Goal: Task Accomplishment & Management: Complete application form

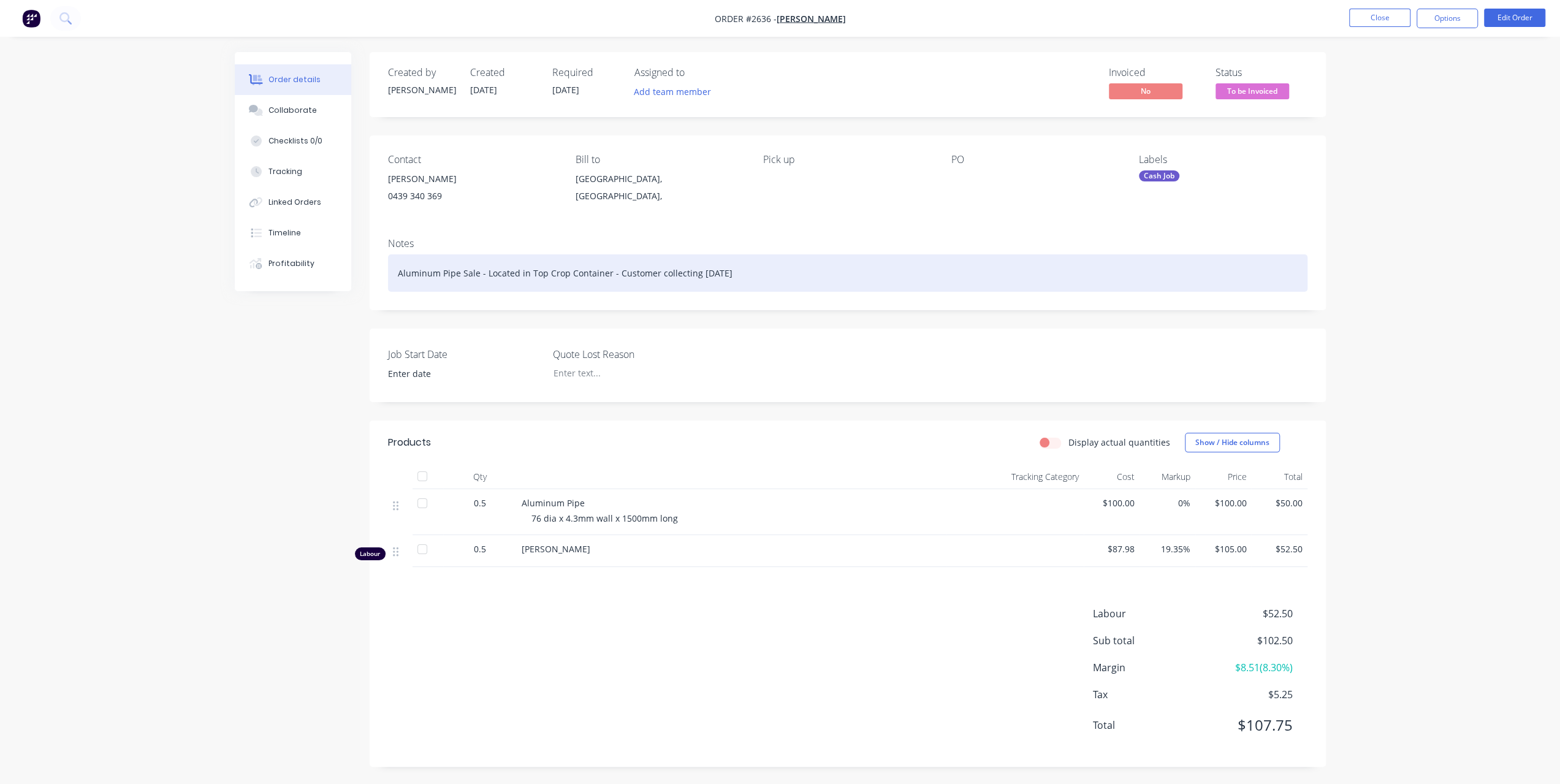
click at [781, 265] on div "Aluminum Pipe Sale - Located in Top Crop Container - Customer collecting Monday" at bounding box center [848, 273] width 919 height 38
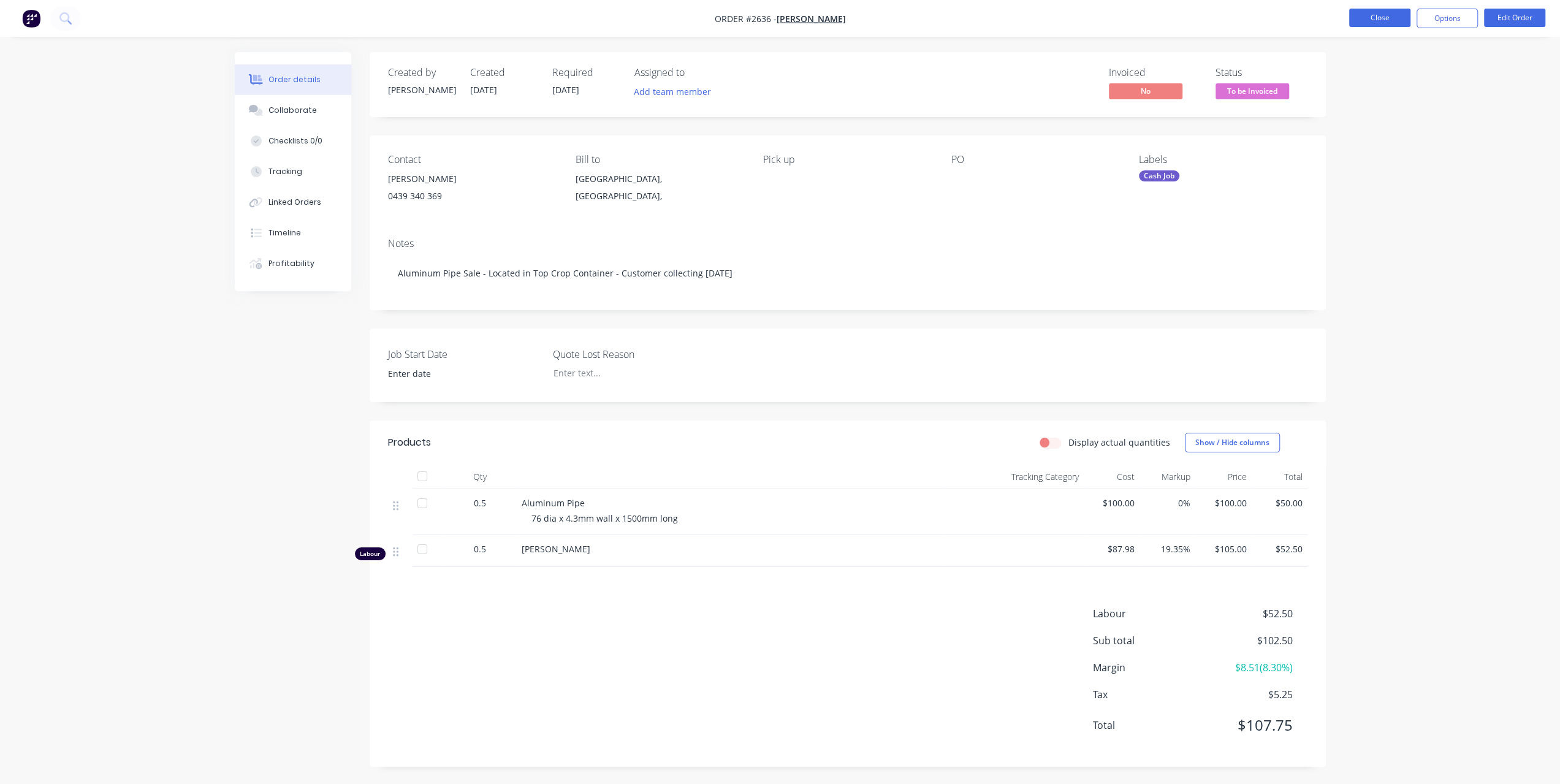
click at [1395, 18] on button "Close" at bounding box center [1380, 18] width 62 height 18
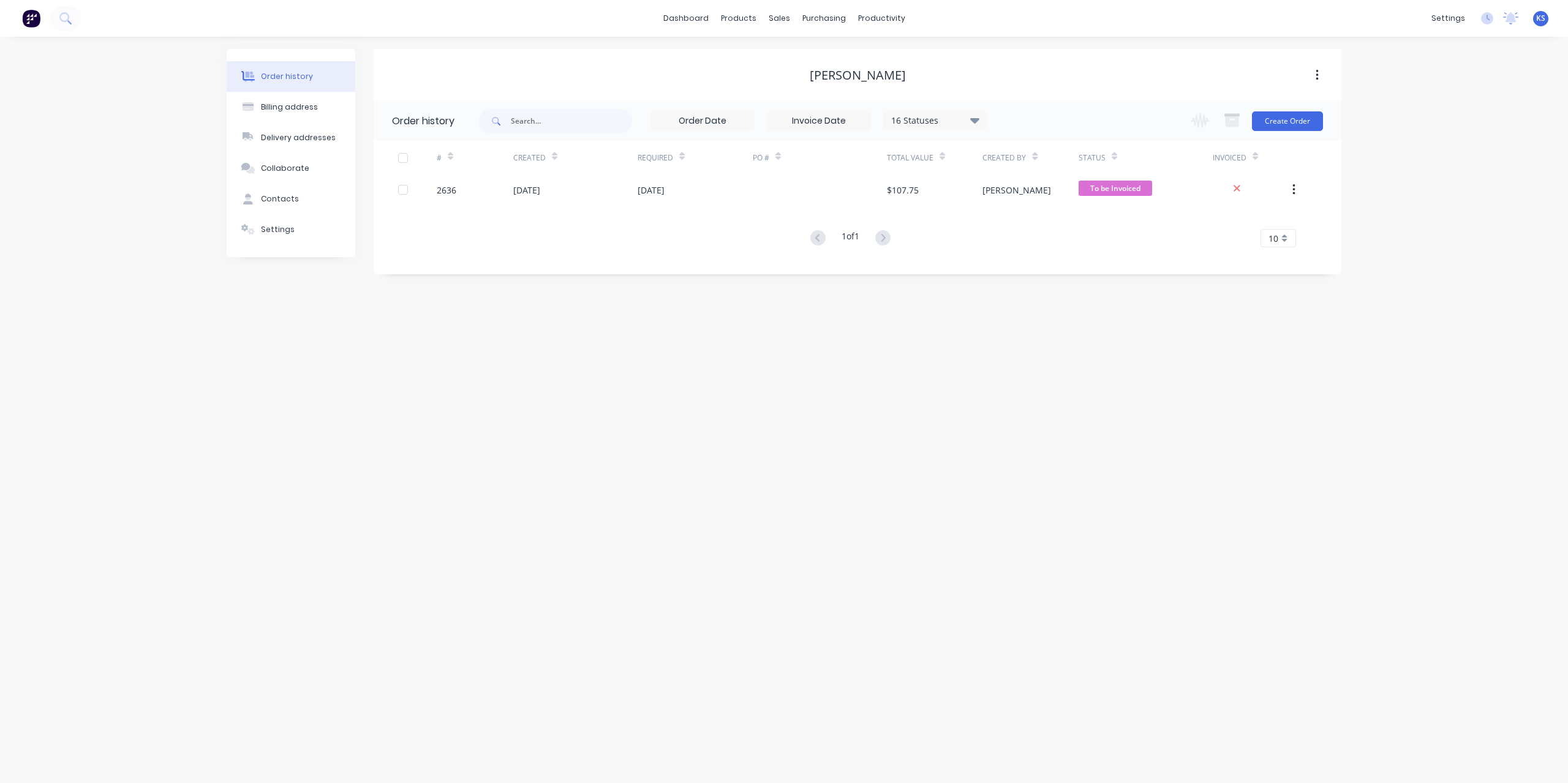
click at [1136, 177] on div "To be Invoiced" at bounding box center [1115, 168] width 59 height 24
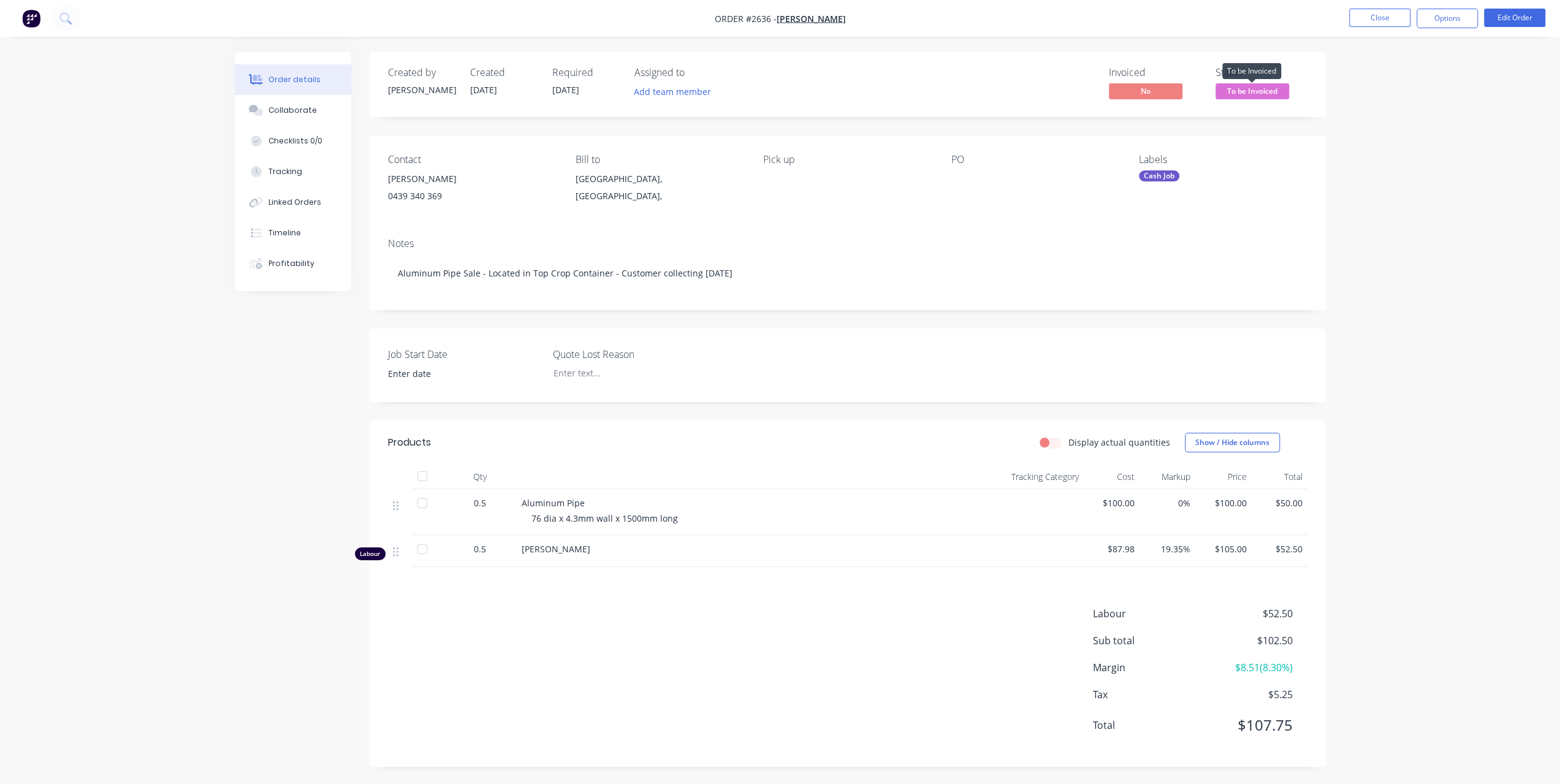
click at [1274, 85] on span "To be Invoiced" at bounding box center [1252, 91] width 74 height 15
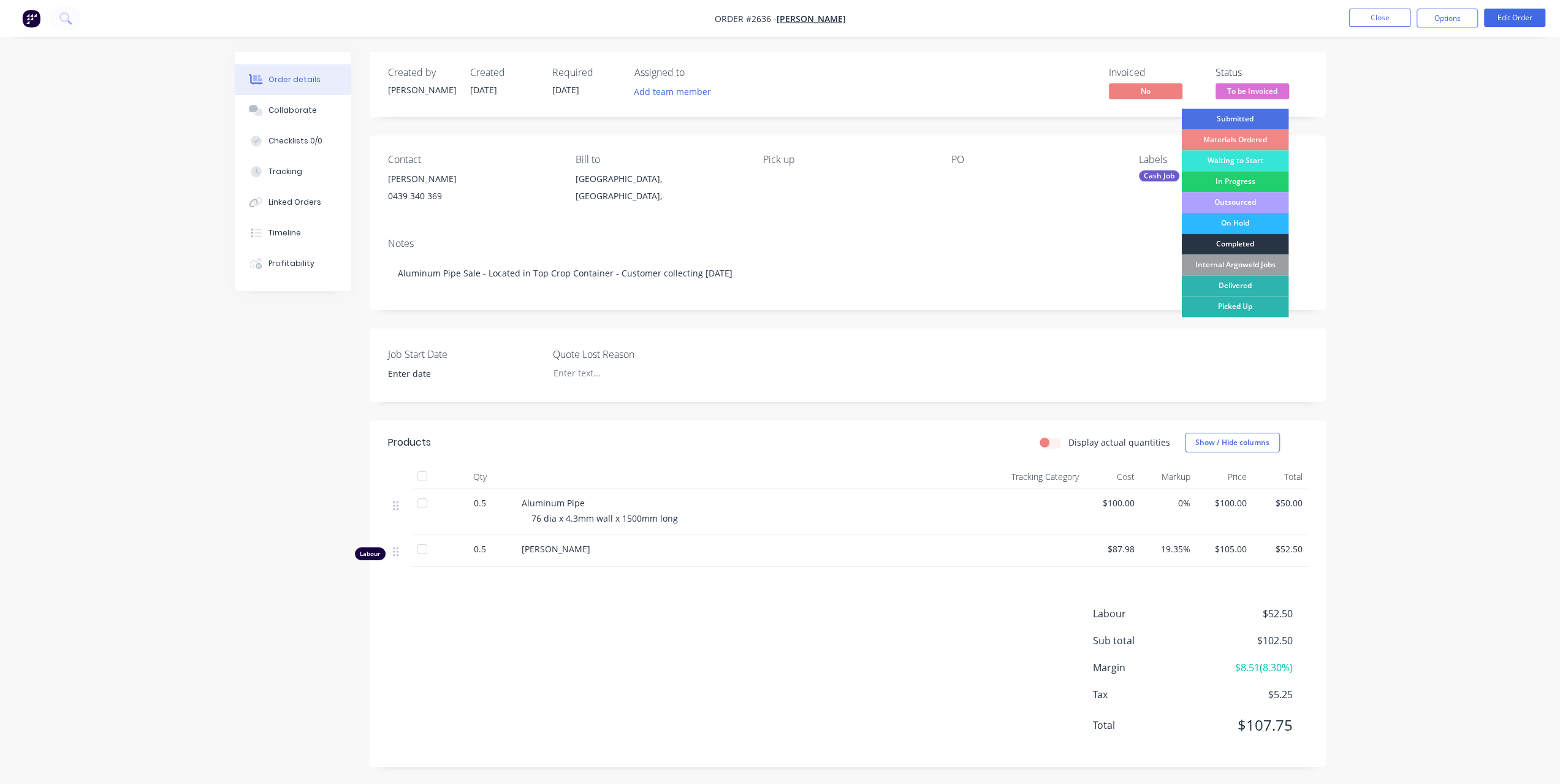
click at [1235, 240] on div "Completed" at bounding box center [1235, 244] width 107 height 21
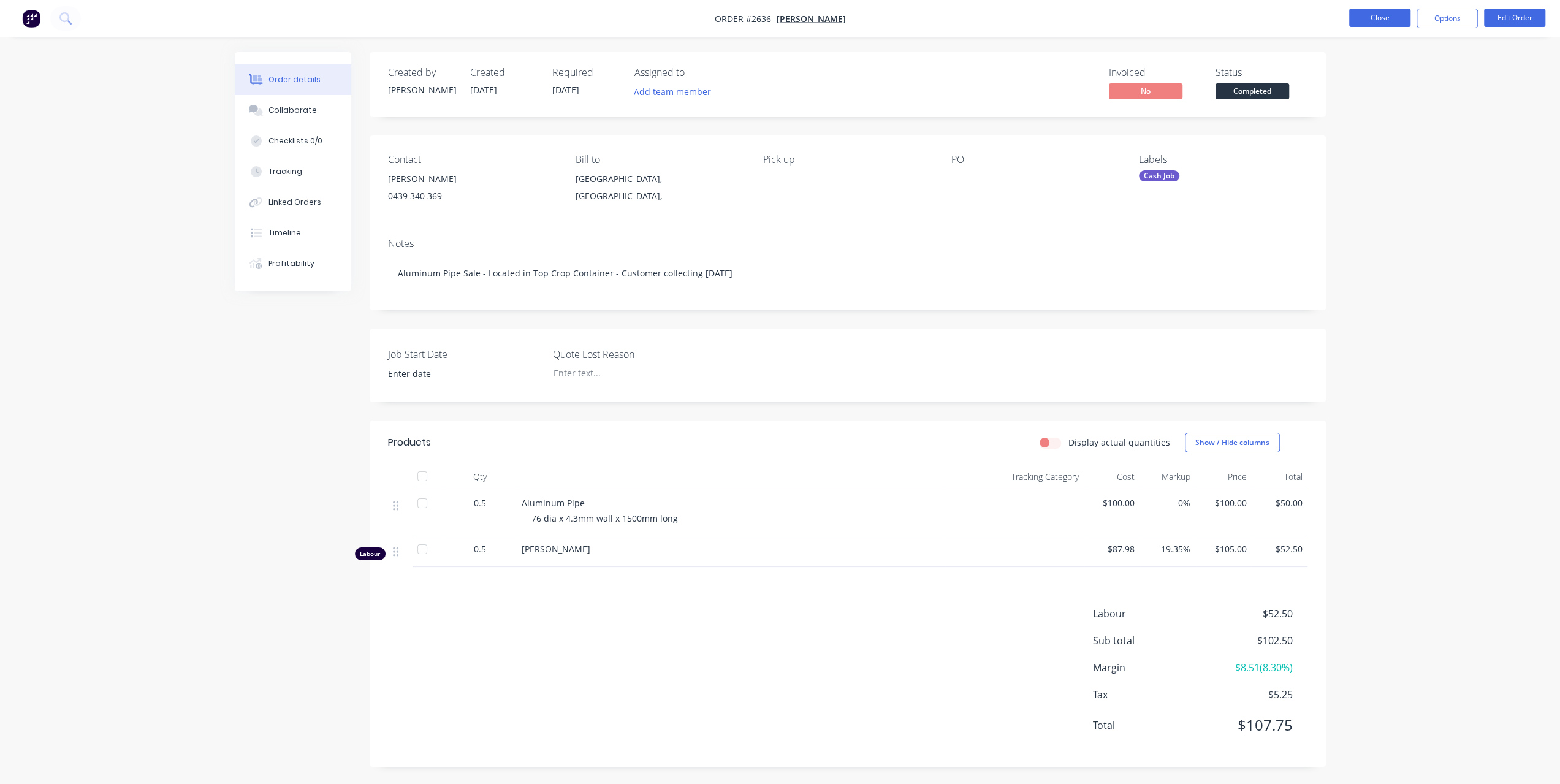
click at [1374, 13] on button "Close" at bounding box center [1380, 18] width 62 height 18
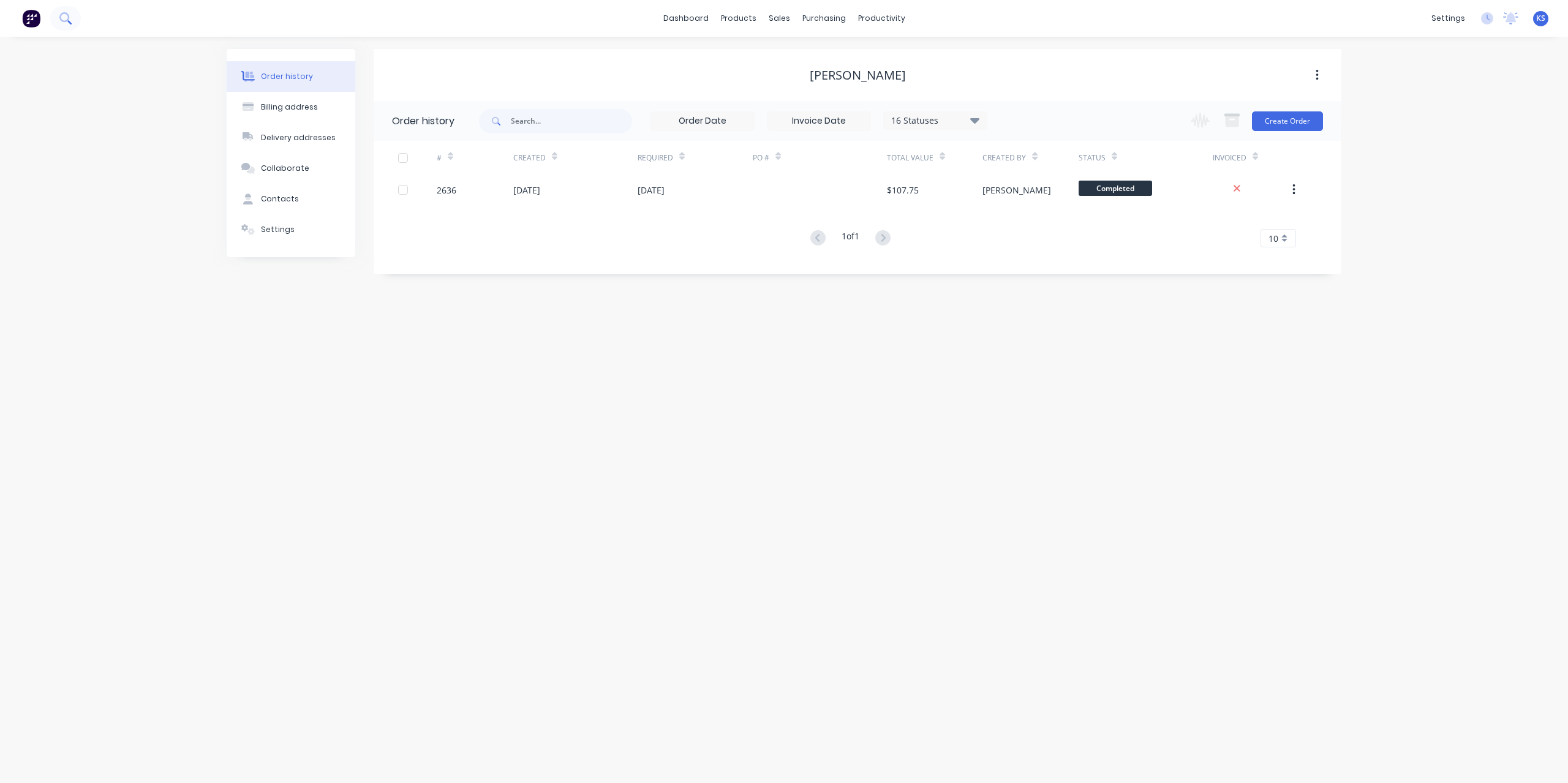
click at [74, 23] on button at bounding box center [66, 18] width 31 height 25
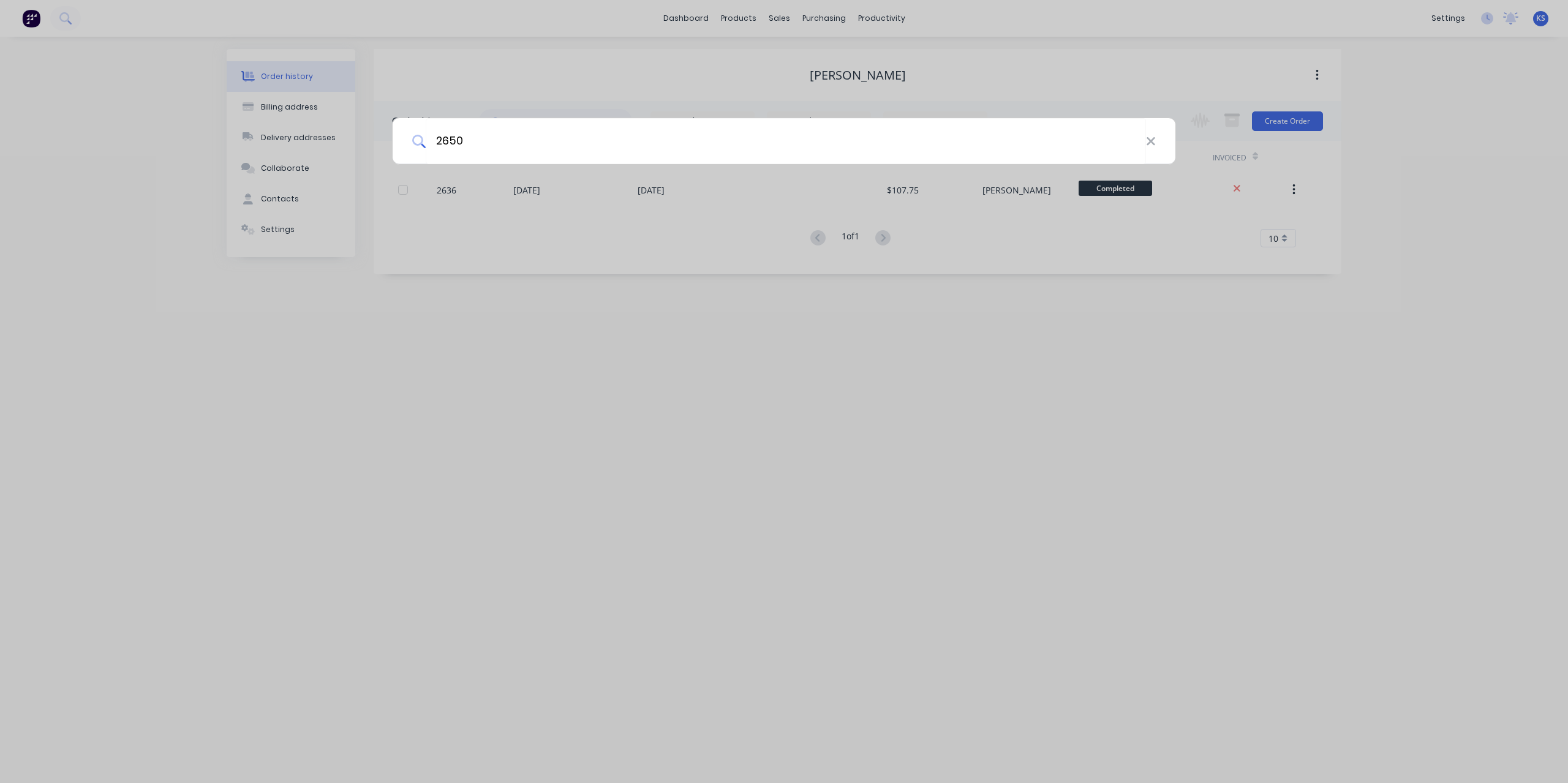
type input "2650"
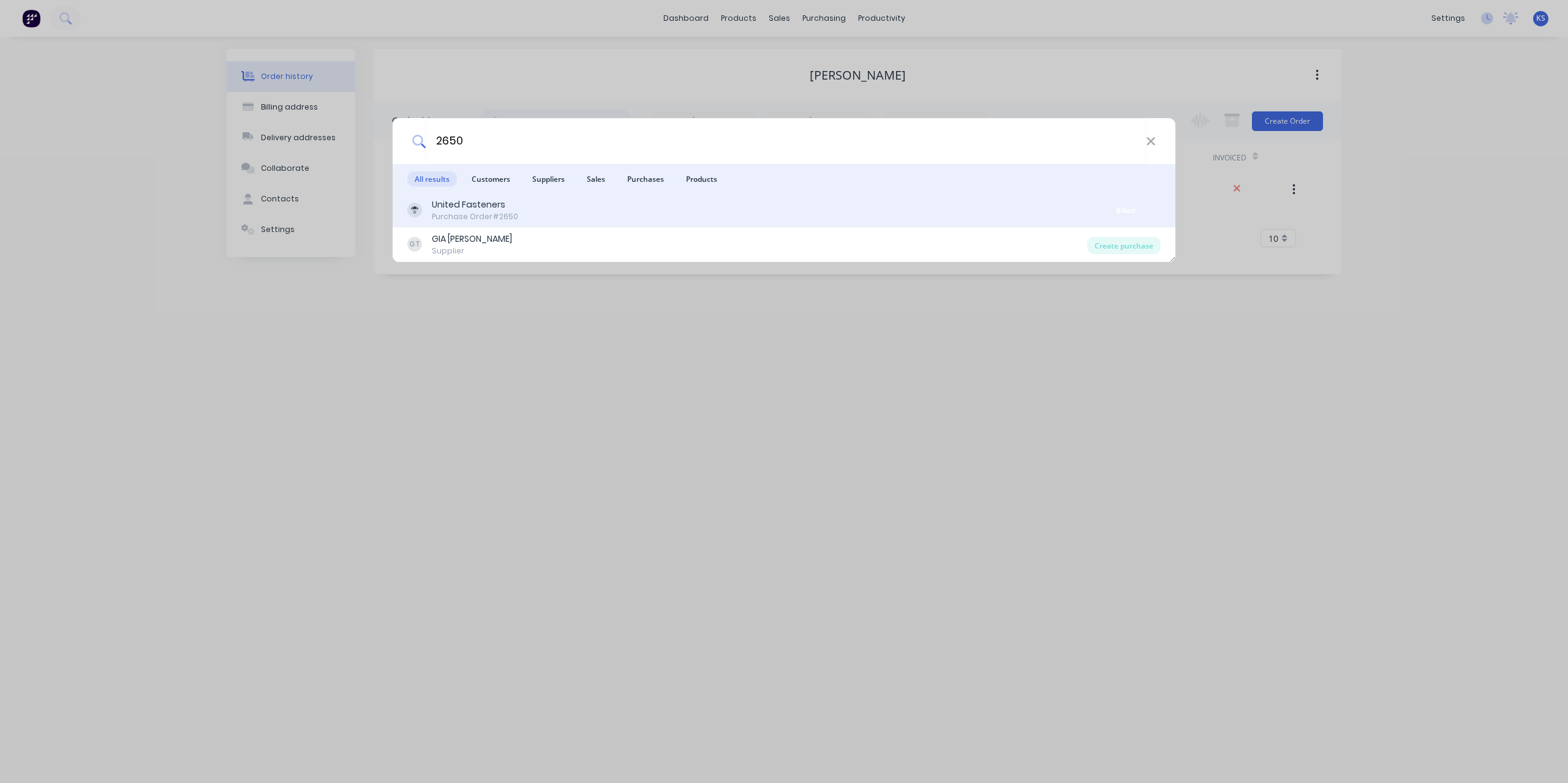
click at [460, 211] on div "Purchase Order #2650" at bounding box center [475, 216] width 86 height 11
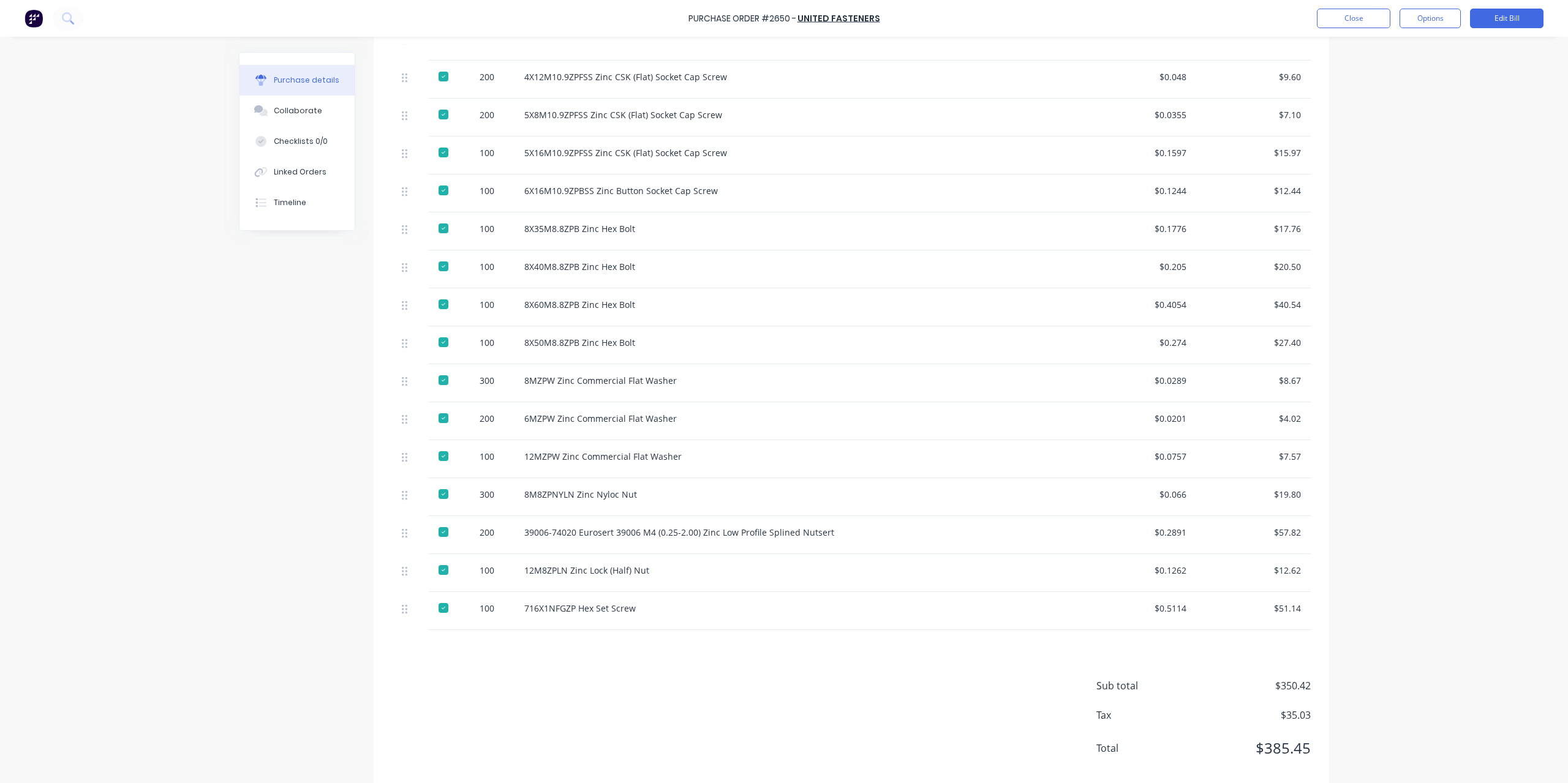
scroll to position [429, 0]
click at [295, 163] on button "Linked Orders" at bounding box center [297, 172] width 115 height 31
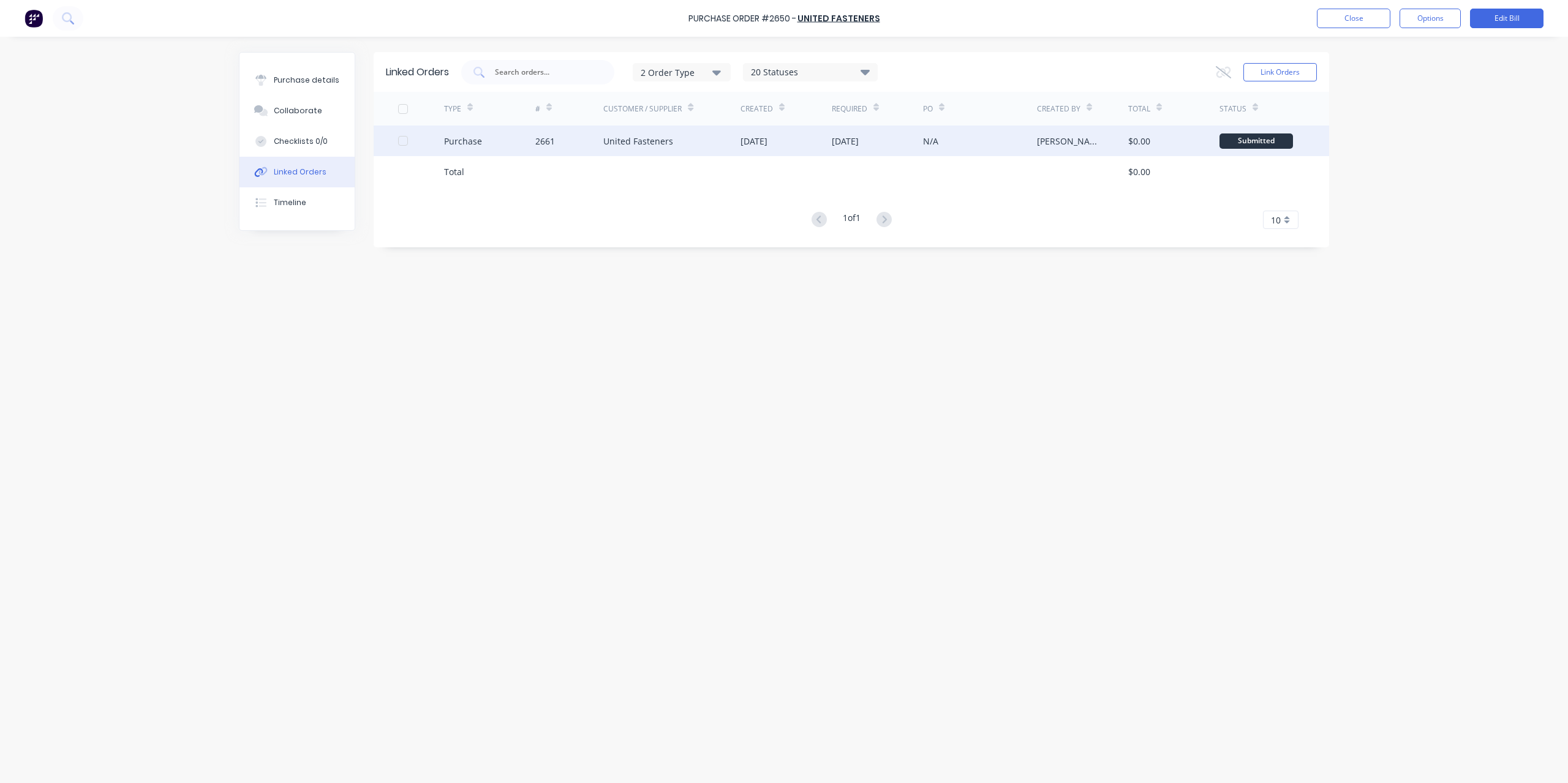
click at [570, 140] on div "2661" at bounding box center [570, 141] width 68 height 31
click at [619, 140] on div "United Fasteners" at bounding box center [638, 141] width 70 height 13
click at [552, 138] on div "2661" at bounding box center [545, 141] width 20 height 13
click at [527, 143] on div "Purchase" at bounding box center [490, 141] width 92 height 31
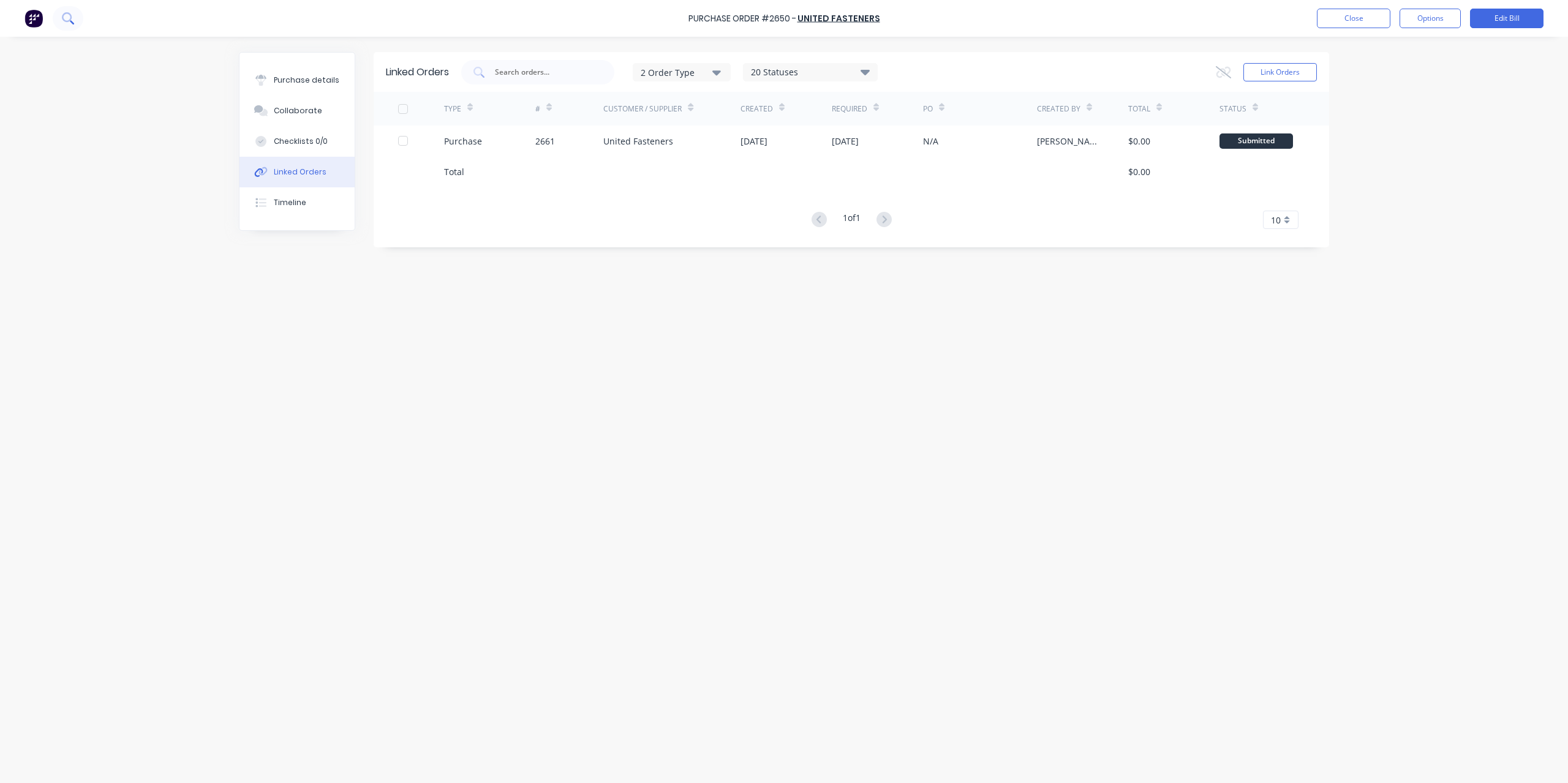
click at [74, 9] on button at bounding box center [68, 18] width 31 height 25
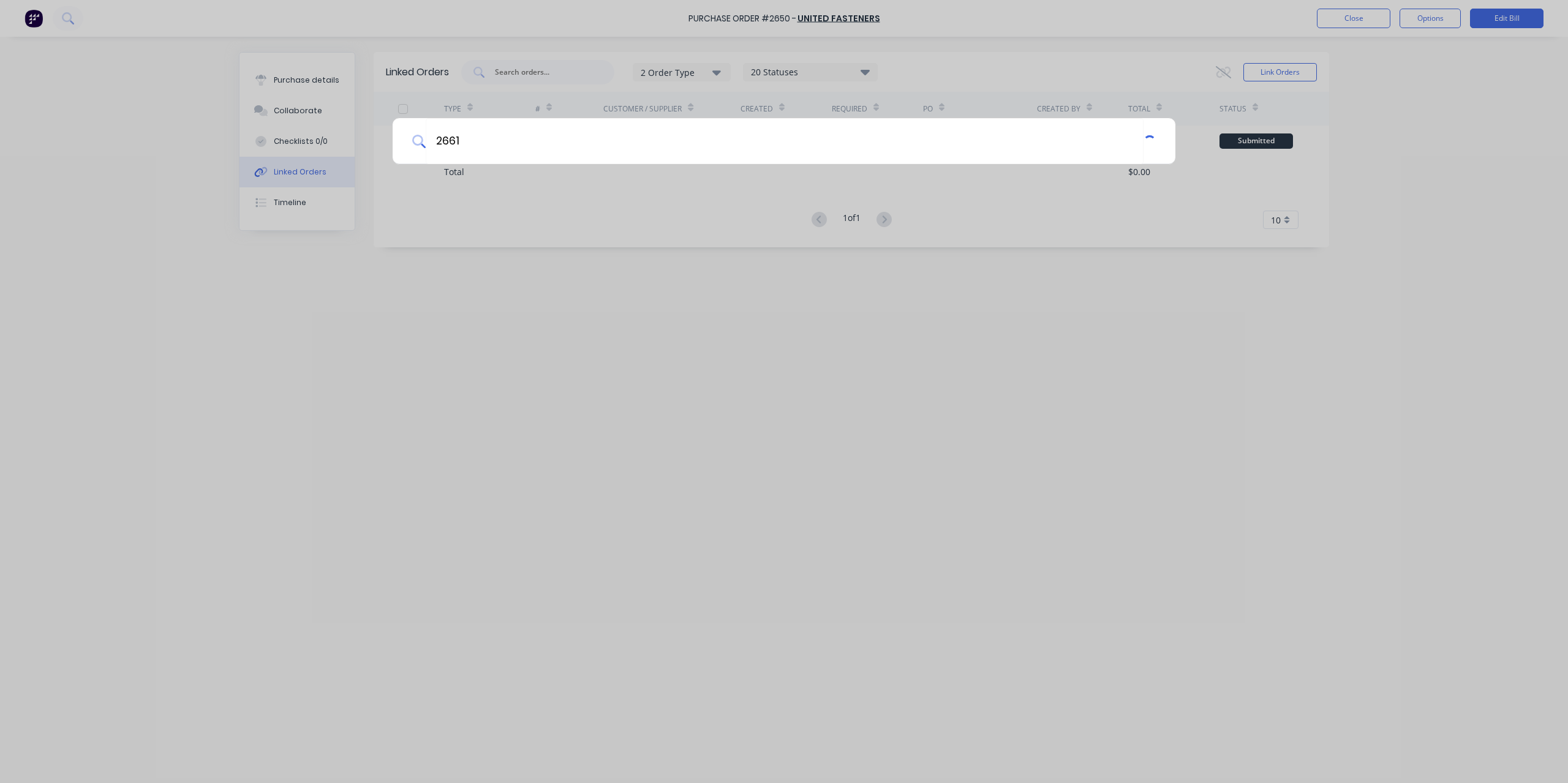
type input "2661"
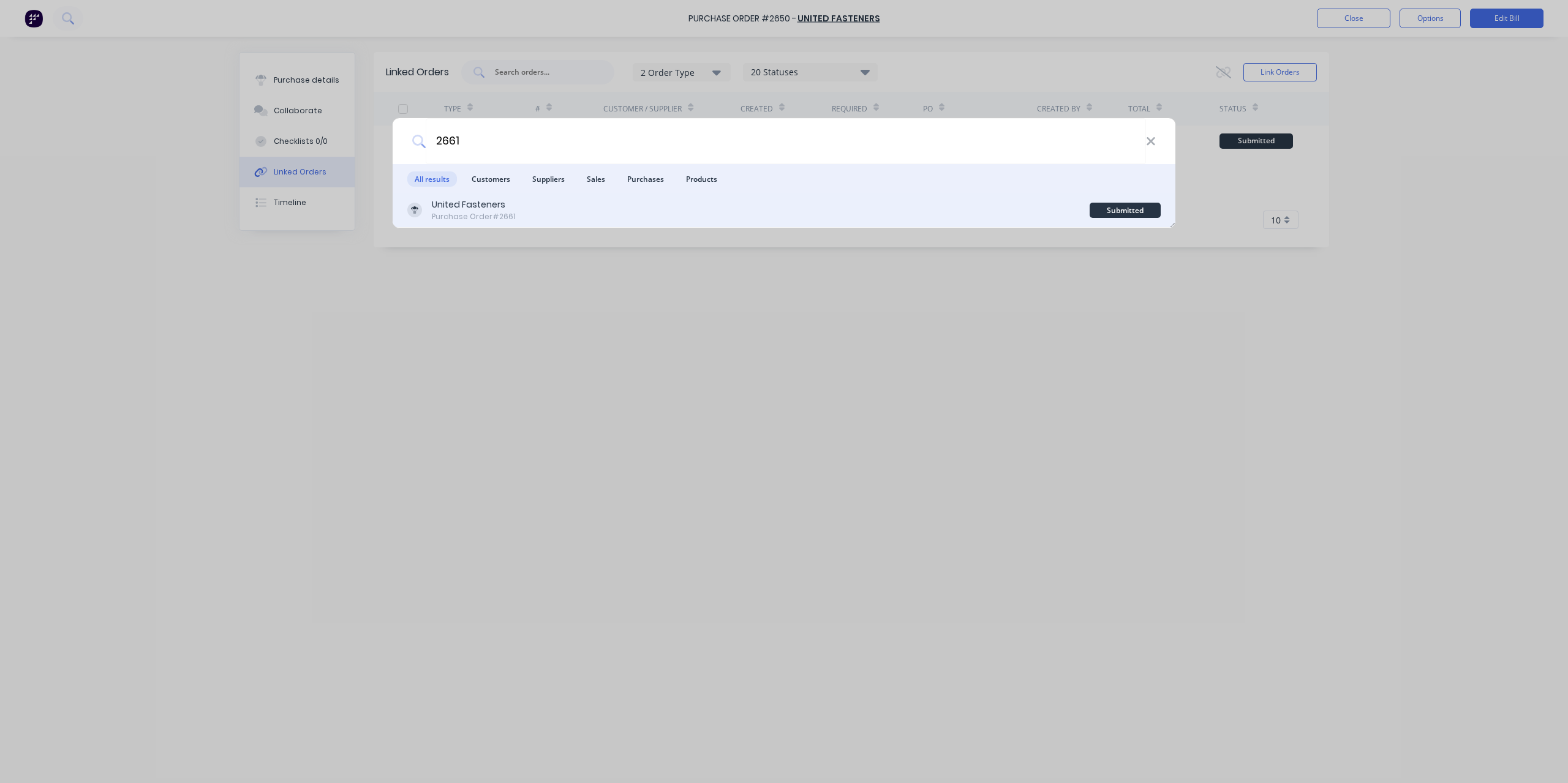
click at [463, 215] on div "Purchase Order #2661" at bounding box center [473, 216] width 84 height 11
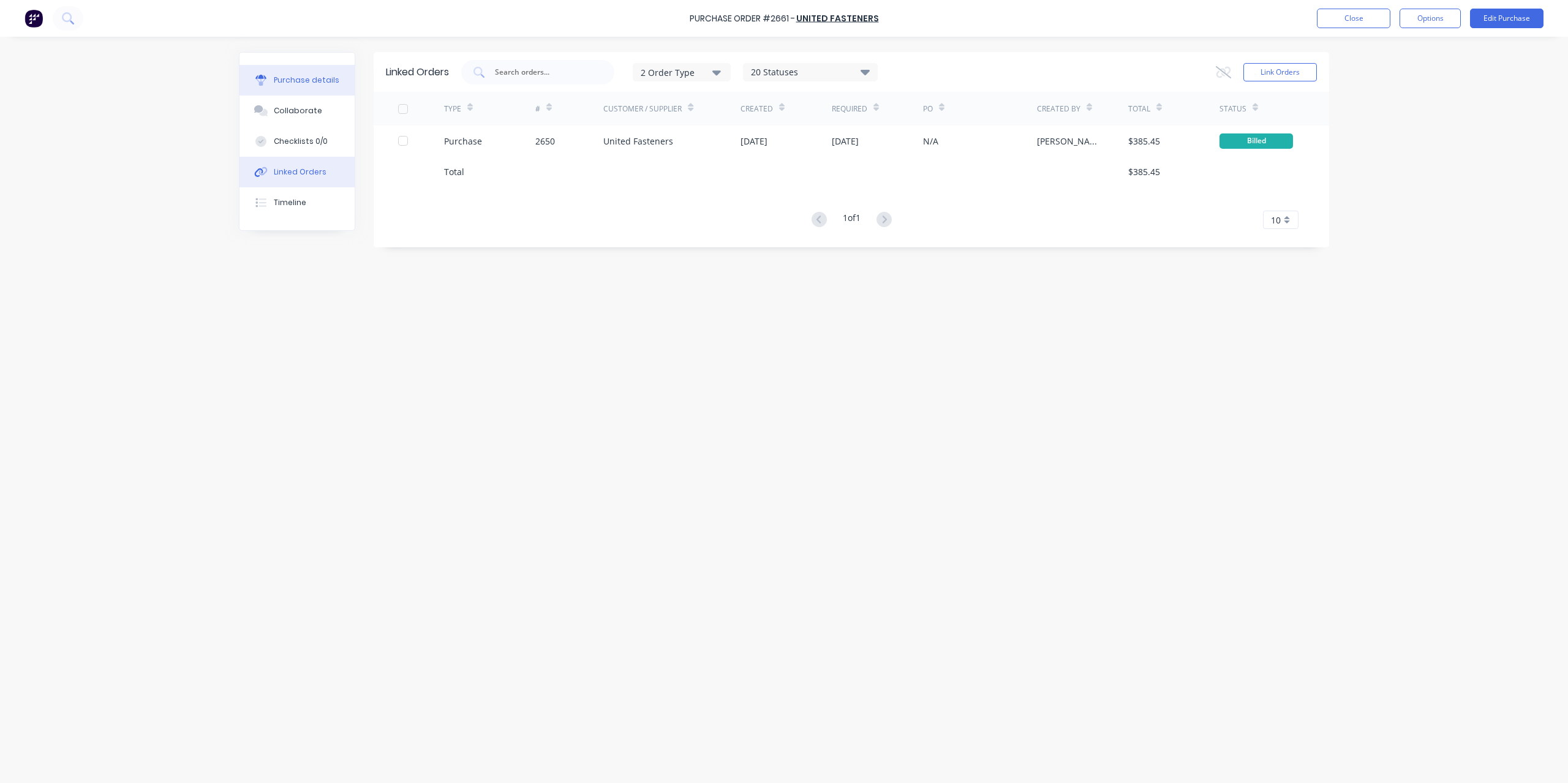
click at [333, 84] on div "Purchase details" at bounding box center [307, 80] width 66 height 11
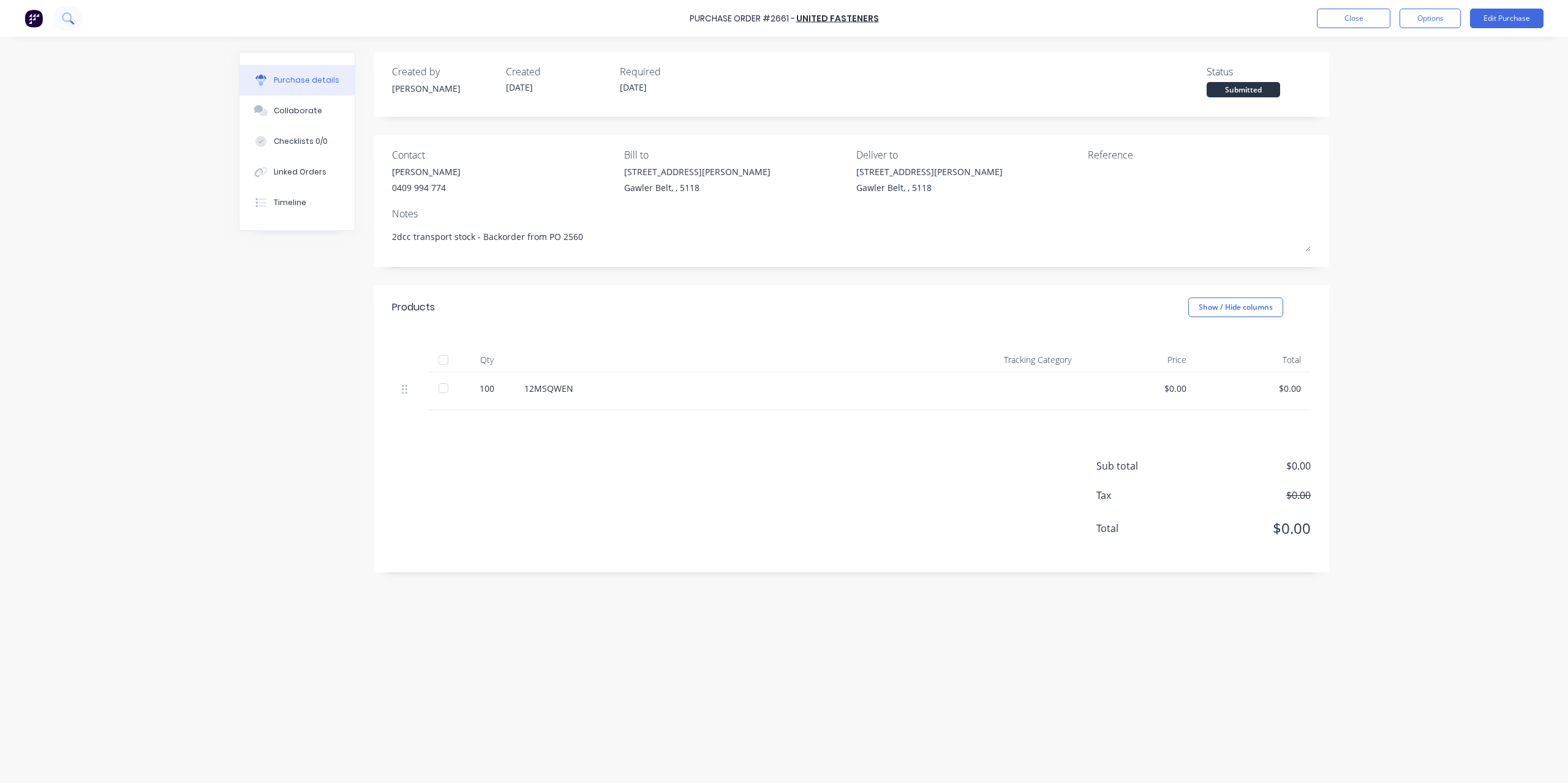
click at [61, 16] on button at bounding box center [68, 18] width 31 height 25
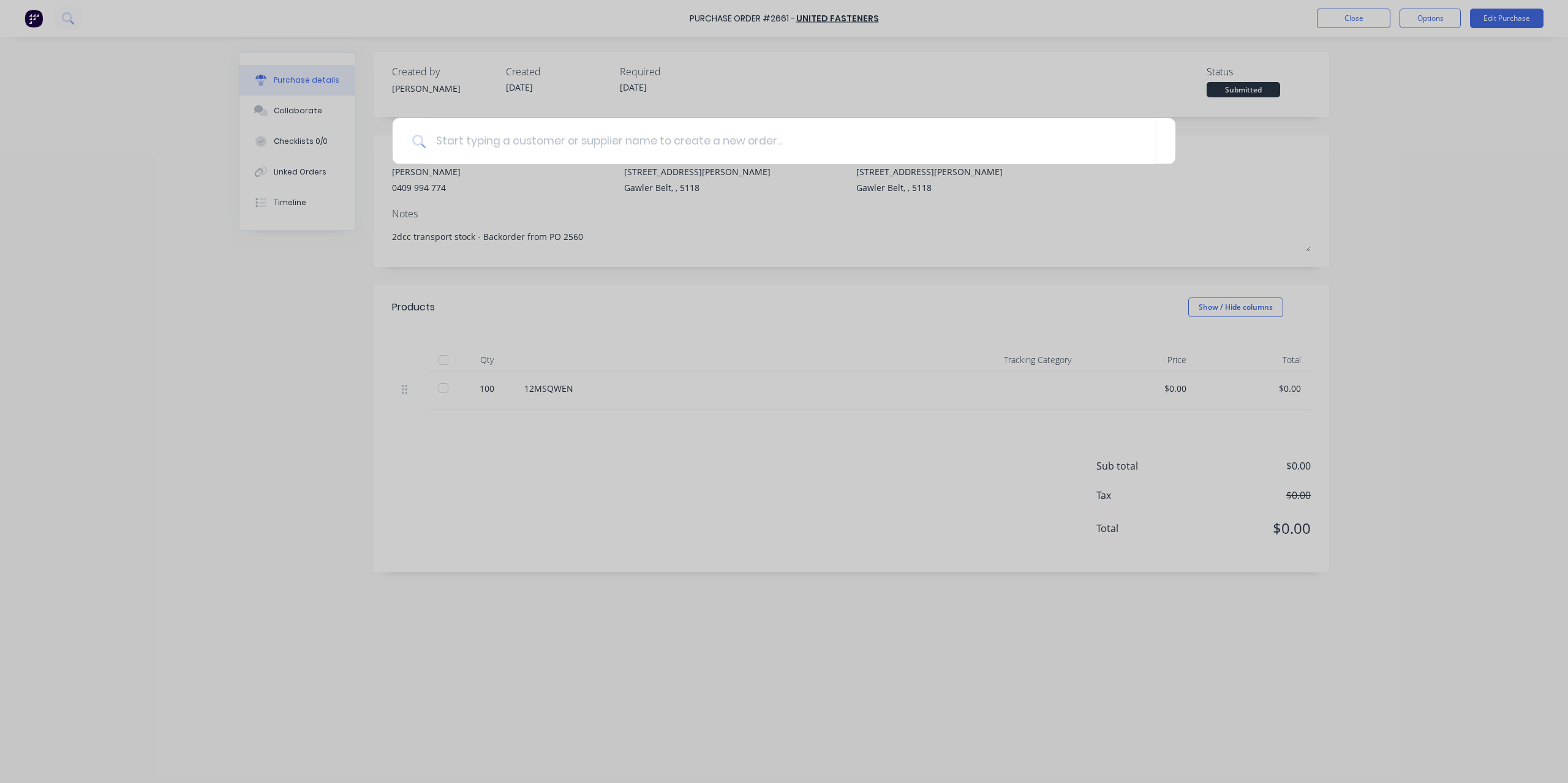
type textarea "x"
type input "2"
type textarea "x"
type input "26"
type textarea "x"
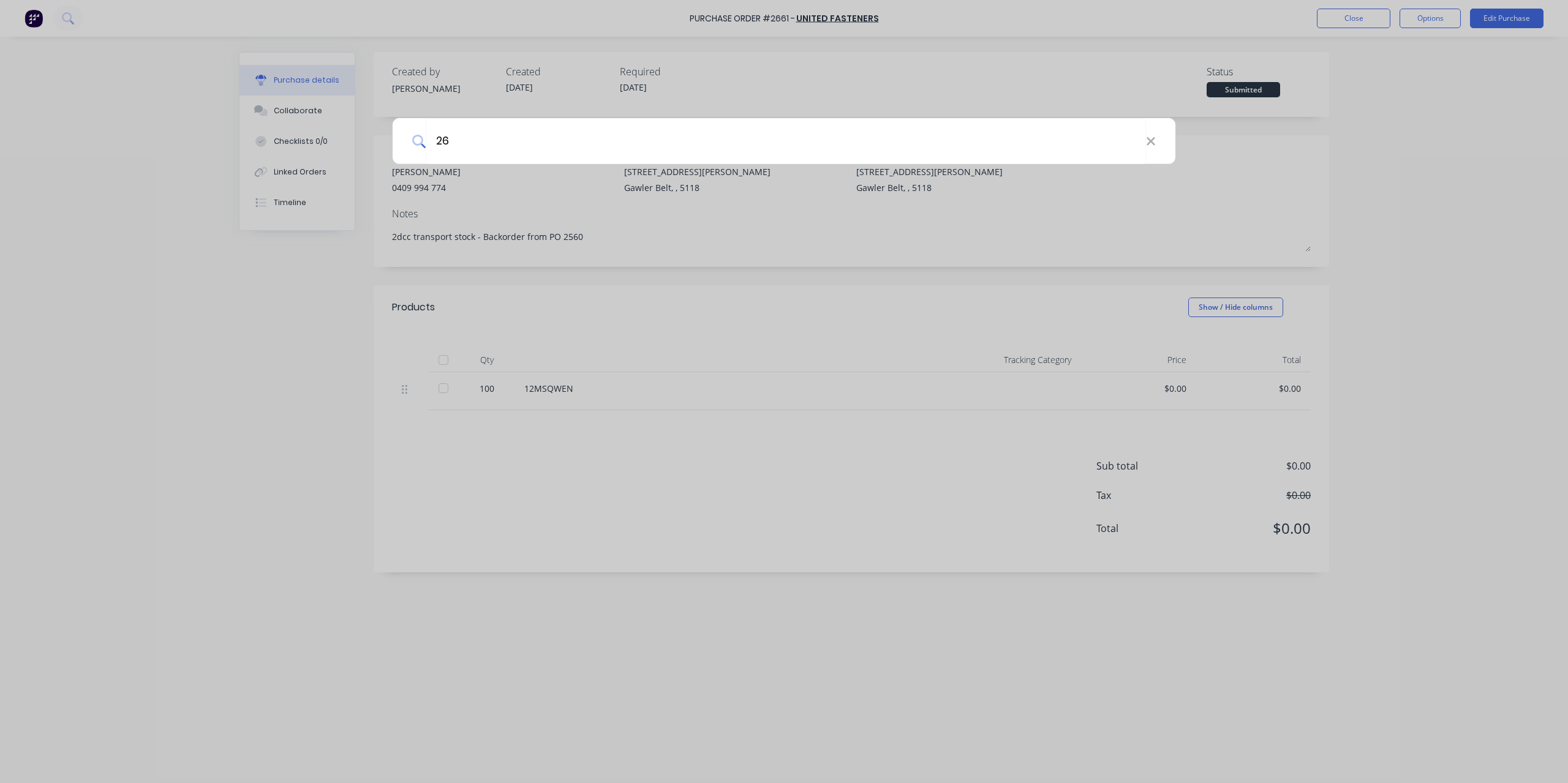
type input "264"
type textarea "x"
type input "2642"
type textarea "x"
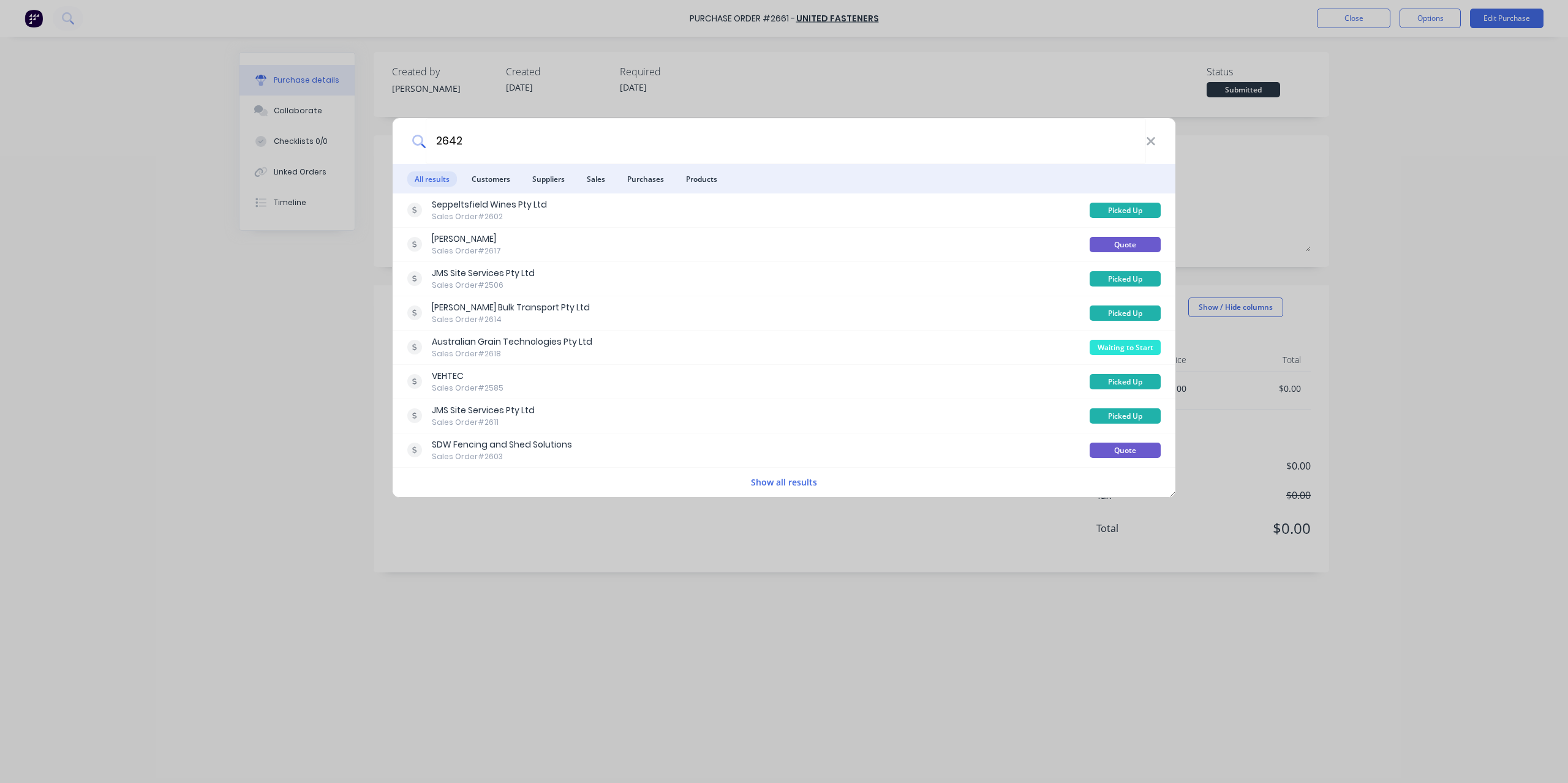
type input "2642"
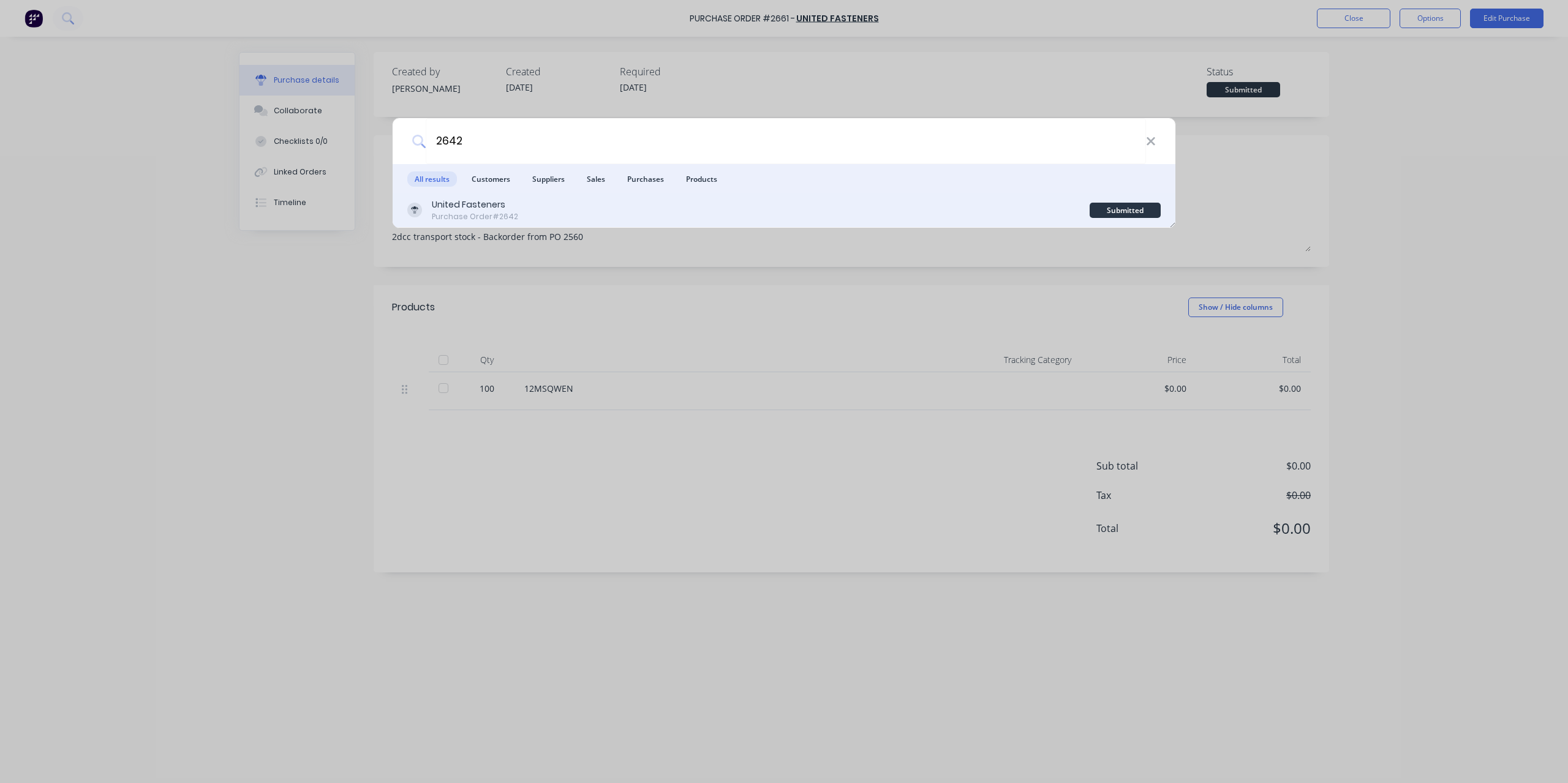
click at [466, 201] on div "United Fasteners" at bounding box center [475, 205] width 86 height 13
type textarea "x"
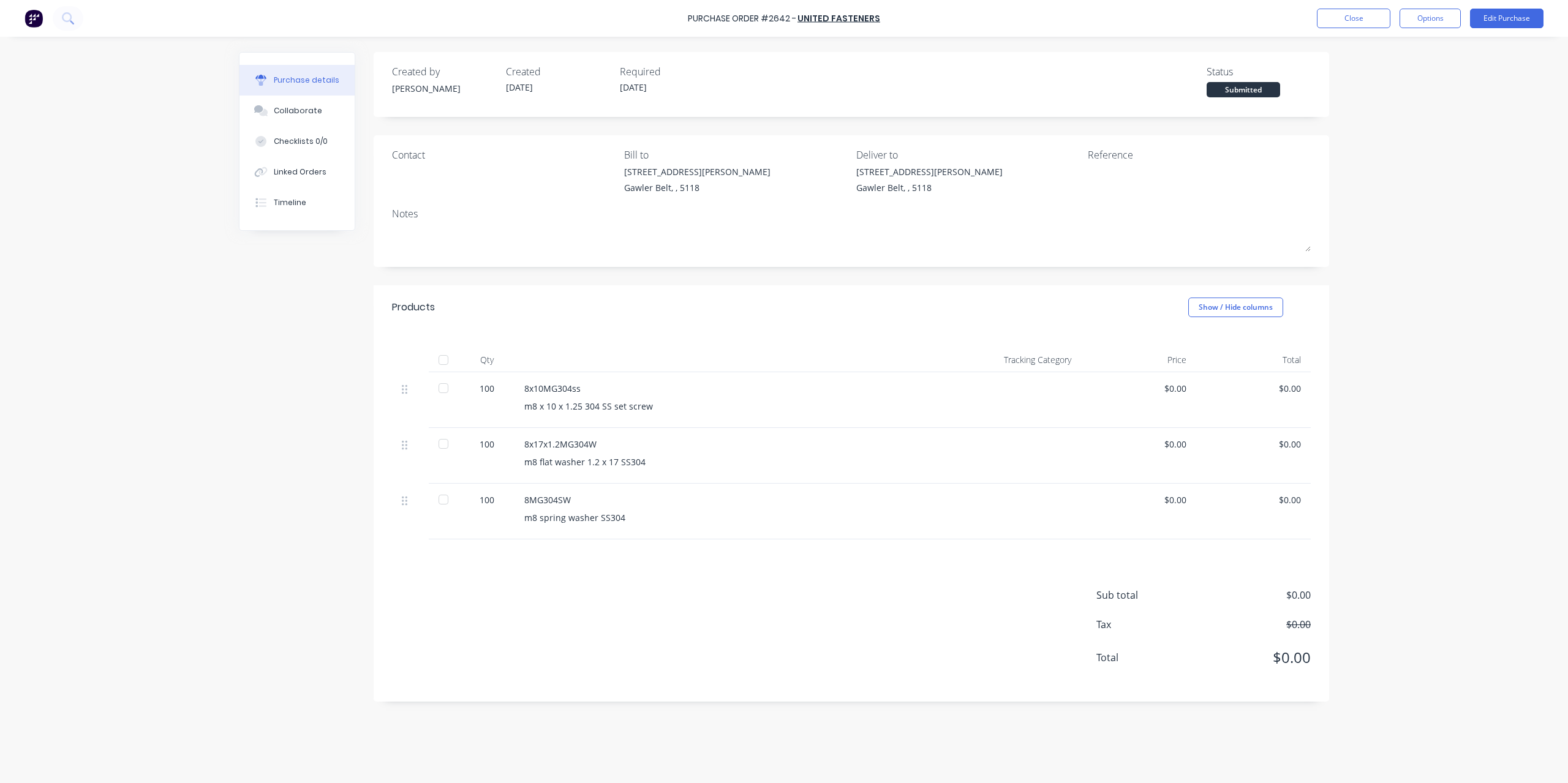
click at [445, 354] on div at bounding box center [443, 360] width 25 height 25
click at [1433, 19] on button "Options" at bounding box center [1430, 18] width 61 height 20
click at [1406, 74] on div "Convert to Bill" at bounding box center [1403, 74] width 94 height 18
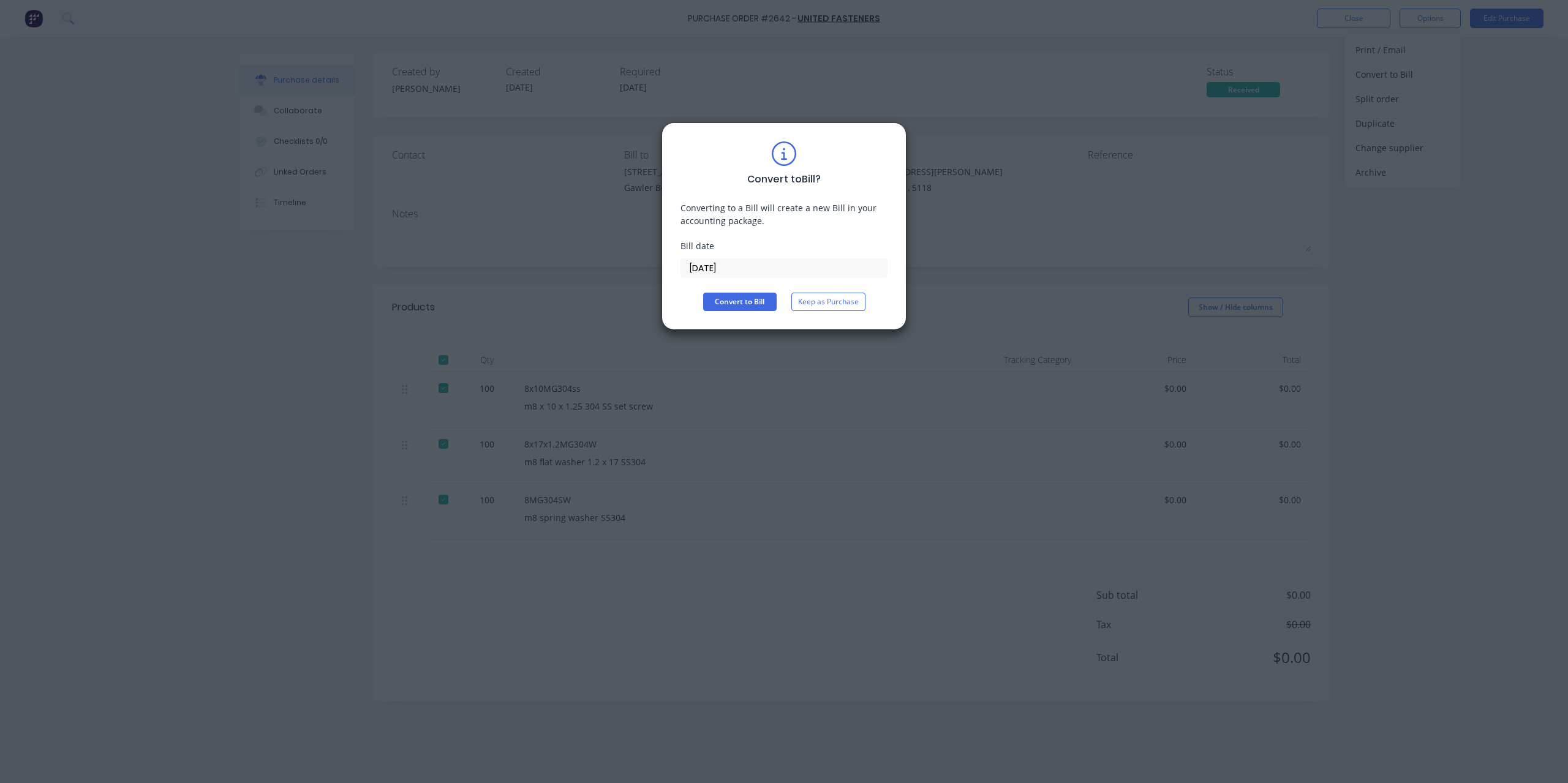
click at [776, 276] on div "Convert to Bill ? Converting to a Bill will create a new Bill in your accountin…" at bounding box center [783, 226] width 207 height 169
click at [775, 266] on input "[DATE]" at bounding box center [783, 268] width 206 height 18
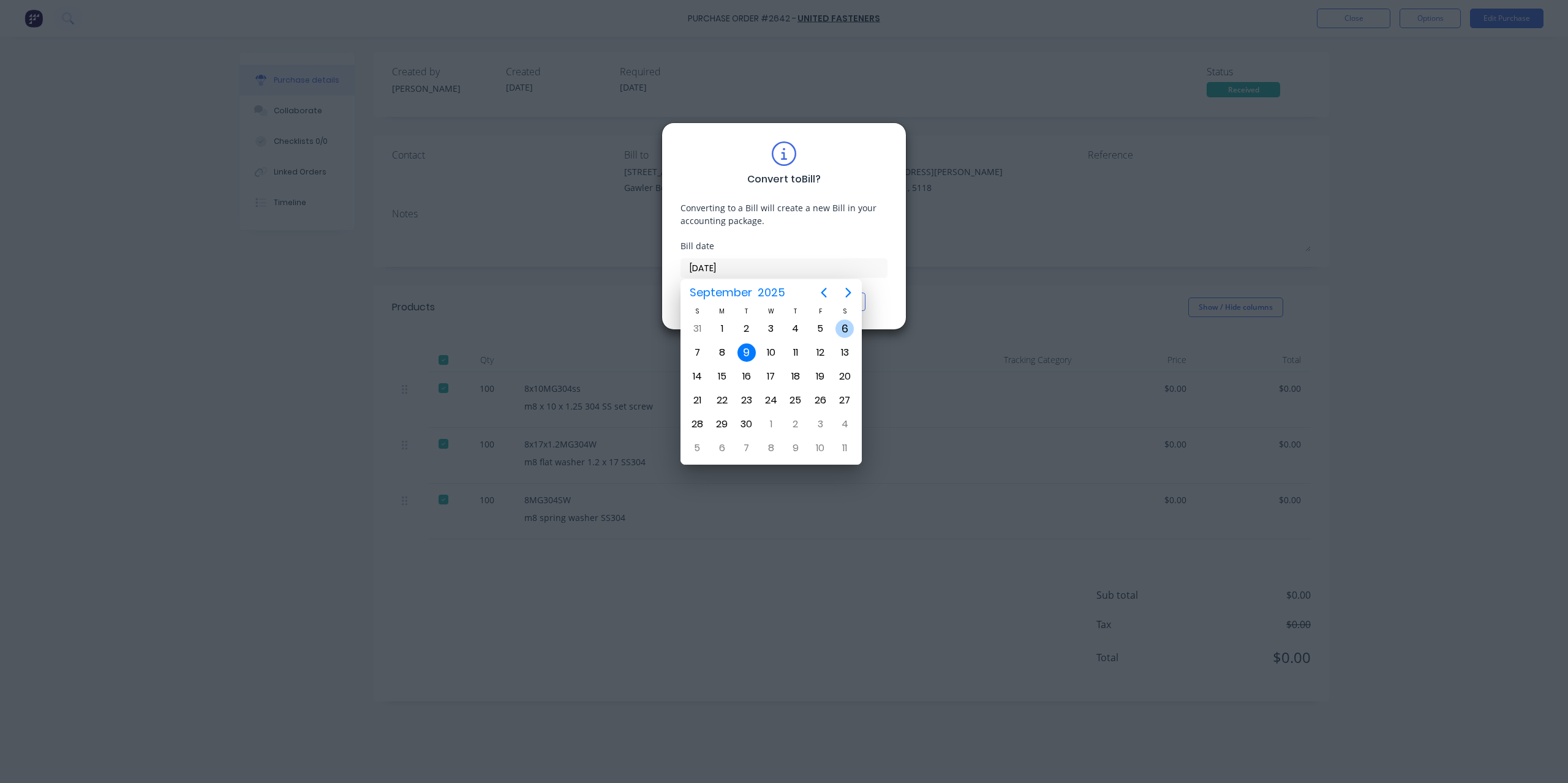
click at [840, 328] on div "6" at bounding box center [844, 328] width 18 height 18
type input "06/09/25"
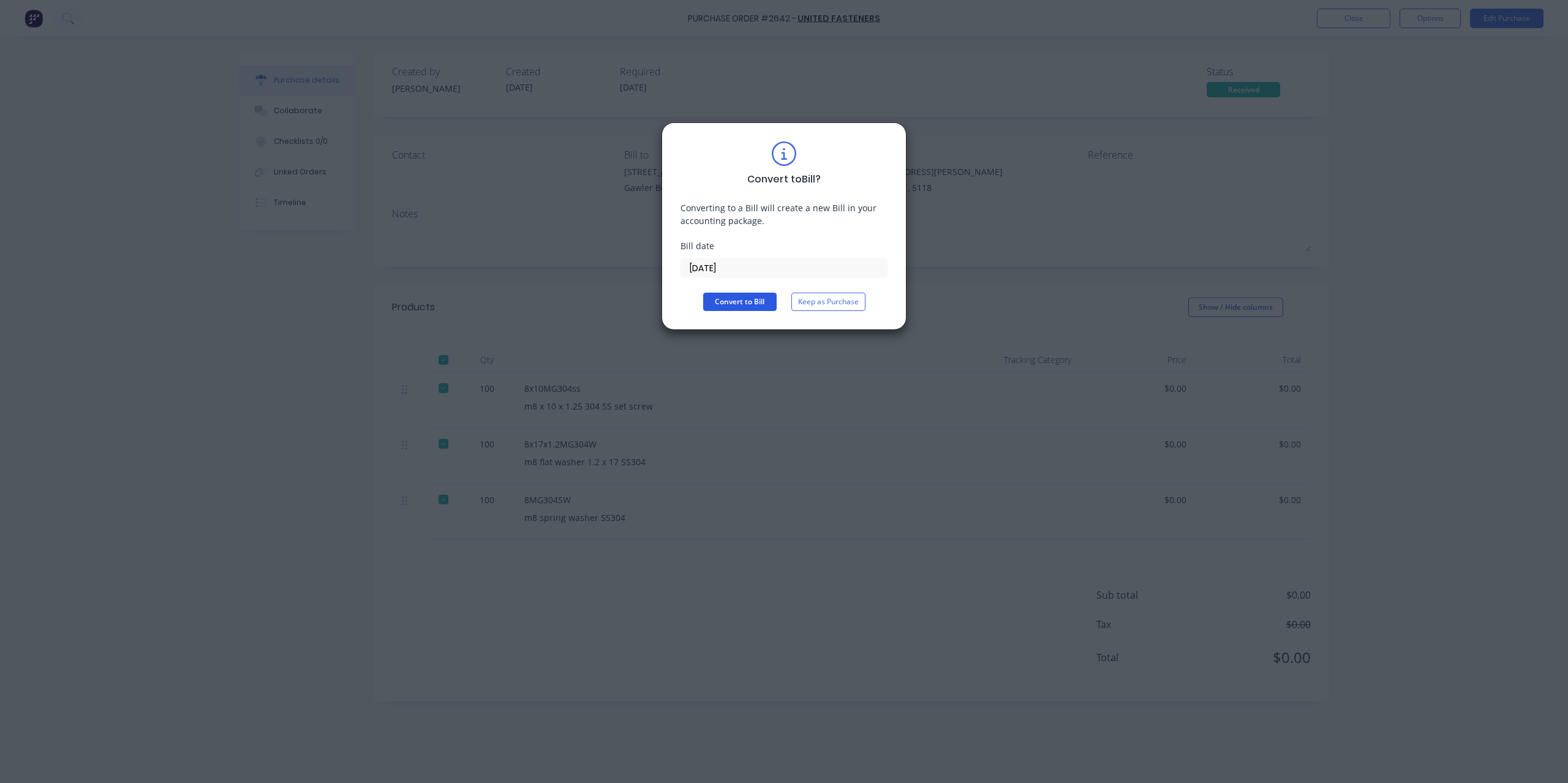
click at [744, 302] on button "Convert to Bill" at bounding box center [740, 302] width 74 height 18
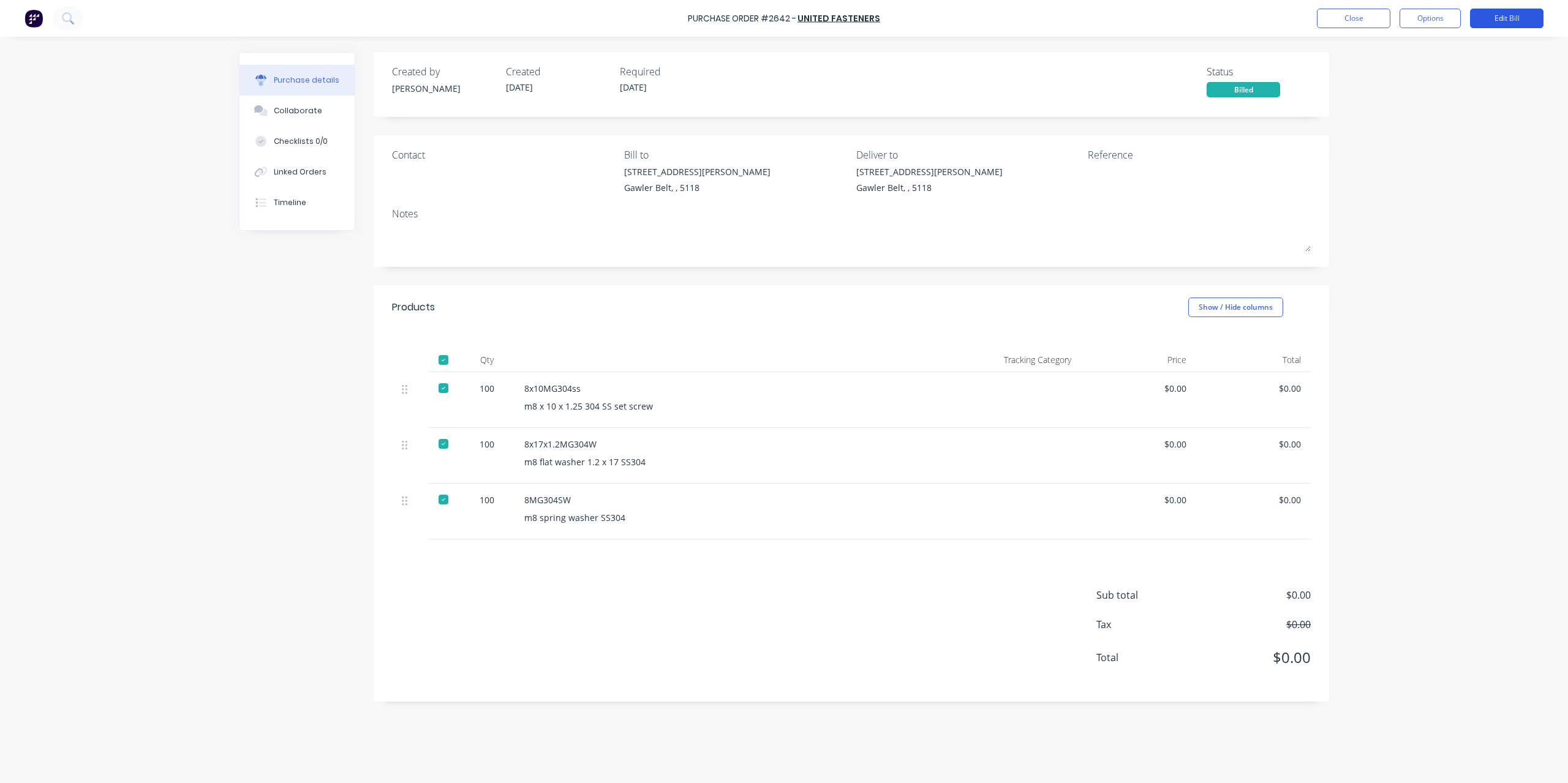
click at [1483, 9] on button "Edit Bill" at bounding box center [1507, 18] width 74 height 20
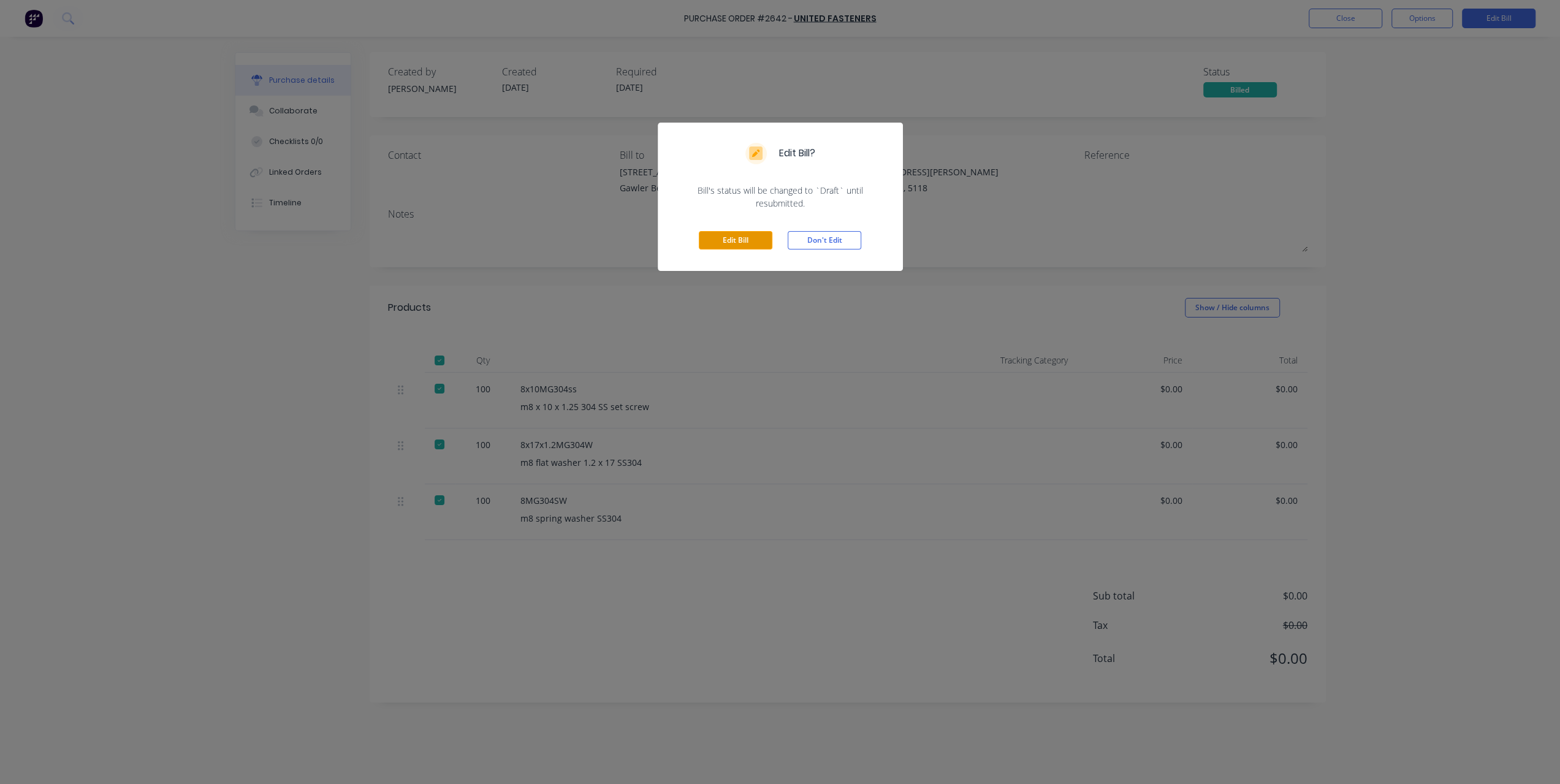
click at [731, 240] on button "Edit Bill" at bounding box center [736, 240] width 74 height 18
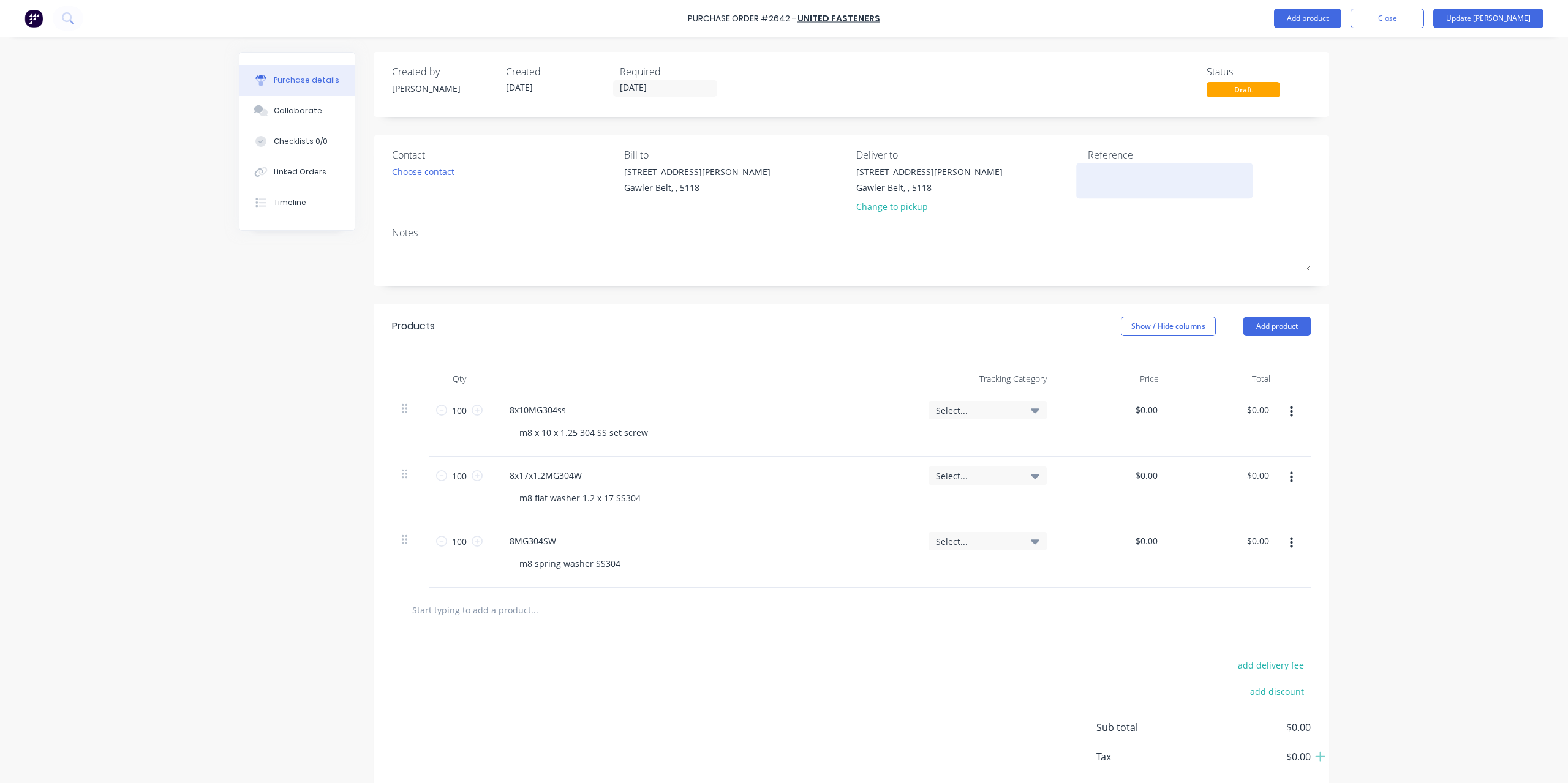
click at [1123, 181] on textarea at bounding box center [1164, 179] width 153 height 27
type textarea "2567134"
type textarea "x"
type textarea "2567134"
type input "0.00"
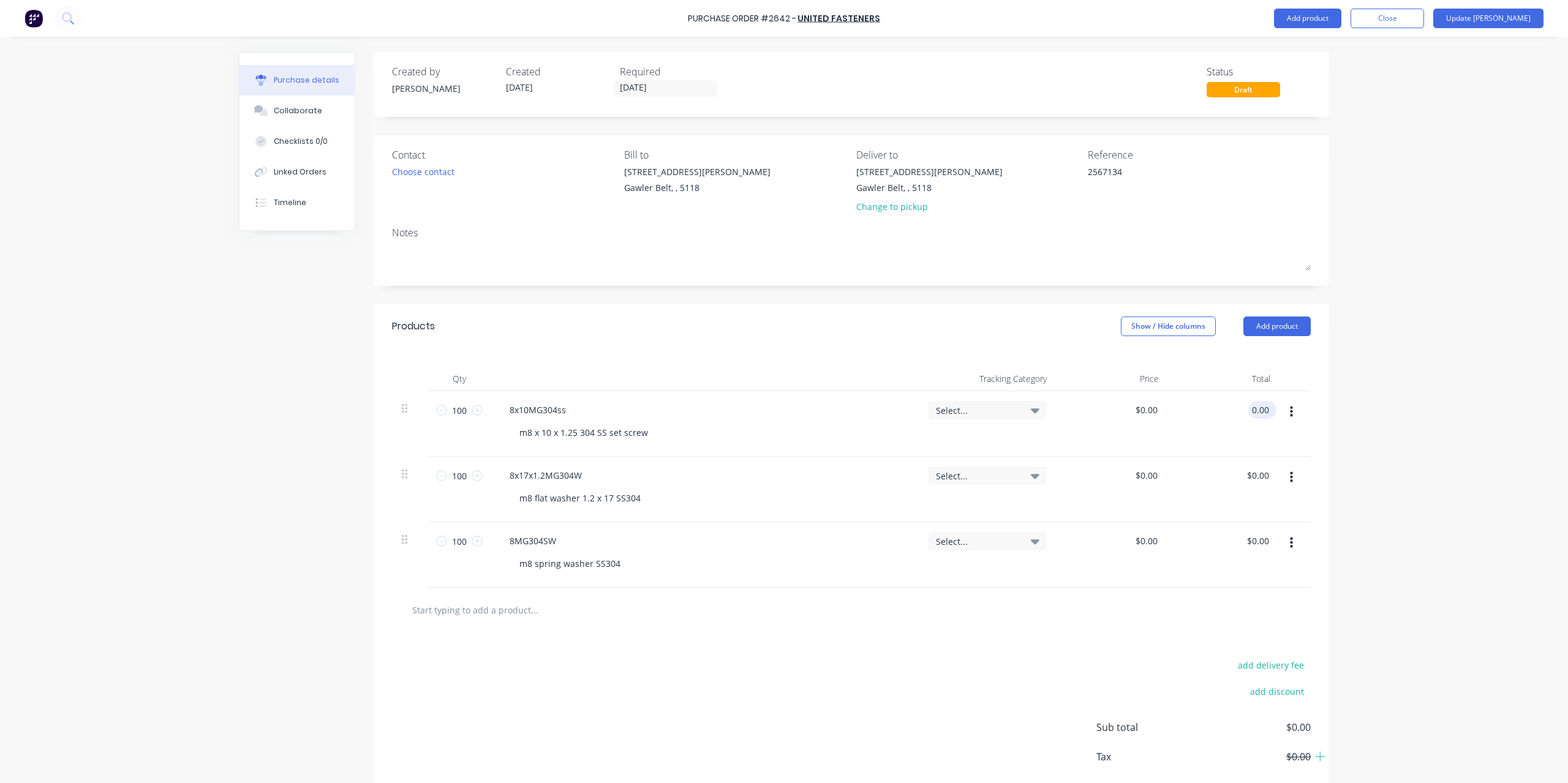
click at [1261, 403] on input "0.00" at bounding box center [1260, 410] width 23 height 18
type textarea "x"
click at [1261, 403] on input "0.00" at bounding box center [1260, 410] width 23 height 18
type input "25.25"
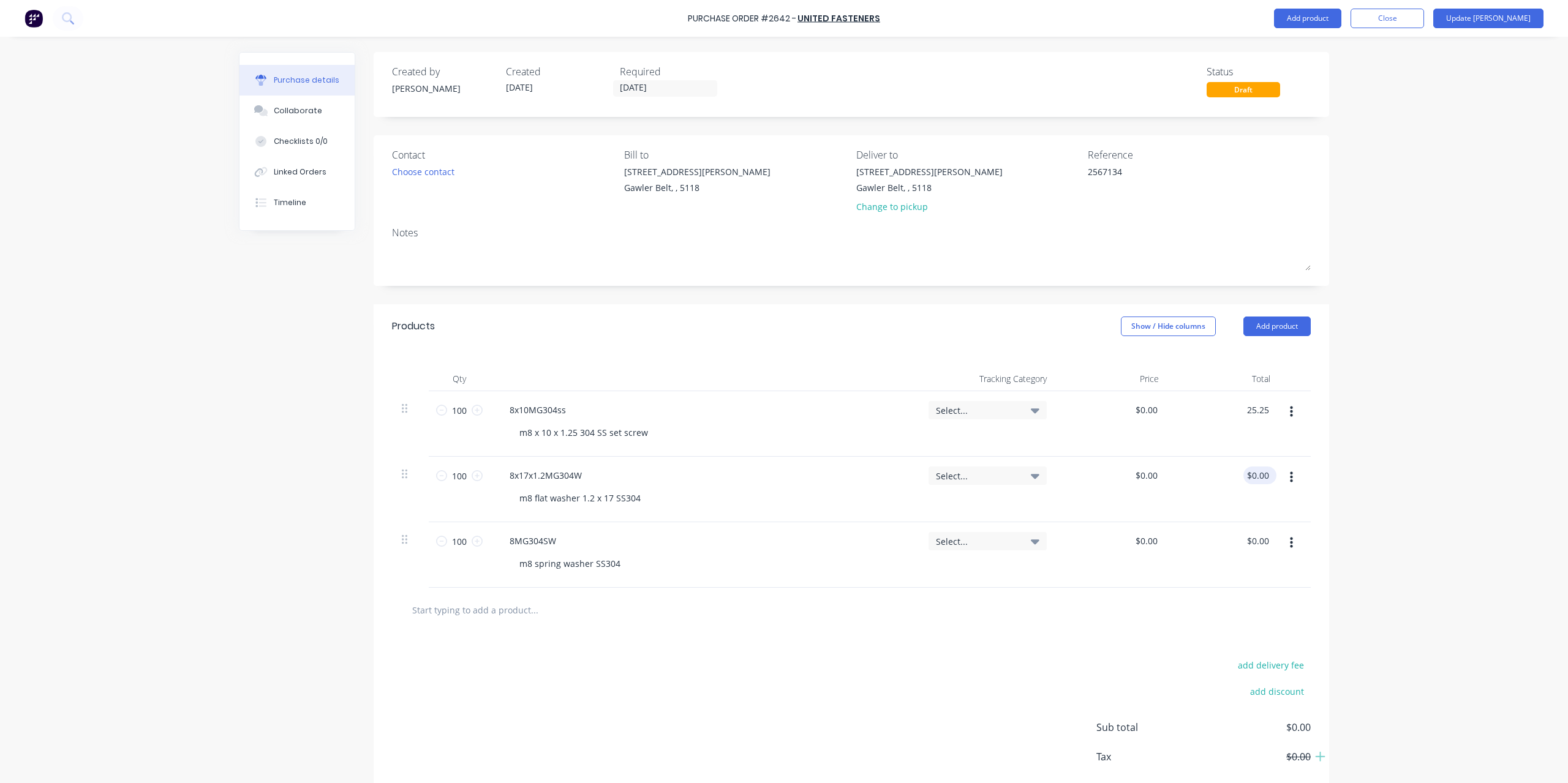
type textarea "x"
type input "$0.2525"
type input "$25.25"
type input "0.00"
click at [1249, 479] on input "0.00" at bounding box center [1260, 475] width 23 height 18
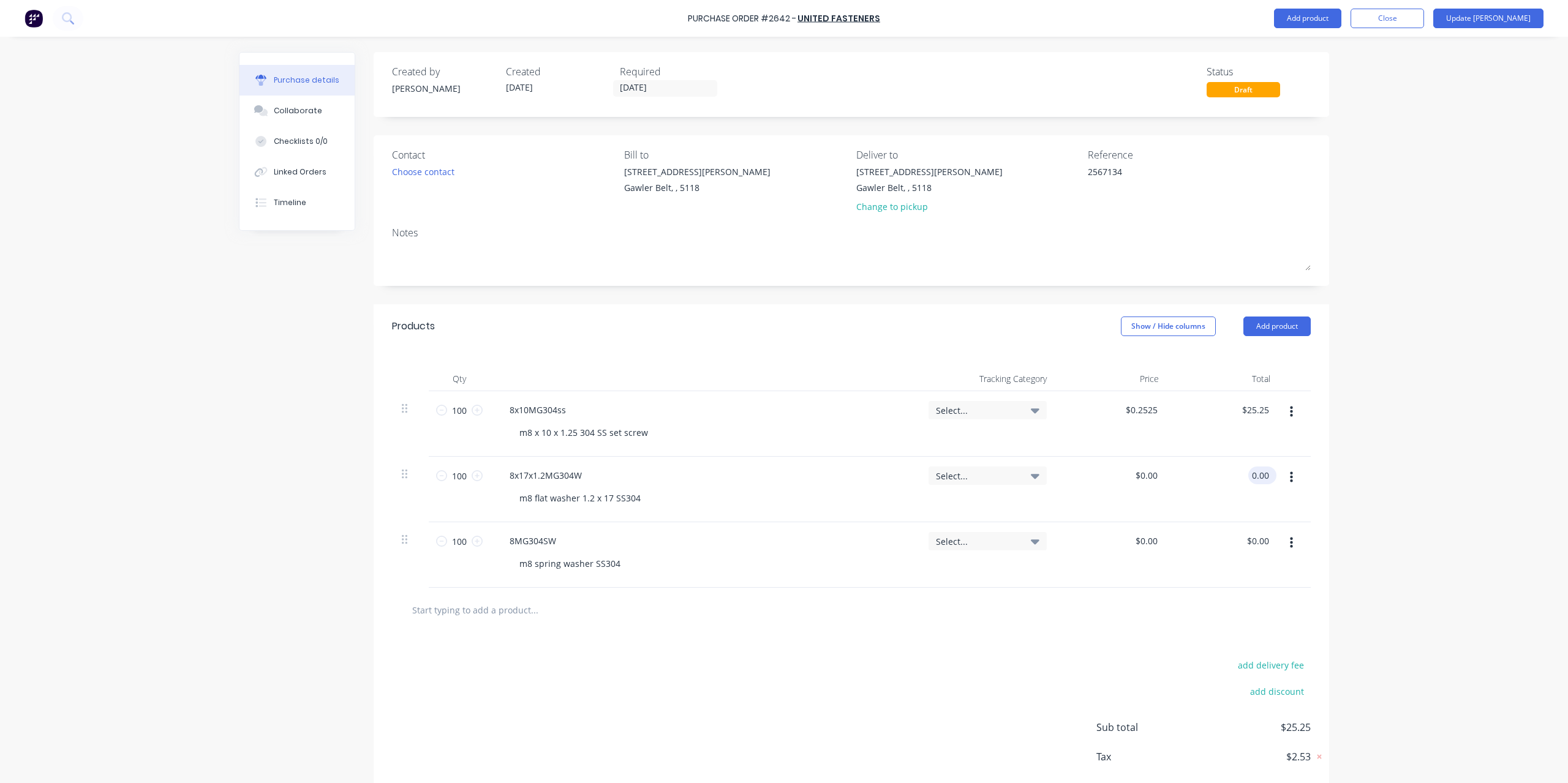
click at [1254, 473] on input "0.00" at bounding box center [1260, 475] width 23 height 18
type textarea "x"
click at [1254, 473] on input "0.00" at bounding box center [1260, 475] width 23 height 18
type input "2.72"
type textarea "x"
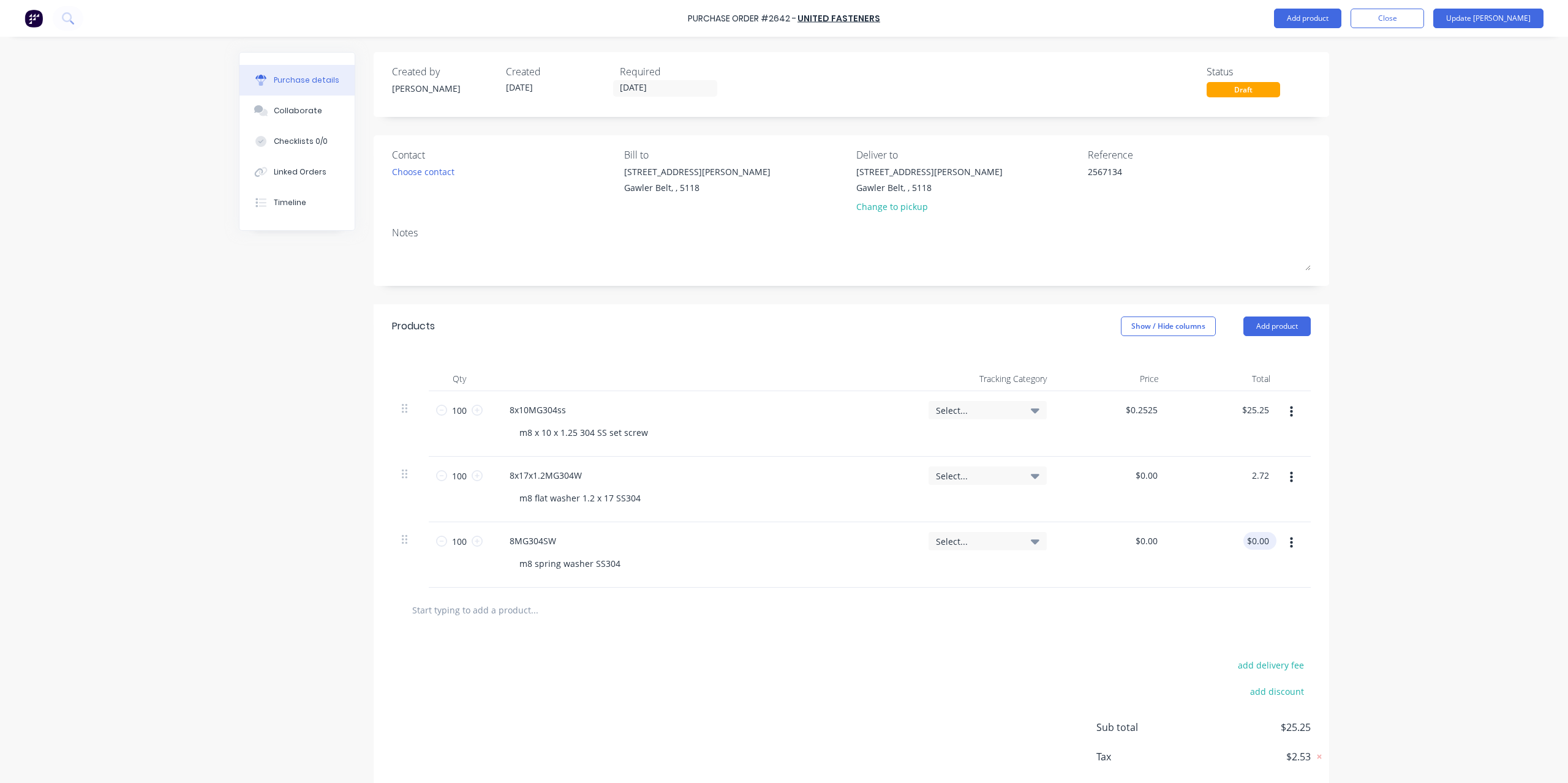
type input "$0.0272"
type input "$2.72"
type input "0.00"
click at [1246, 540] on input "0.00" at bounding box center [1257, 541] width 28 height 18
type textarea "x"
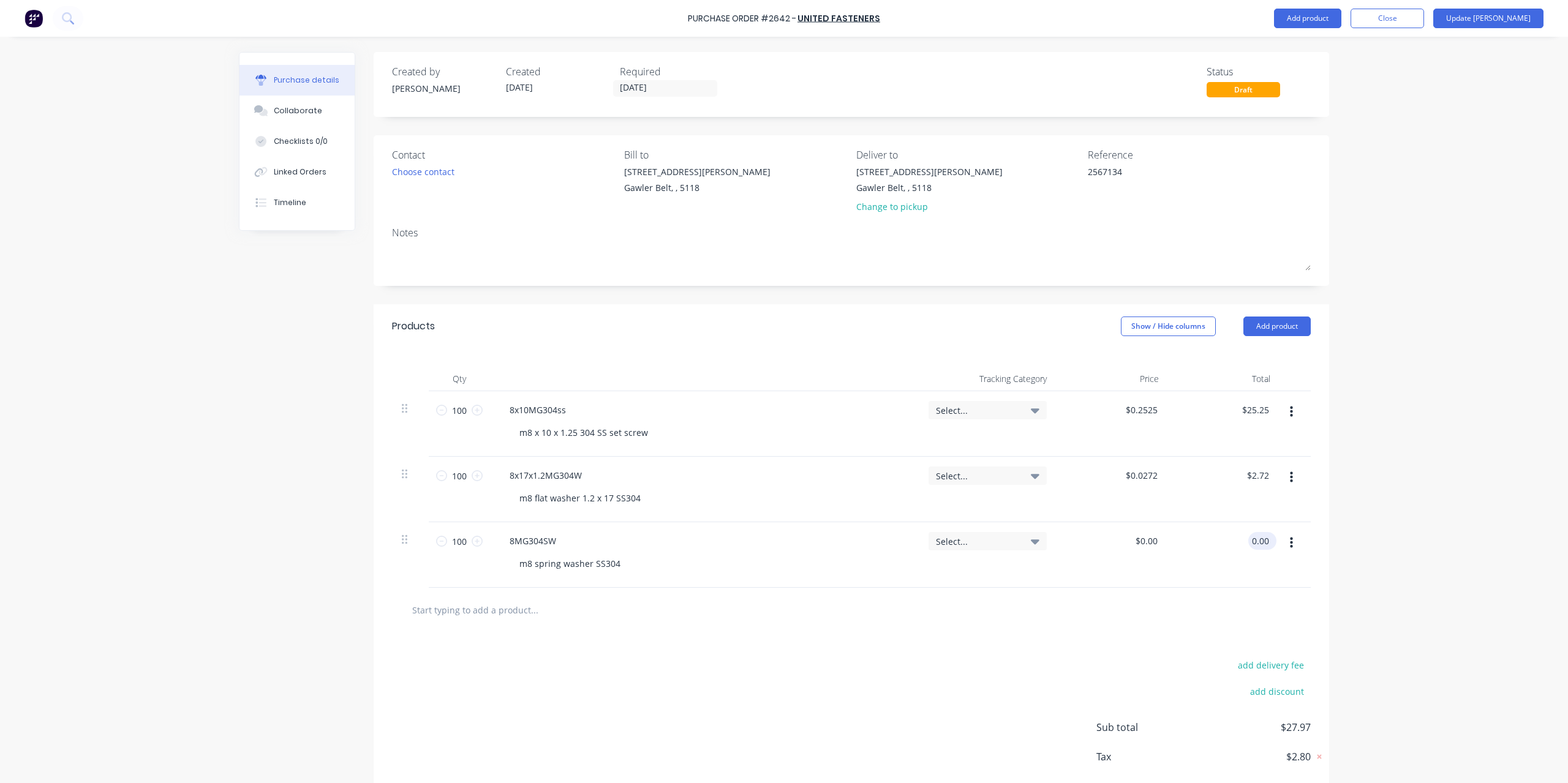
click at [1248, 540] on input "0.00" at bounding box center [1260, 541] width 23 height 18
type input "3.05"
type textarea "x"
type input "$0.0305"
type input "$3.05"
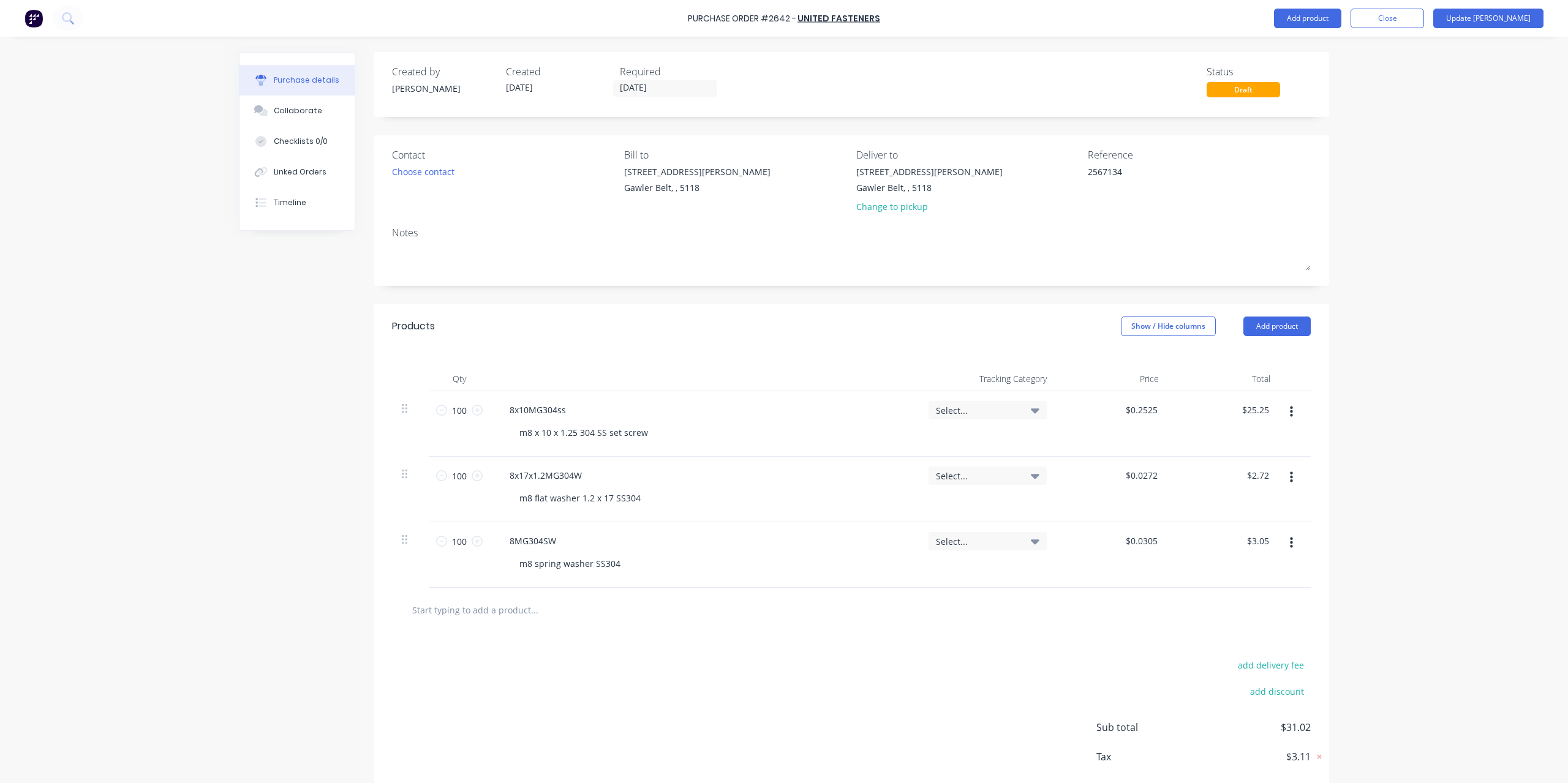
click at [1431, 518] on div "Purchase Order #2642 - United Fasteners Add product Close Update Bill Purchase …" at bounding box center [784, 391] width 1568 height 783
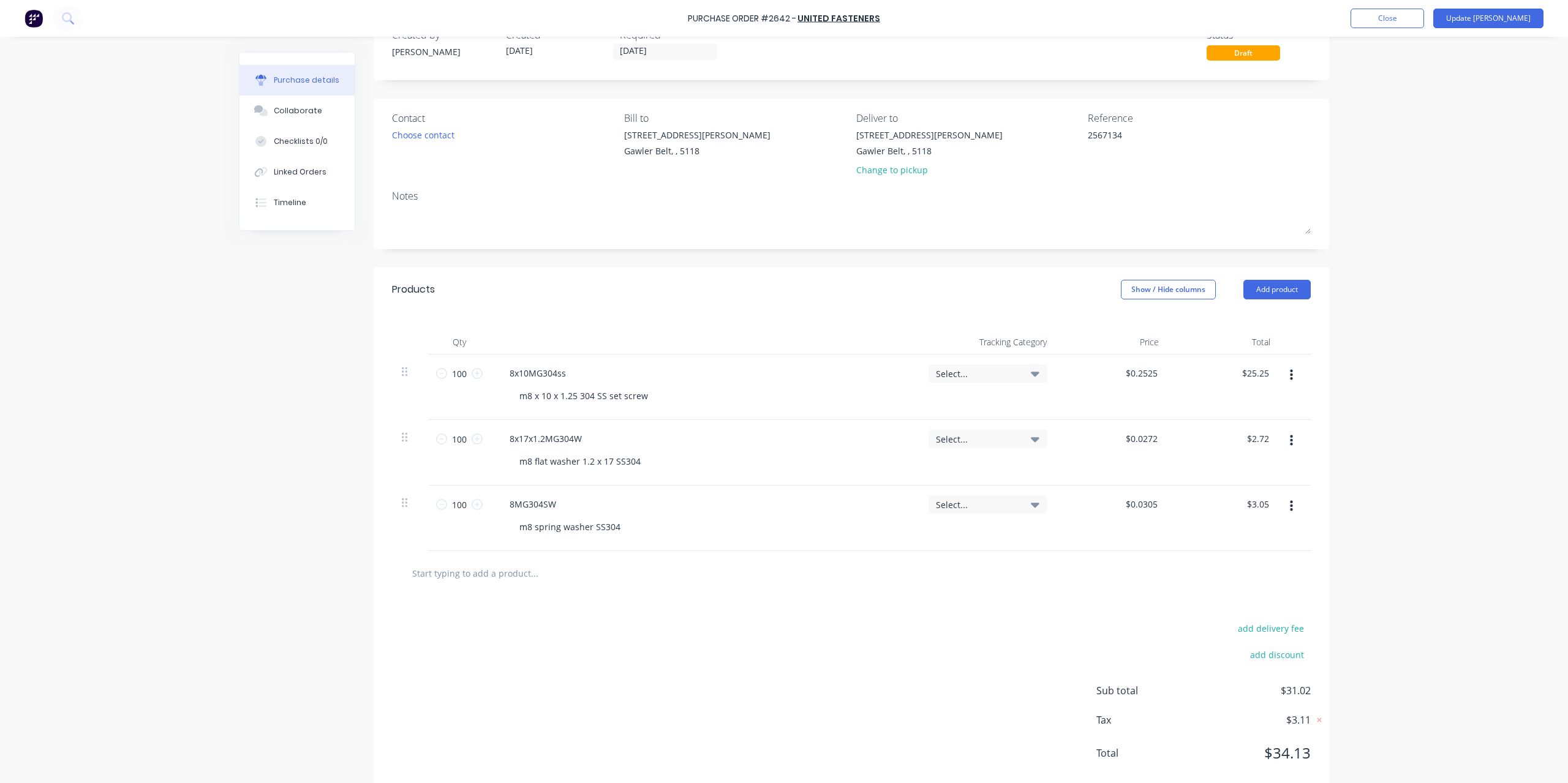
scroll to position [62, 0]
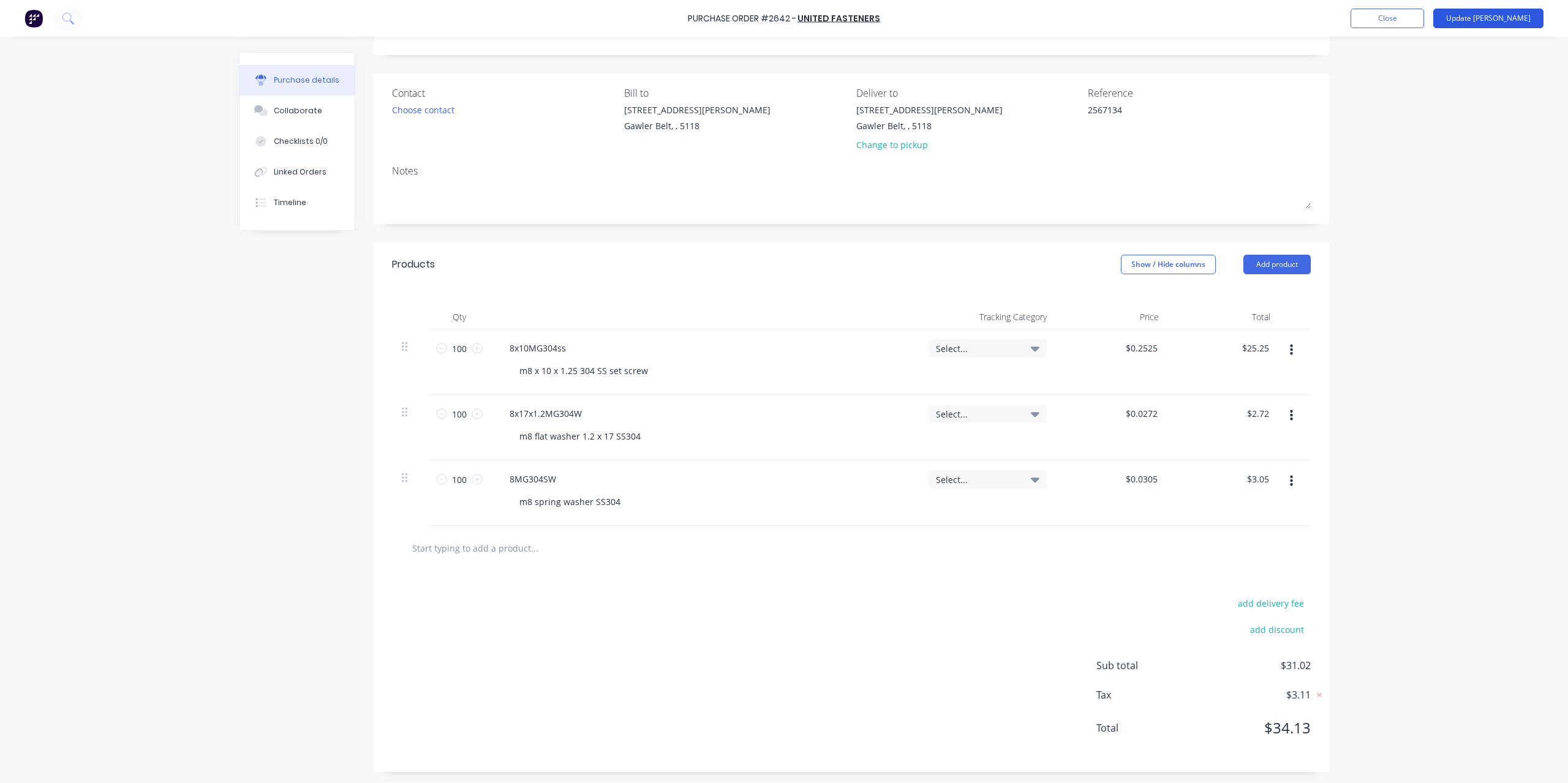
click at [1535, 18] on button "Update Bill" at bounding box center [1488, 18] width 110 height 20
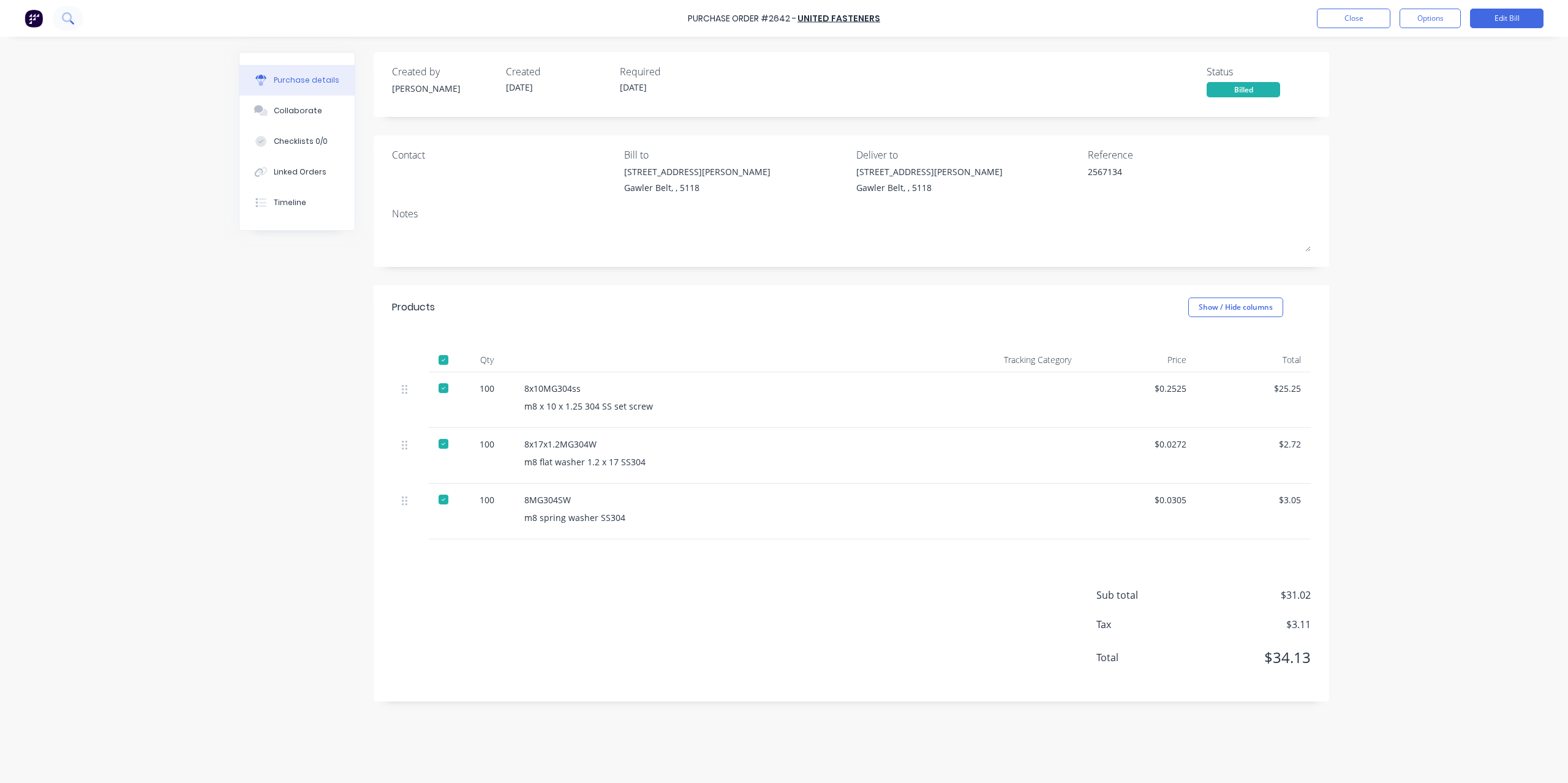
click at [67, 23] on icon at bounding box center [68, 18] width 12 height 12
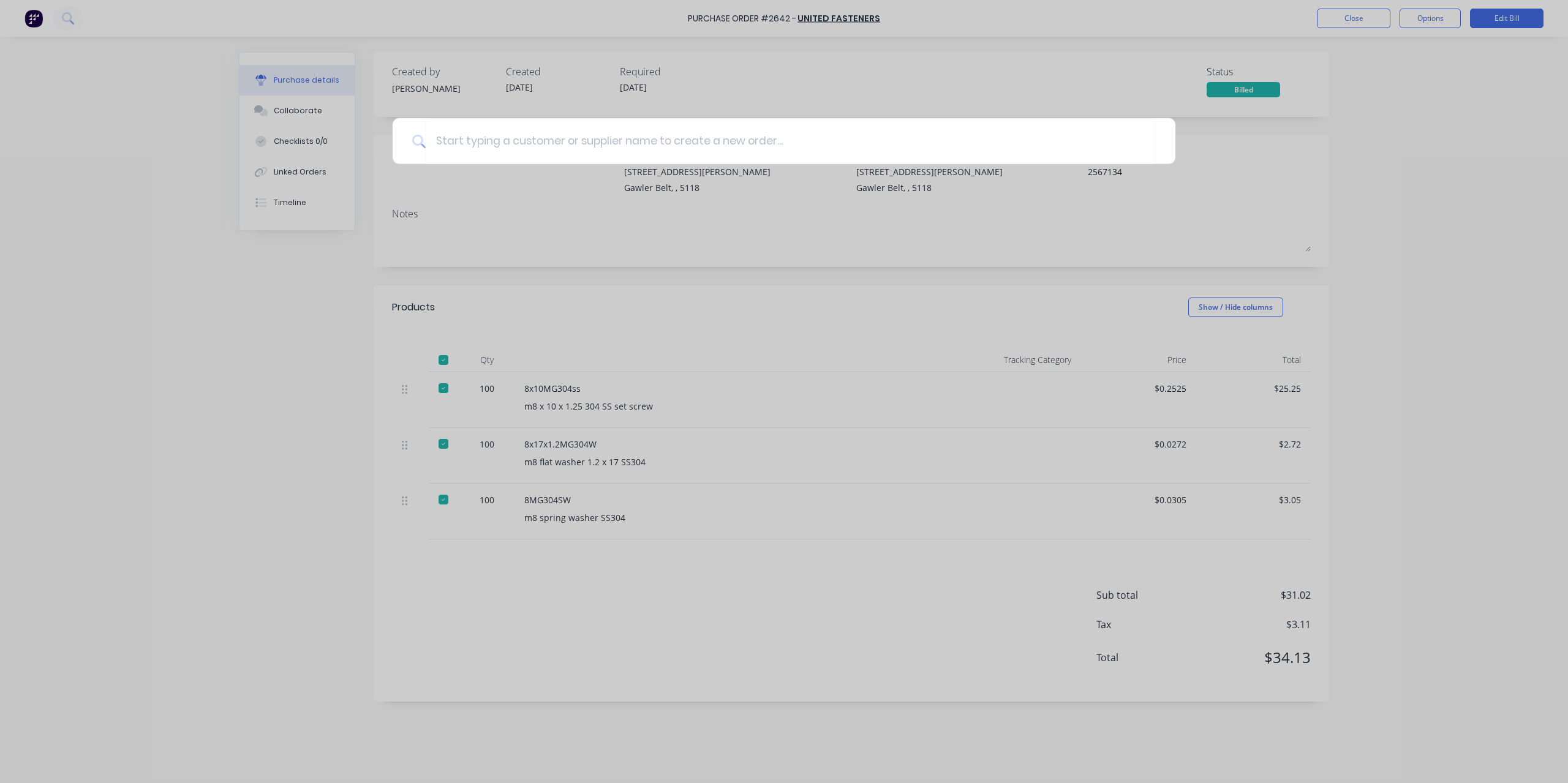
type textarea "x"
type input "b"
type textarea "x"
type input "bo"
type textarea "x"
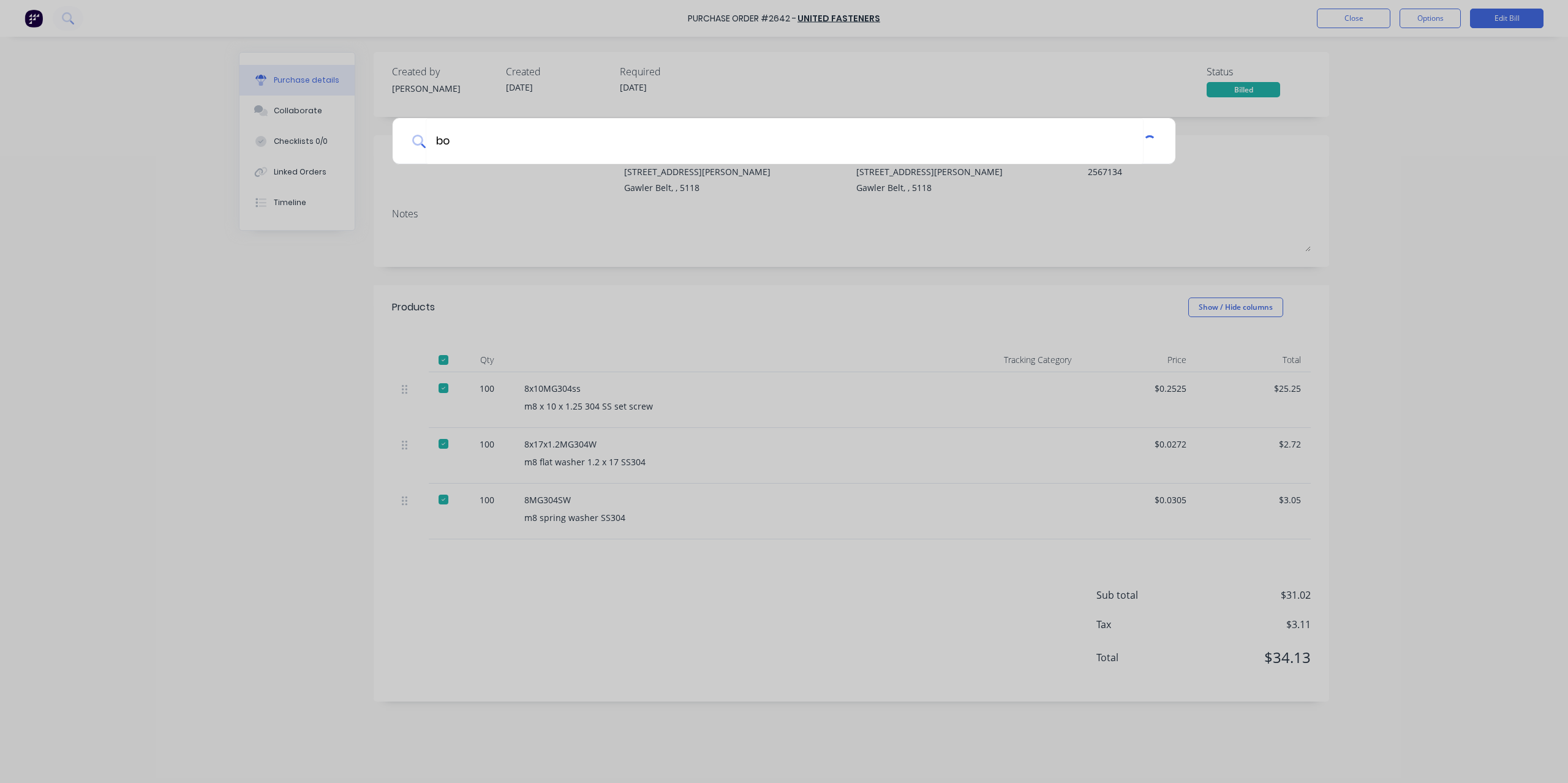
type input "boh"
type textarea "x"
type input "bohre"
type textarea "x"
type input "bohreh"
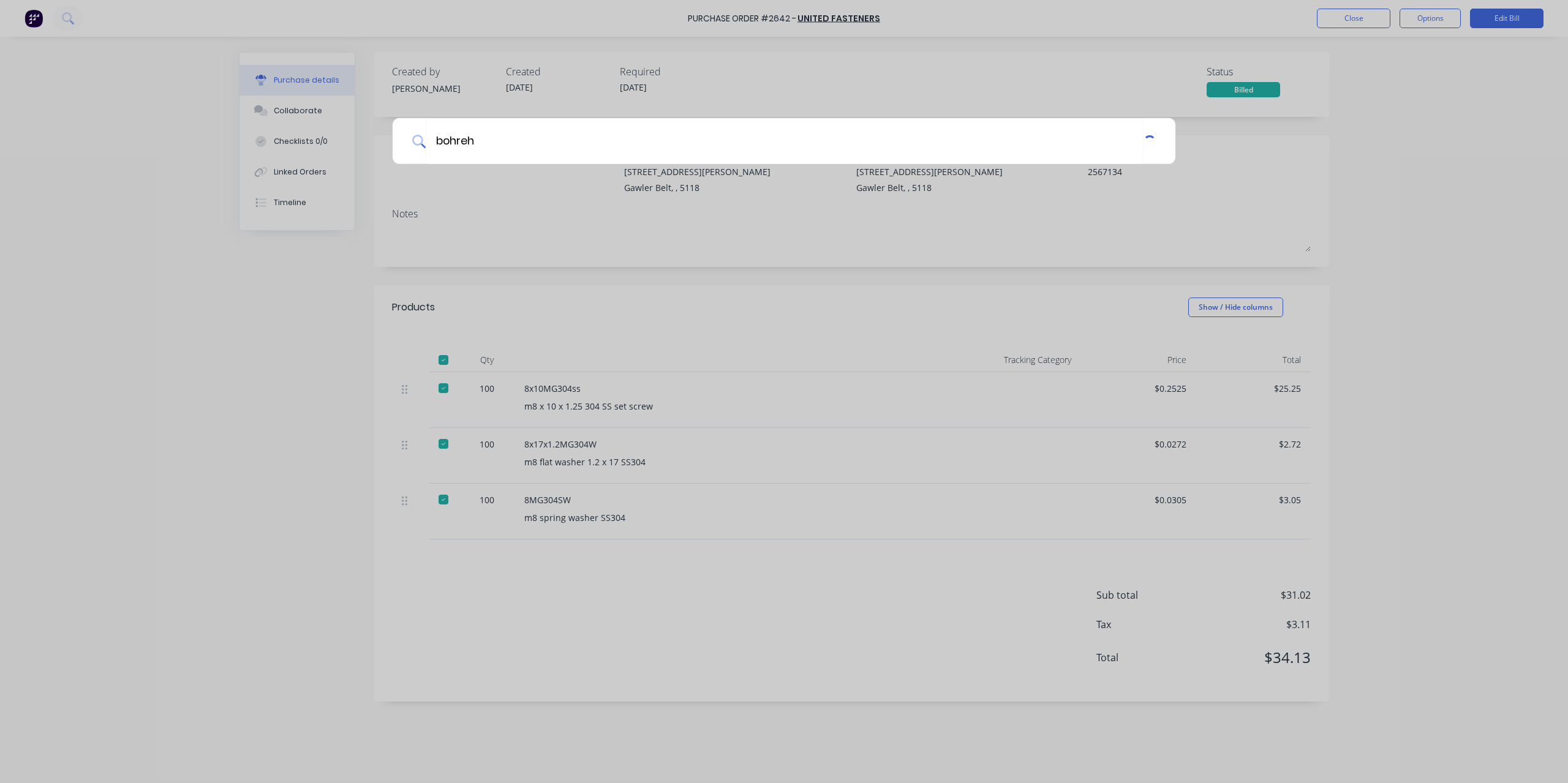
type textarea "x"
type input "bohre"
type textarea "x"
type input "bohr"
type textarea "x"
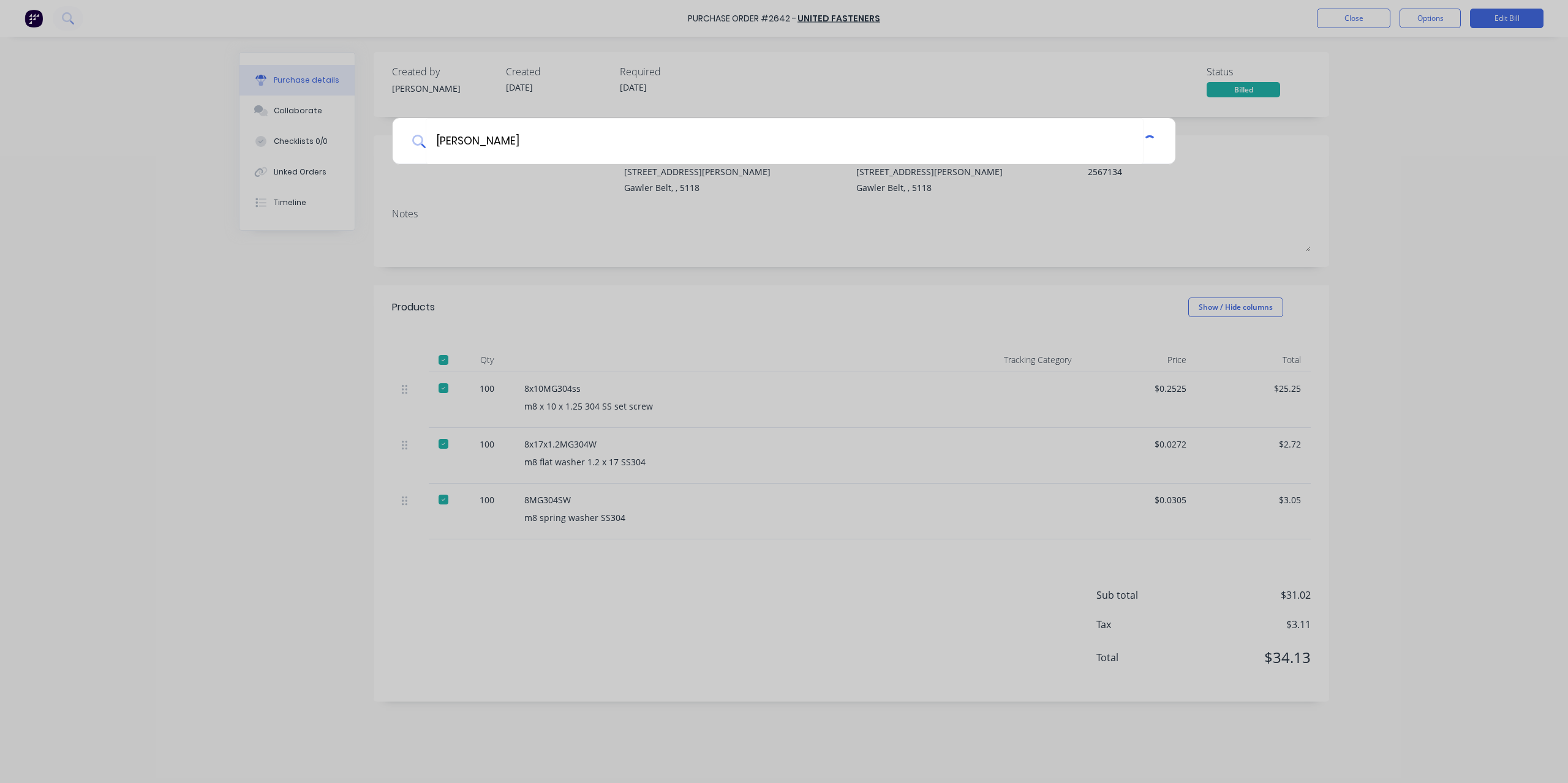
type input "boh"
type textarea "x"
type input "bo"
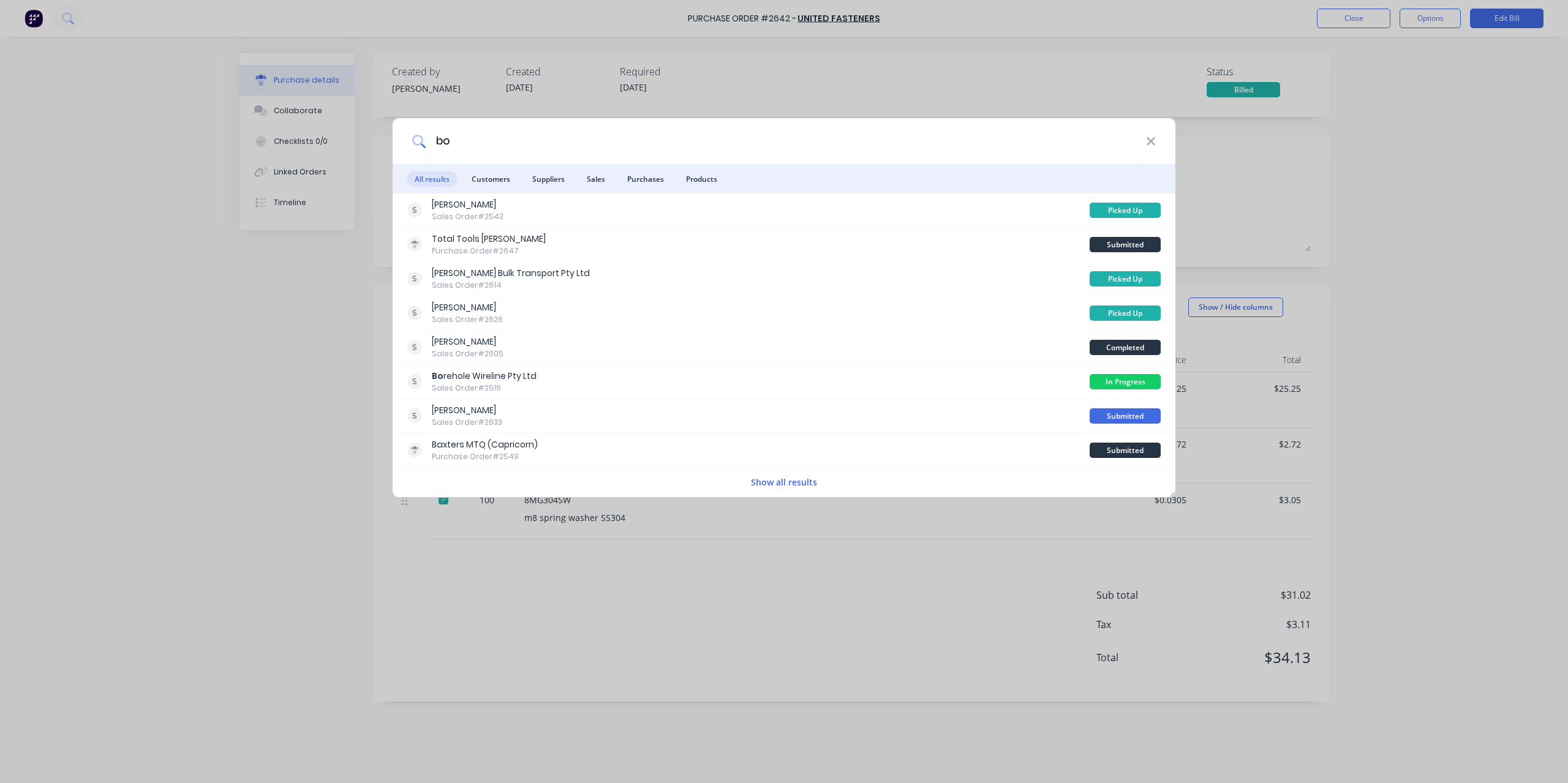
type textarea "x"
type input "bore"
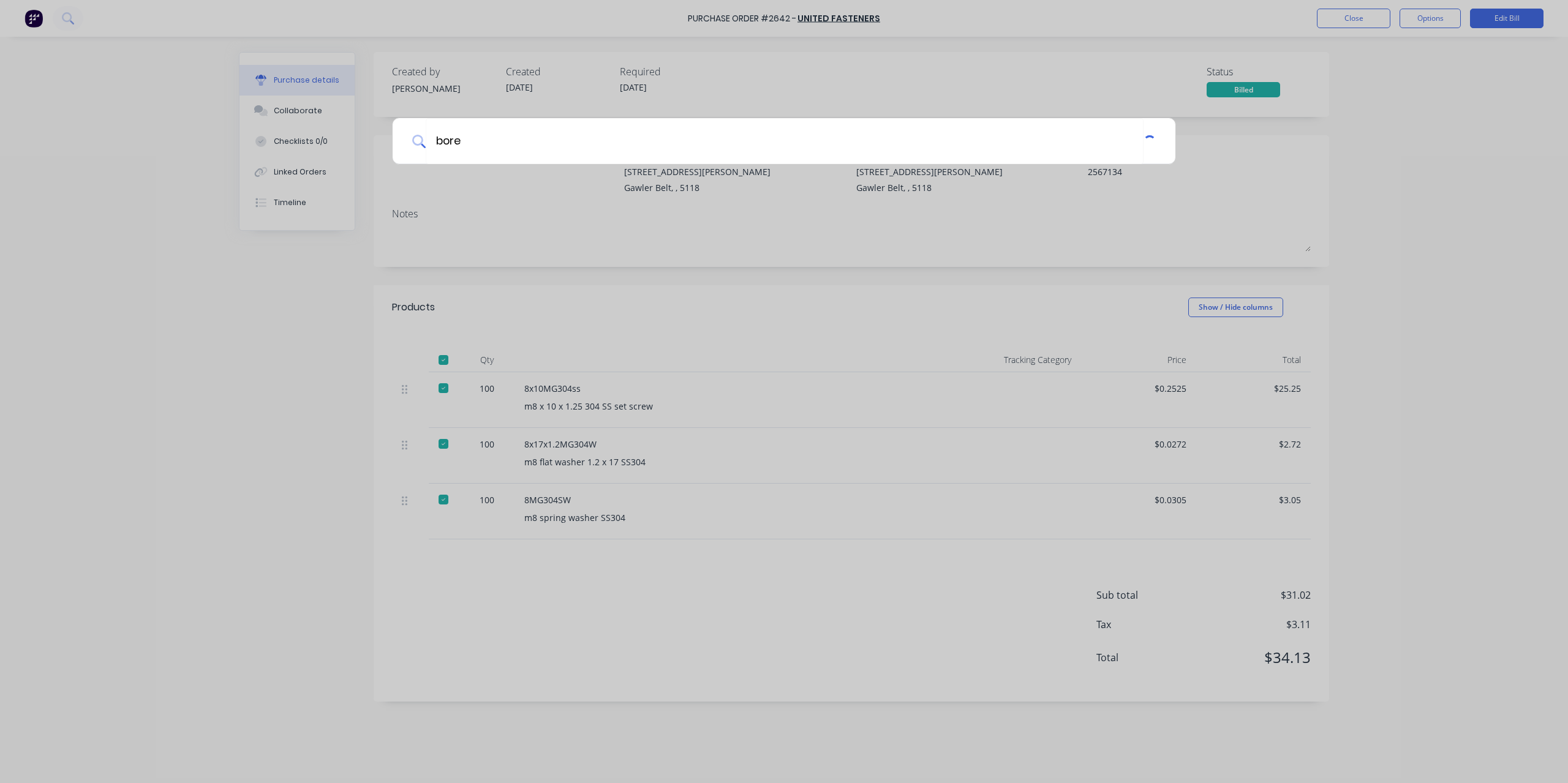
type textarea "x"
type input "boreh"
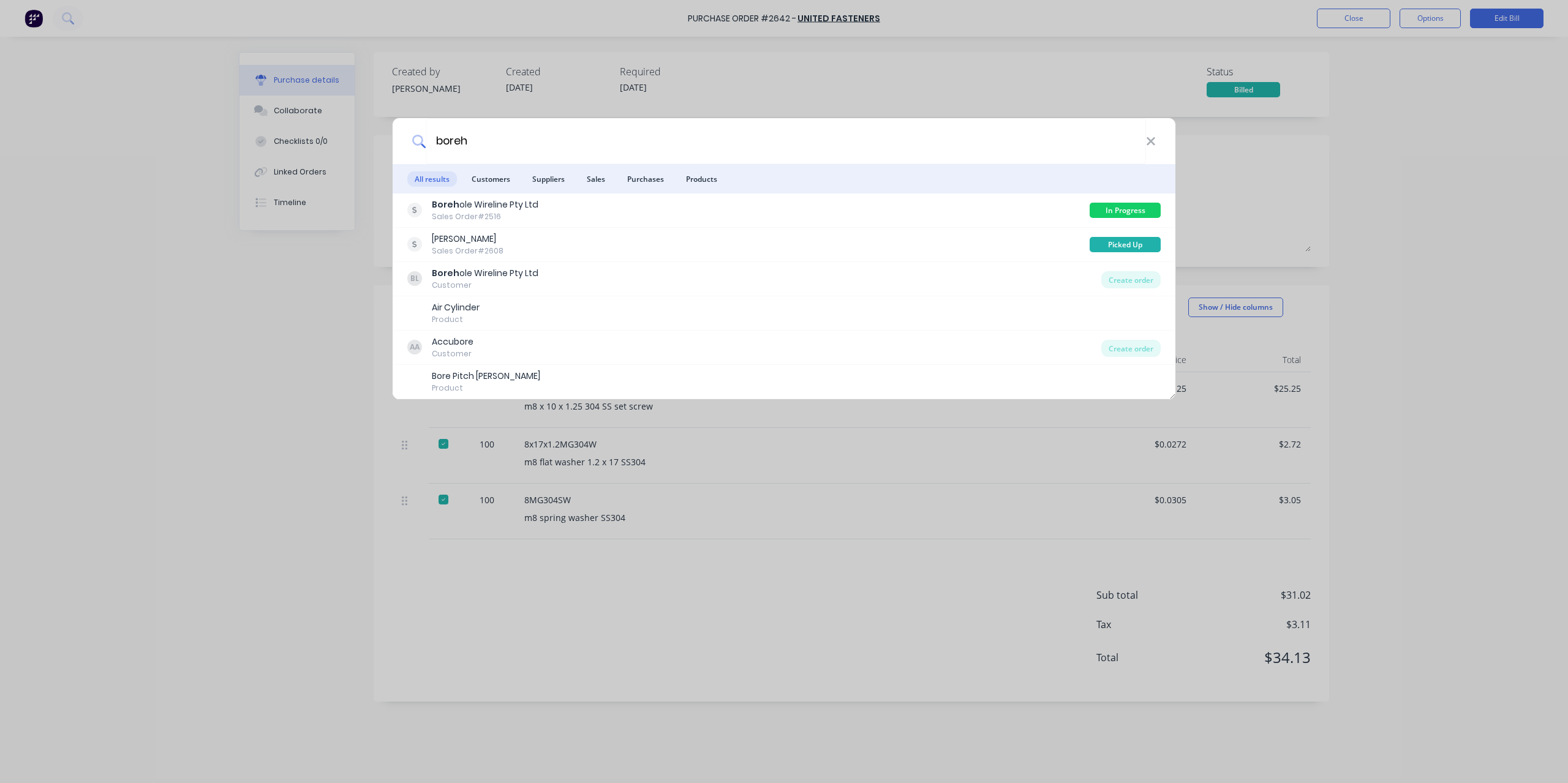
type textarea "x"
type input "borehl"
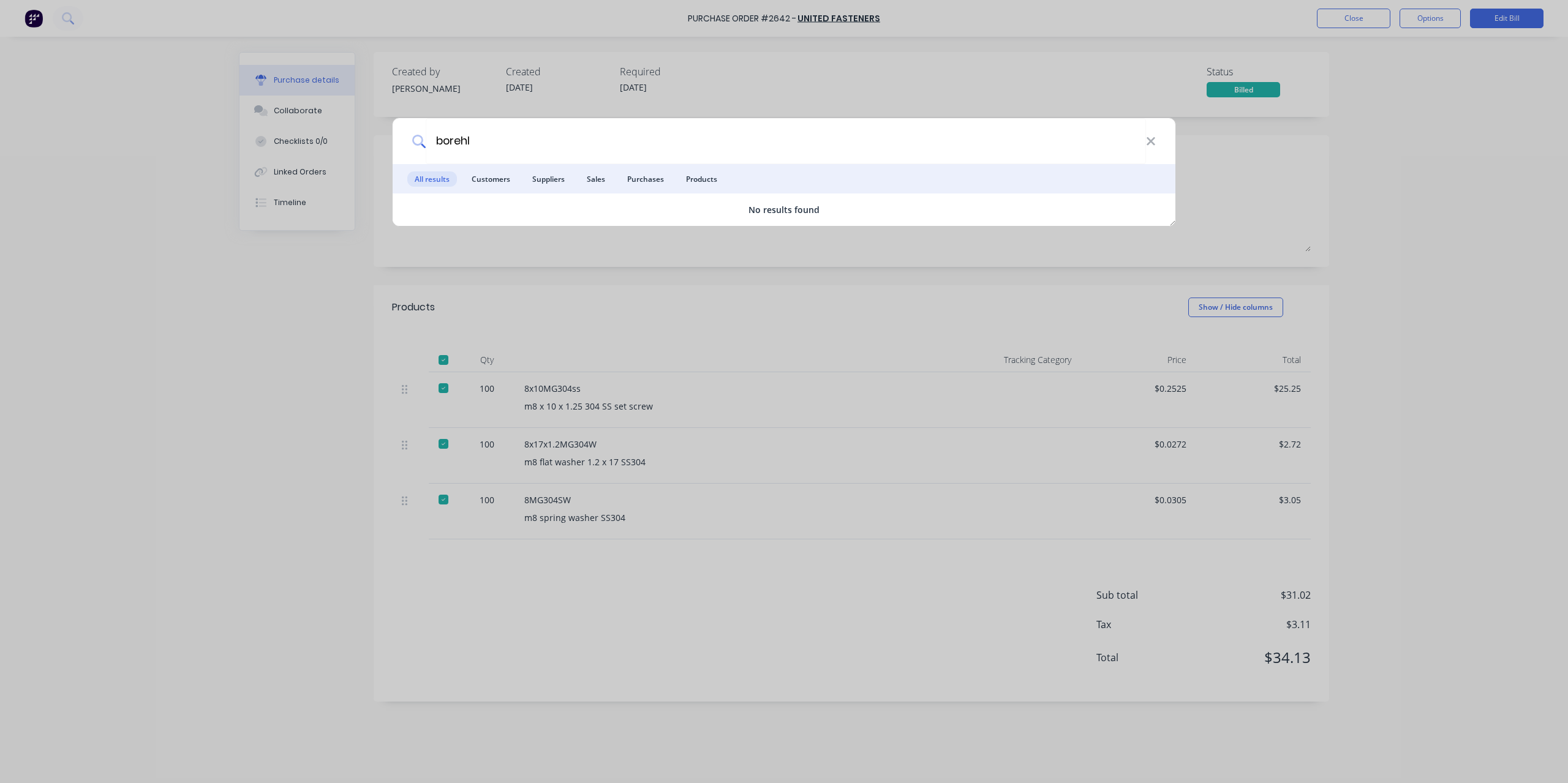
type textarea "x"
type input "boreh"
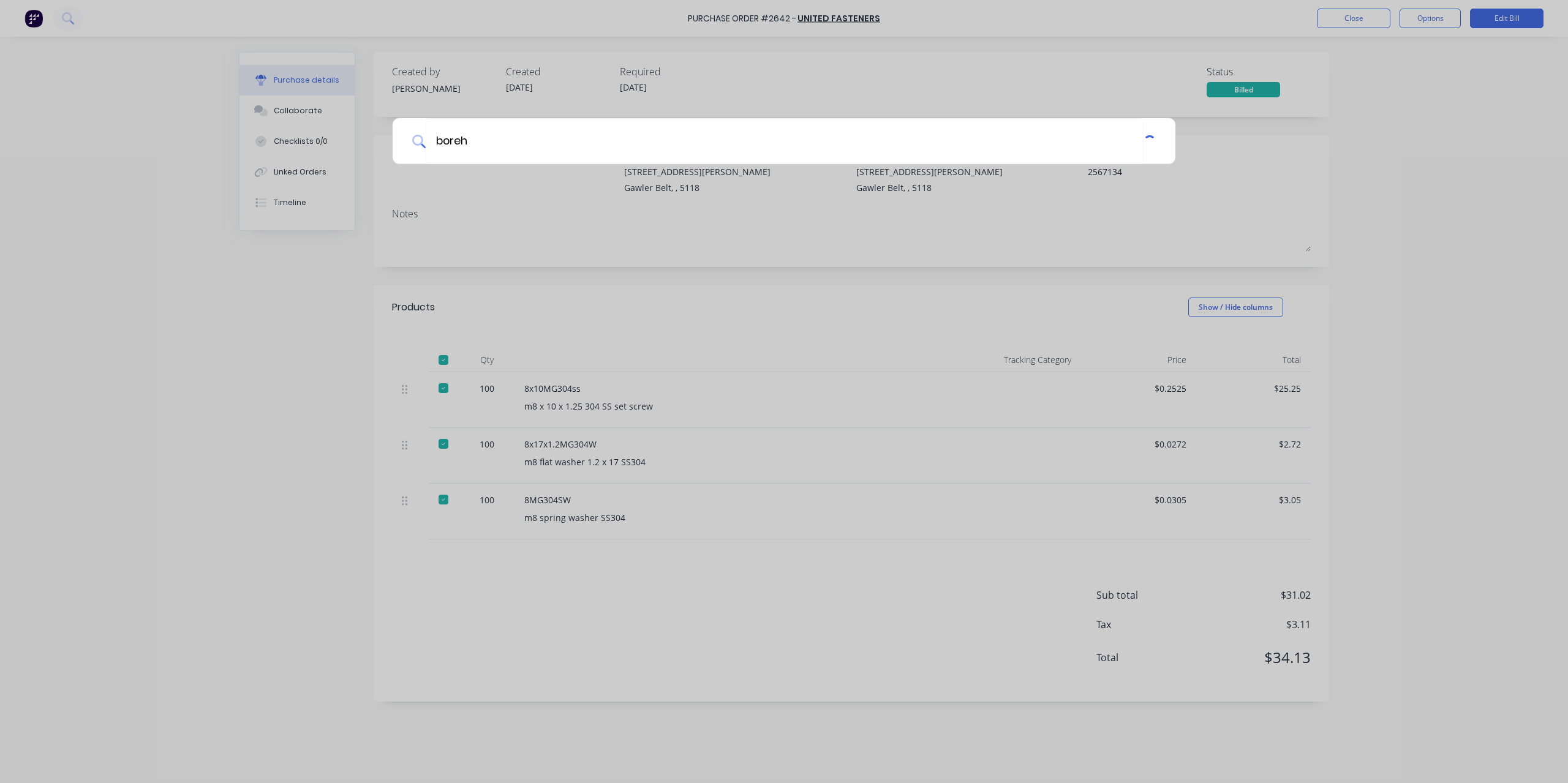
type textarea "x"
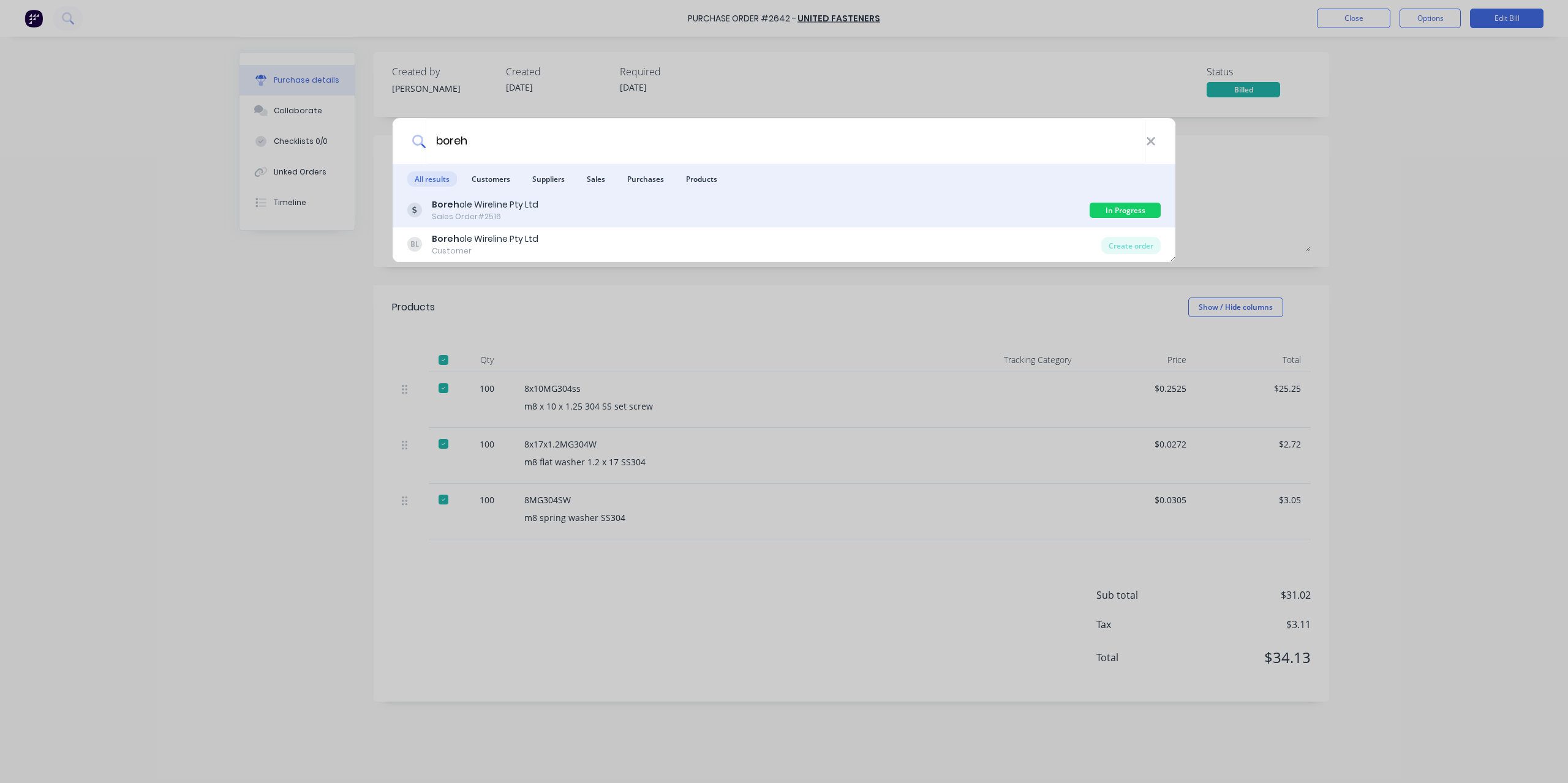
type input "boreh"
click at [485, 208] on div "Boreh ole Wireline Pty Ltd" at bounding box center [485, 205] width 107 height 13
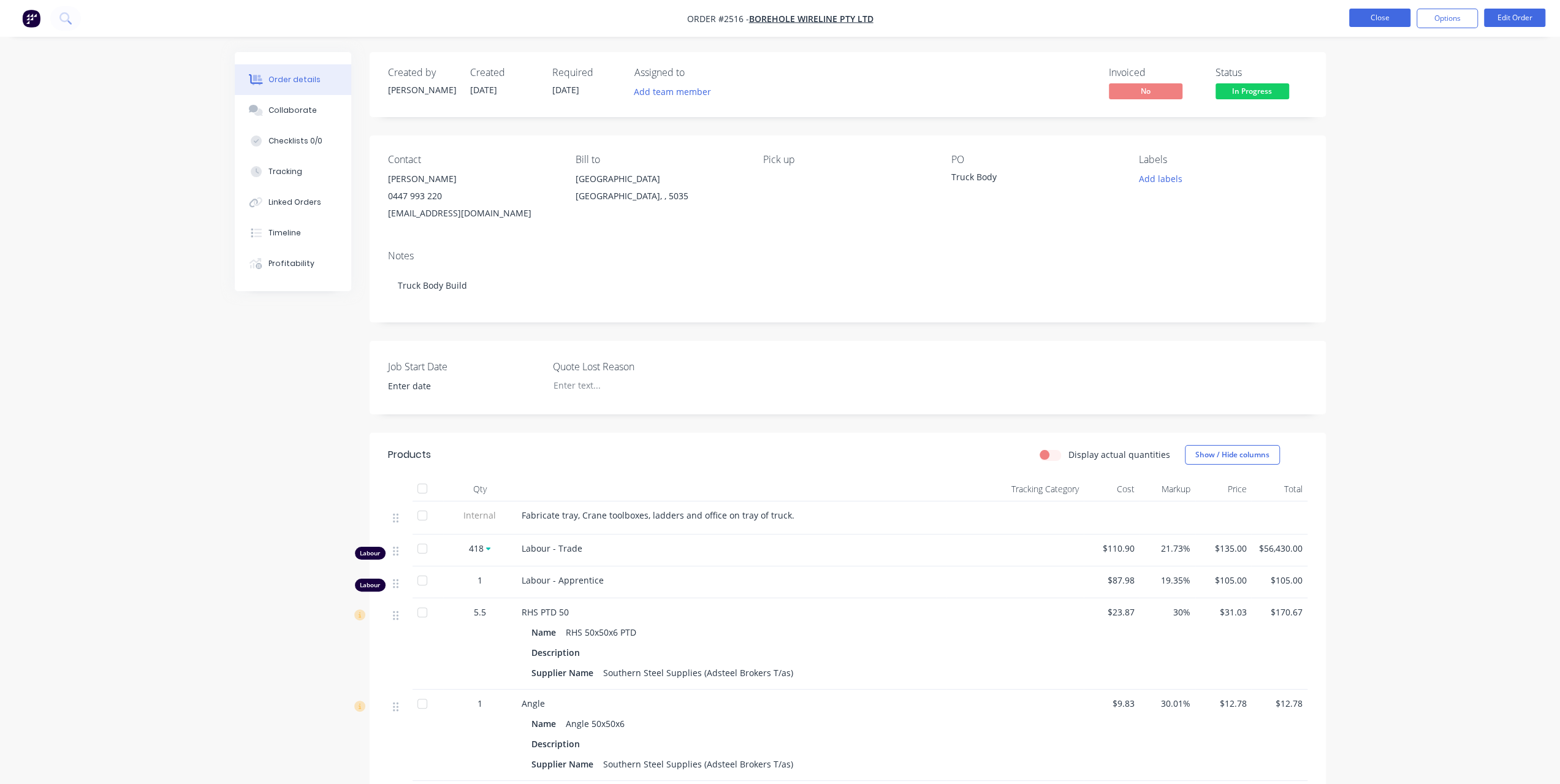
click at [1391, 24] on button "Close" at bounding box center [1380, 18] width 62 height 18
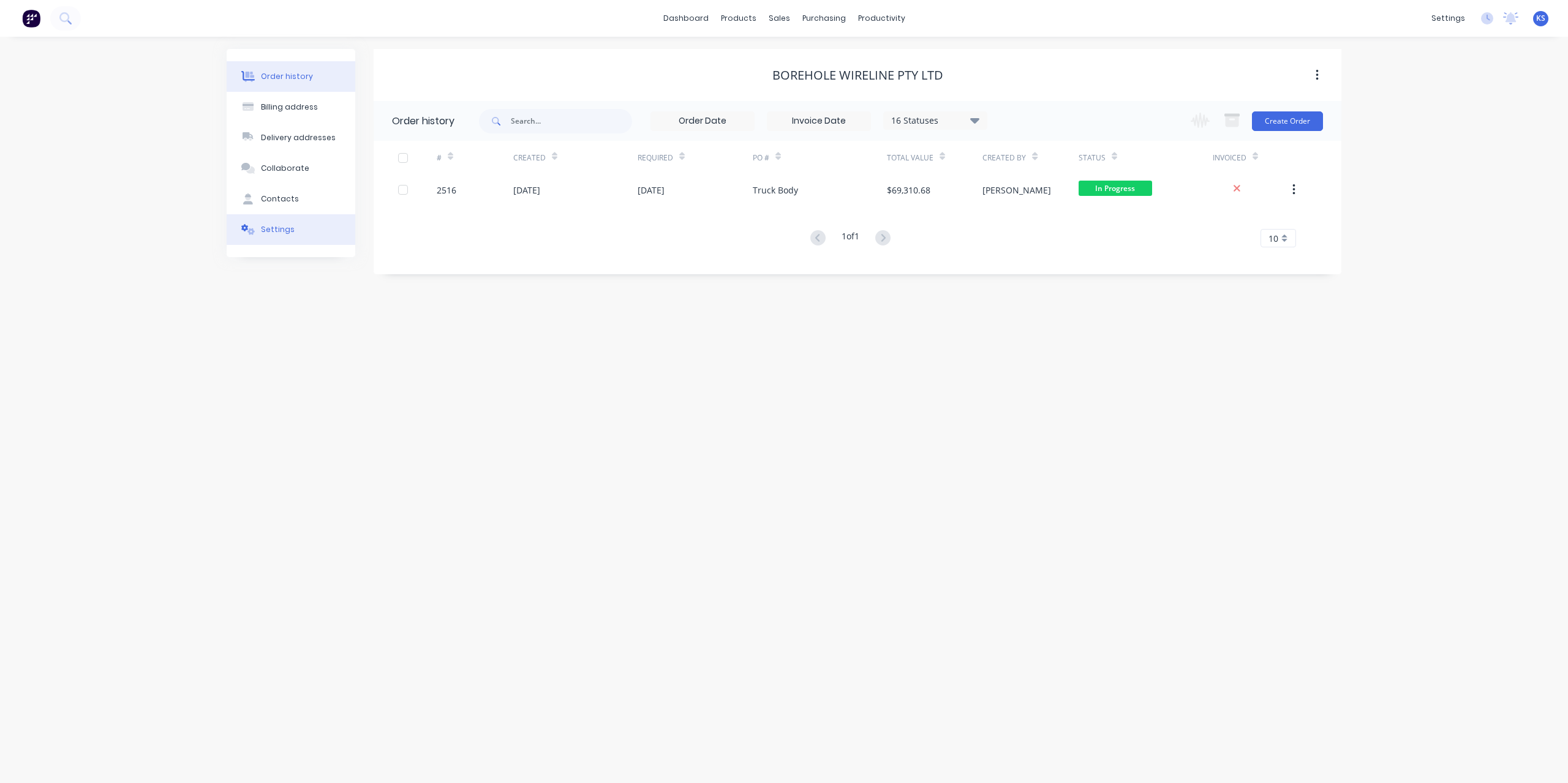
click at [300, 229] on button "Settings" at bounding box center [291, 229] width 128 height 31
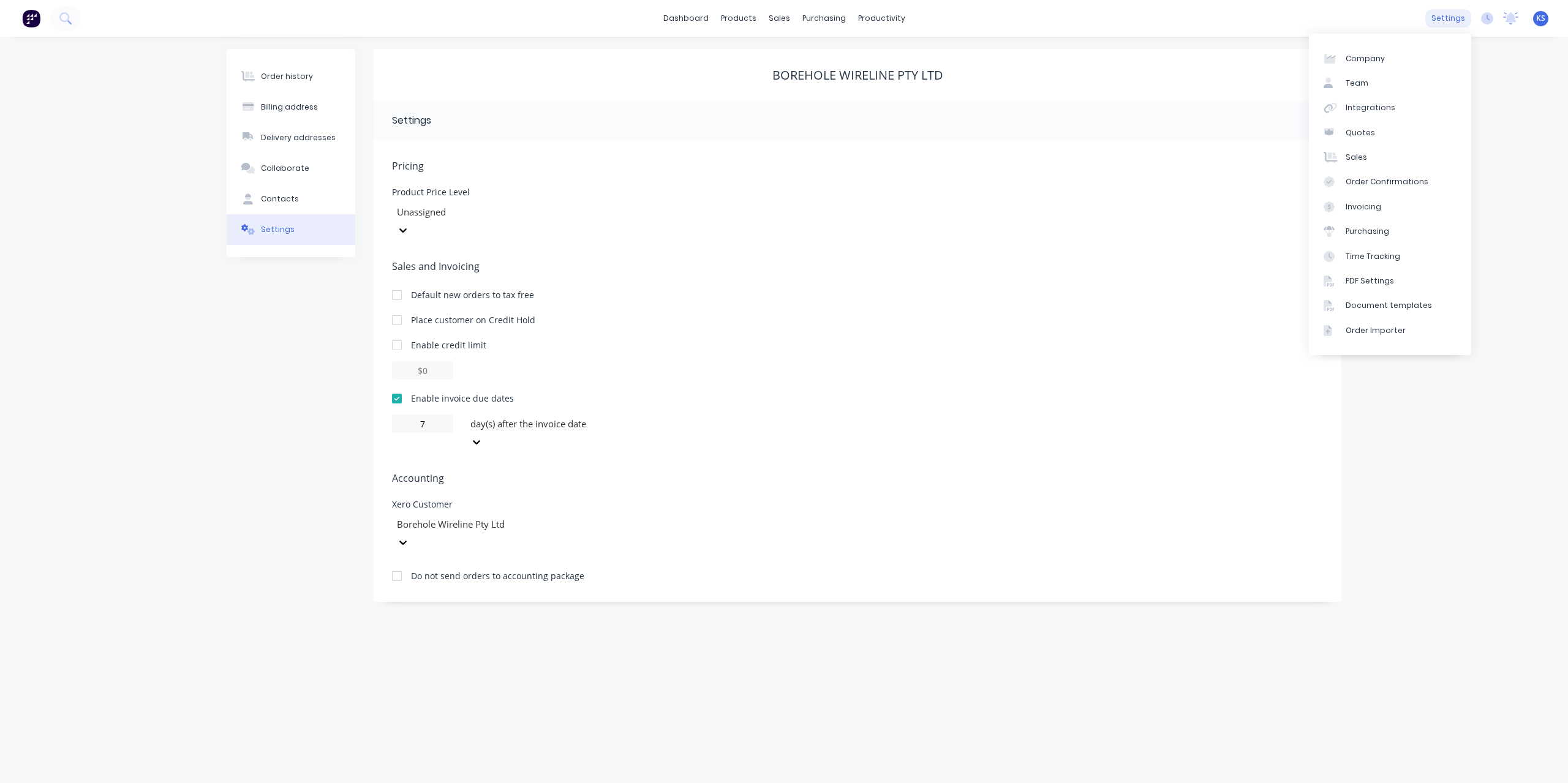
click at [1453, 24] on div "settings" at bounding box center [1448, 18] width 46 height 18
click at [1364, 109] on div "Integrations" at bounding box center [1370, 108] width 50 height 11
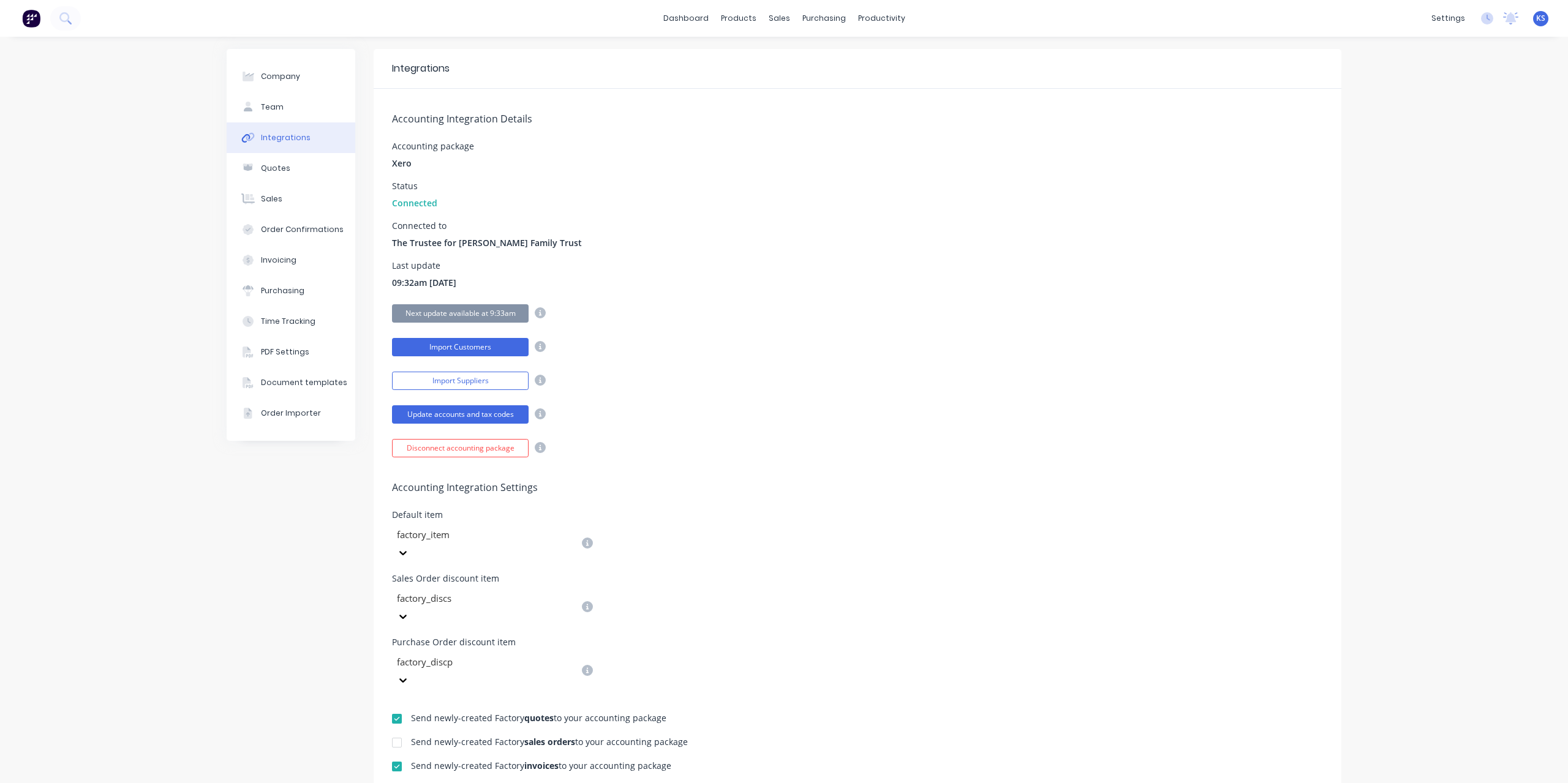
click at [462, 353] on button "Import Customers" at bounding box center [460, 347] width 137 height 18
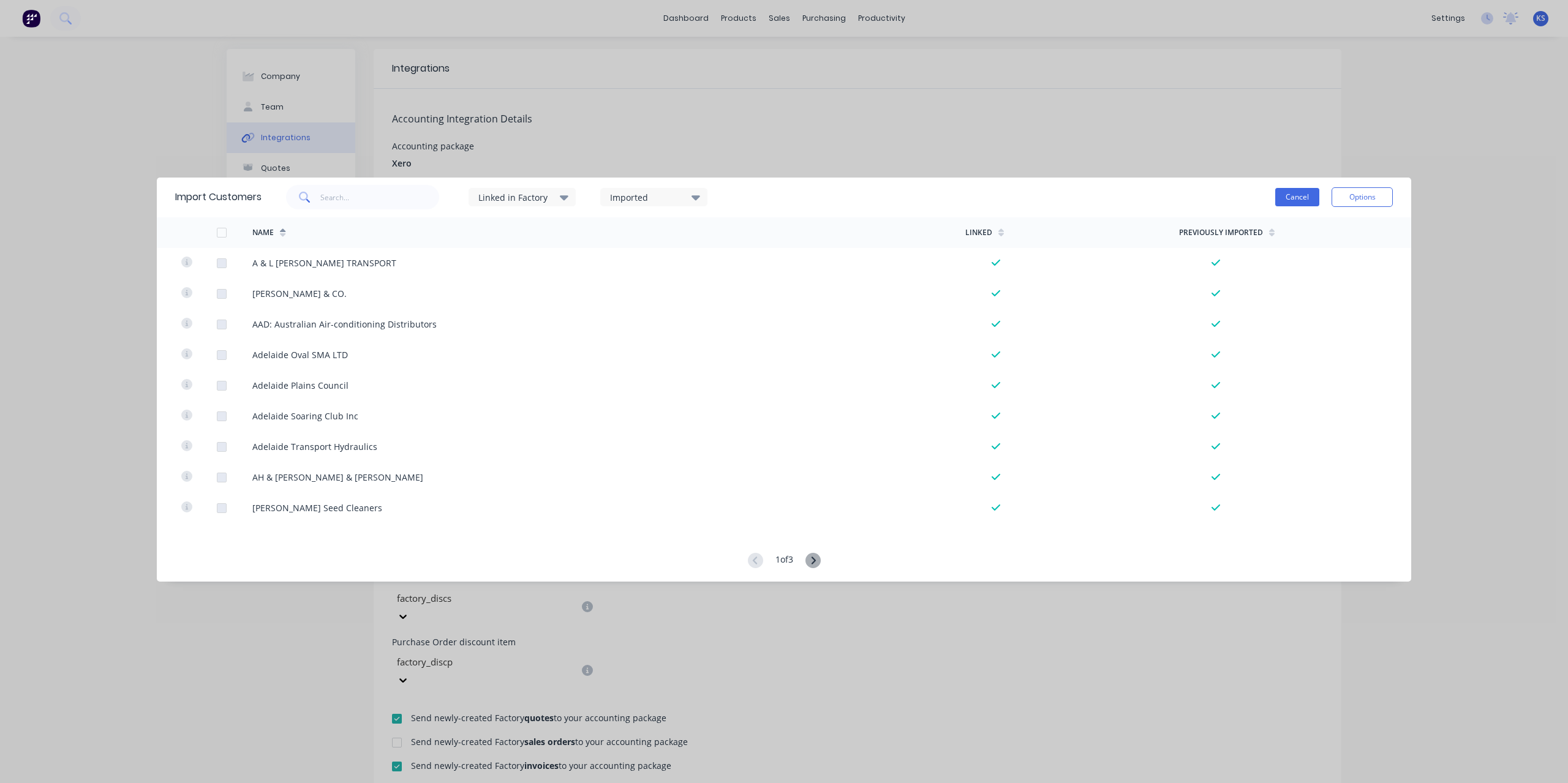
click at [1289, 201] on button "Cancel" at bounding box center [1297, 197] width 44 height 18
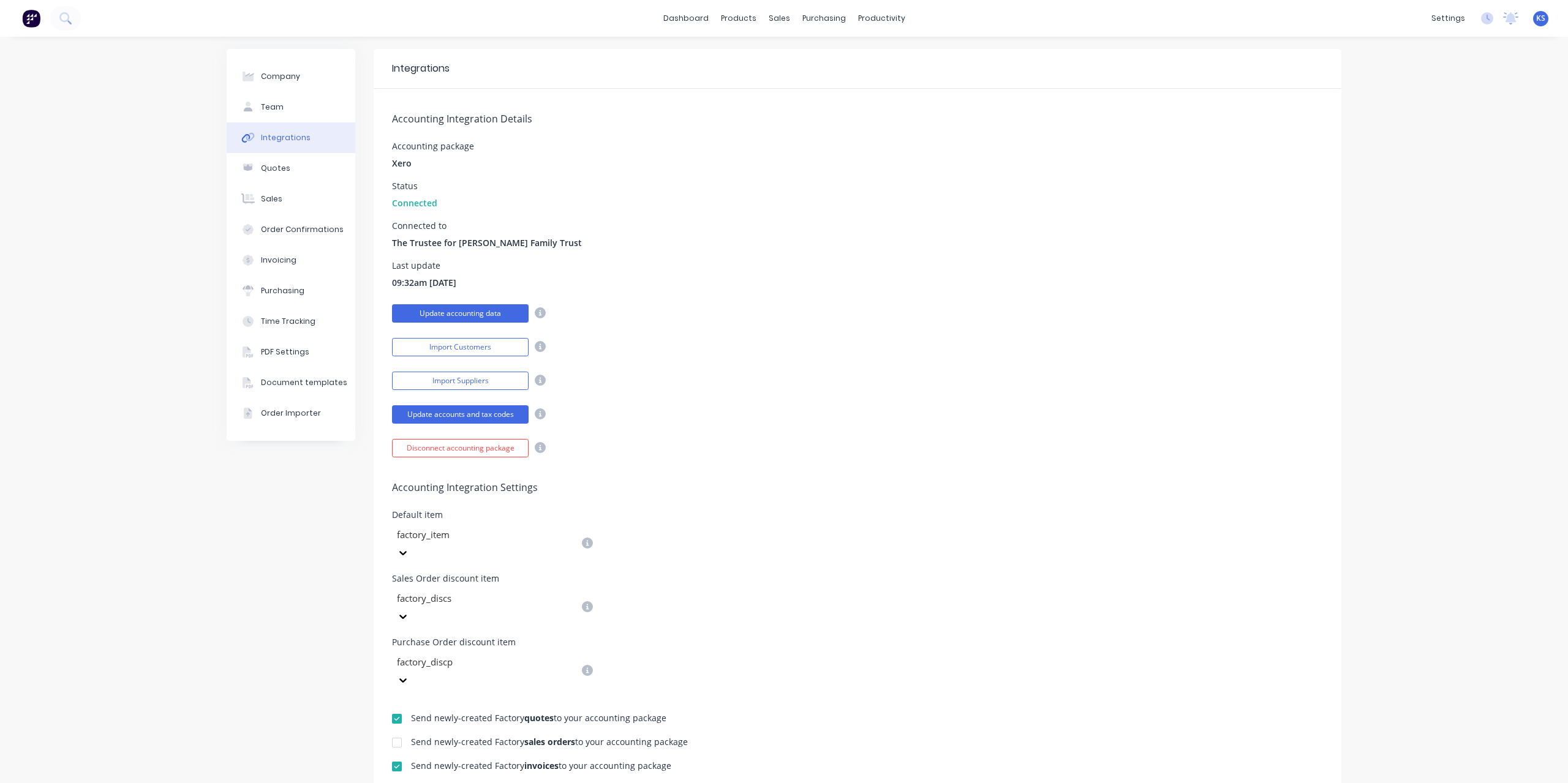
click at [489, 308] on button "Update accounting data" at bounding box center [460, 313] width 137 height 18
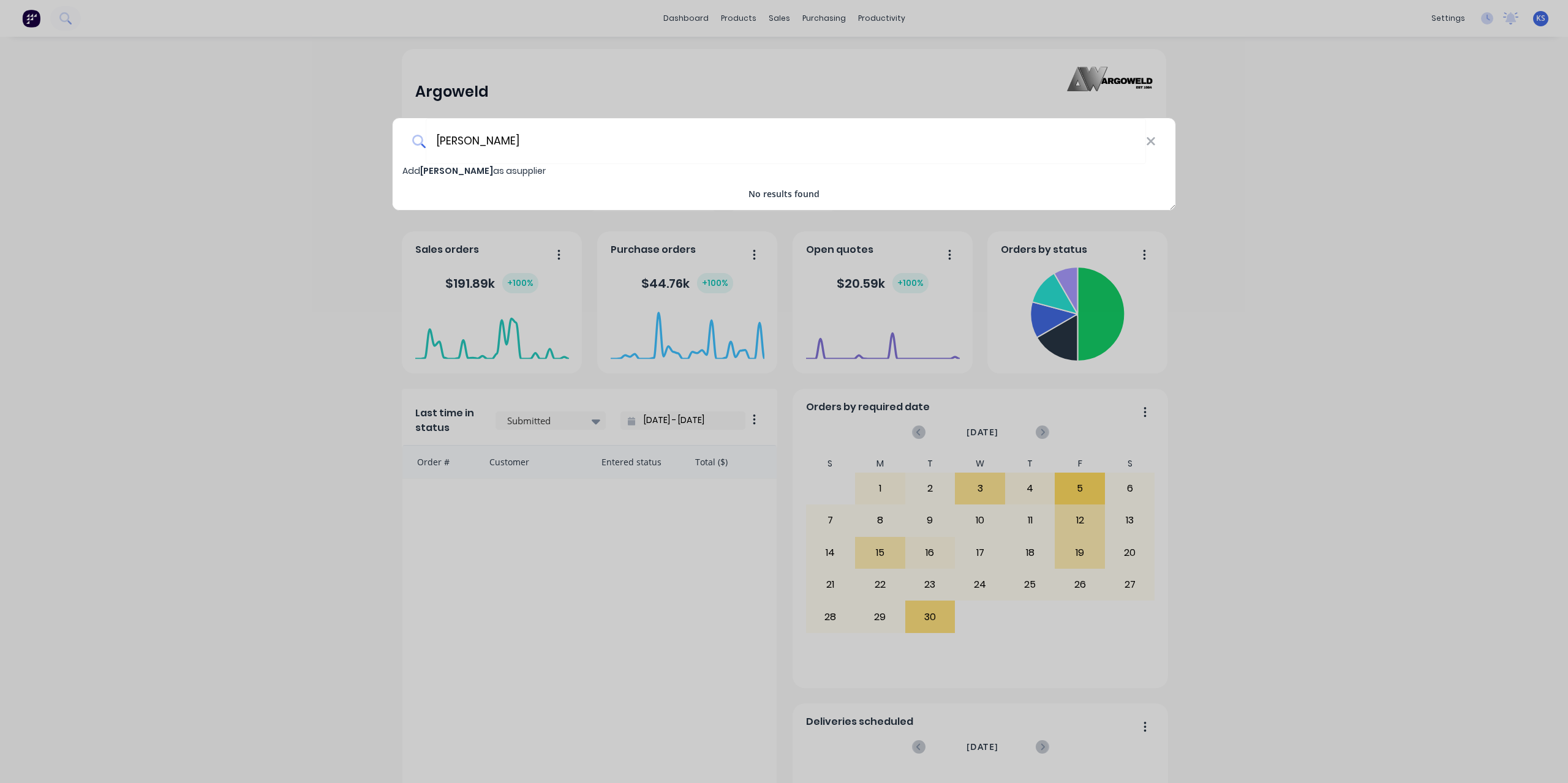
type input "Ahrns"
click at [465, 171] on span "Add Ahrns as a supplier" at bounding box center [474, 171] width 143 height 12
select select "AU"
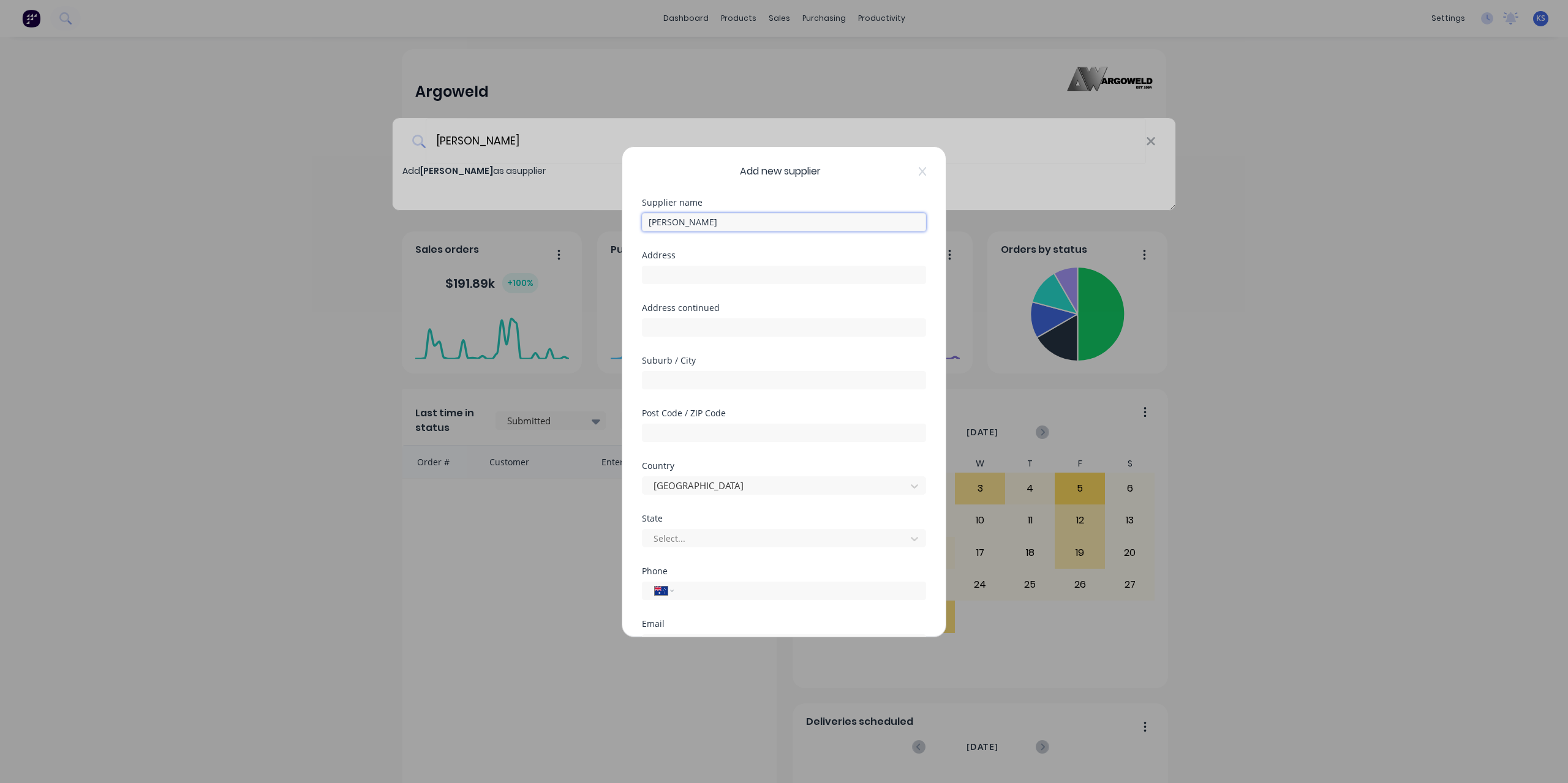
click at [761, 215] on input "Ahrns" at bounding box center [784, 222] width 284 height 18
drag, startPoint x: 761, startPoint y: 215, endPoint x: 507, endPoint y: 215, distance: 254.0
click at [507, 215] on div "Add new supplier Supplier name Ahrns Address Address continued Suburb / City Po…" at bounding box center [784, 391] width 1568 height 783
paste input "Fassi Micro Outrigger Ram complete with Block Valve"
type input "Fassi Micro Outrigger Ram complete with Block Valve"
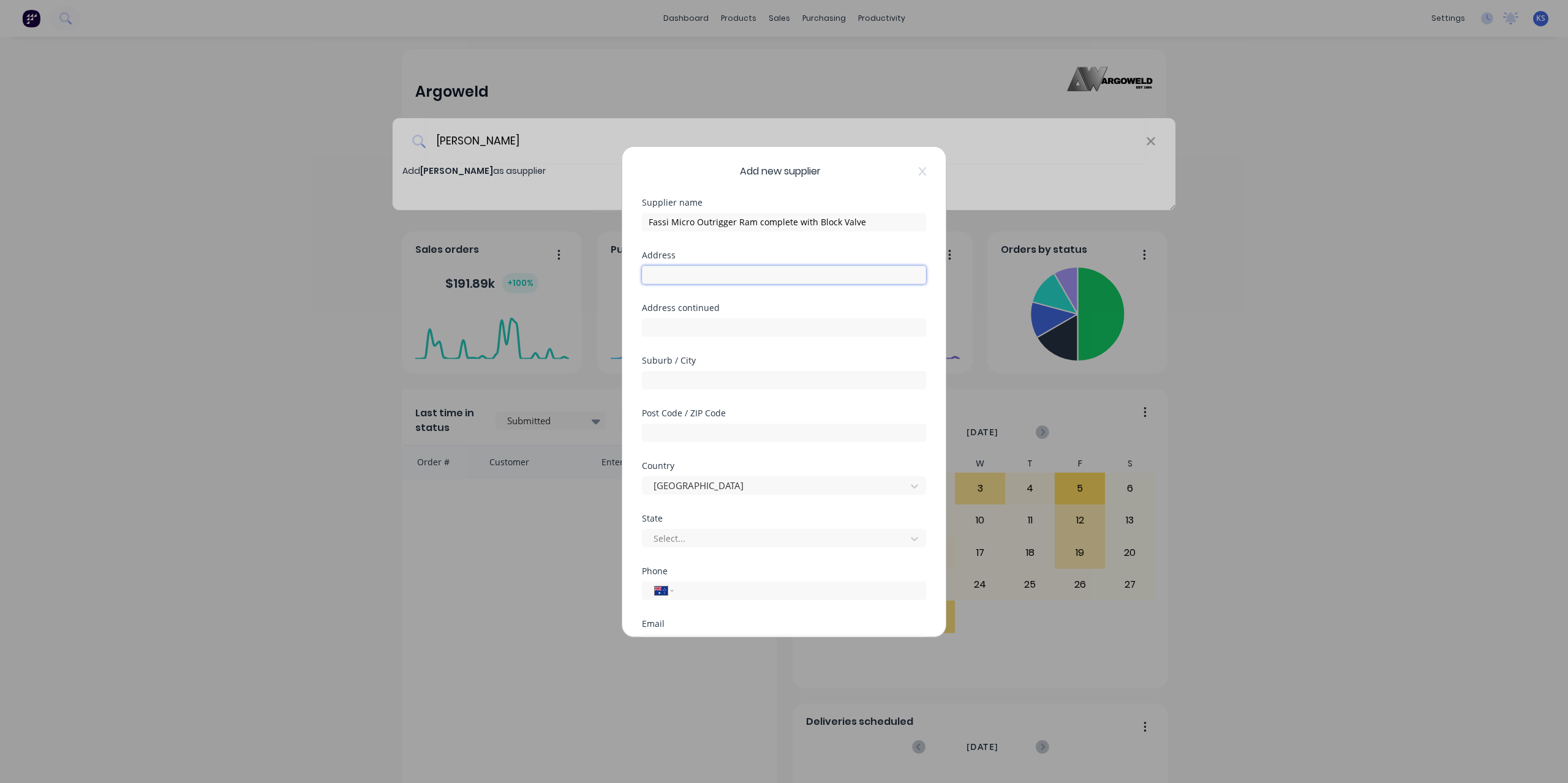
click at [672, 278] on input "text" at bounding box center [784, 274] width 284 height 18
click at [674, 276] on input "text" at bounding box center [784, 274] width 284 height 18
paste input "76 Woomera Avenue Edinburgh Park, South Australia, 5111"
drag, startPoint x: 796, startPoint y: 274, endPoint x: 920, endPoint y: 287, distance: 124.7
click at [920, 287] on div "Add new supplier Supplier name Fassi Micro Outrigger Ram complete with Block Va…" at bounding box center [784, 391] width 324 height 489
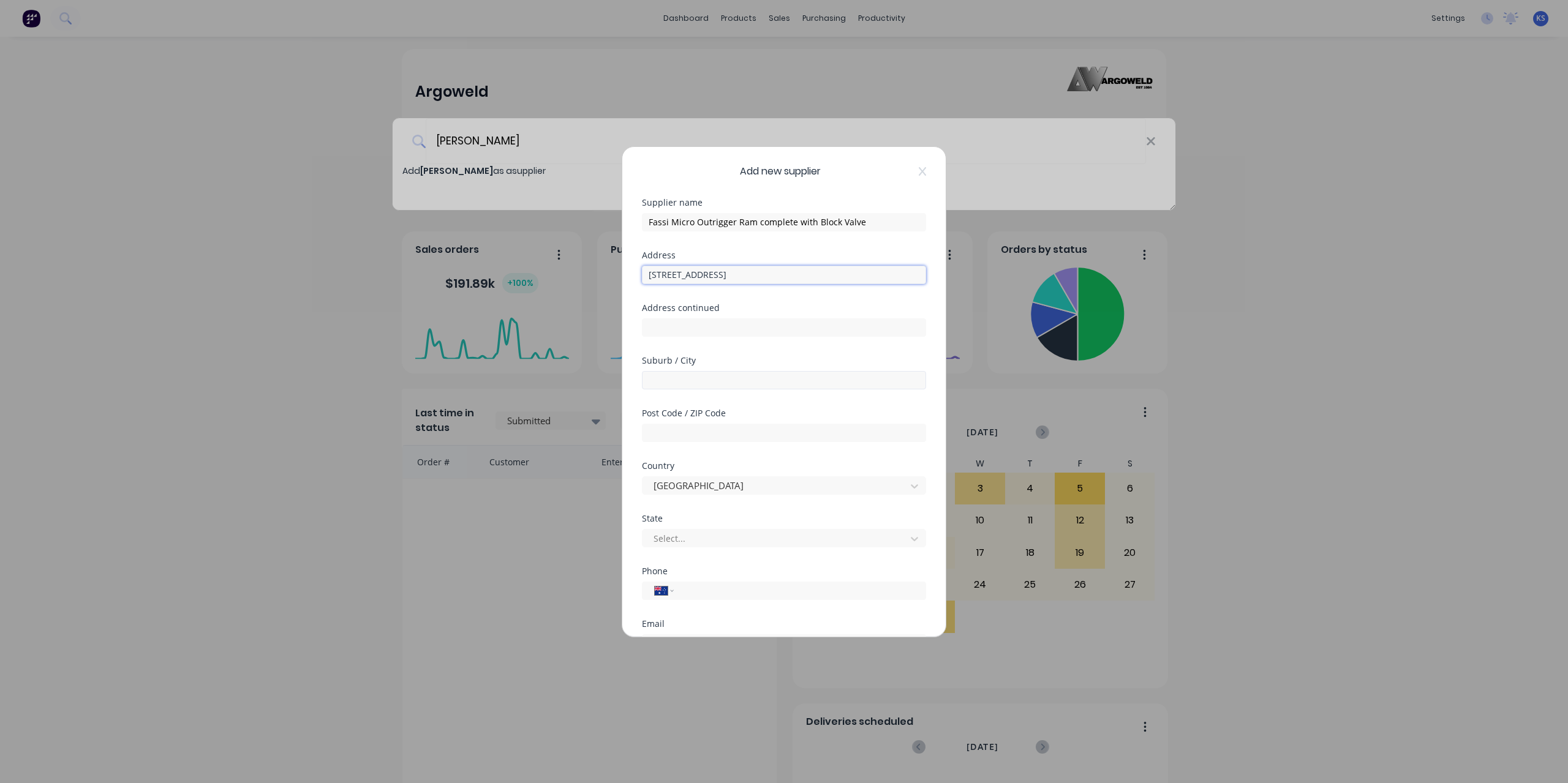
type input "76 Woomera Avenue"
click at [794, 381] on input "text" at bounding box center [784, 380] width 284 height 18
paste input "Edinburgh Park"
type input "Edinburgh Park"
click at [675, 440] on input "text" at bounding box center [784, 433] width 284 height 18
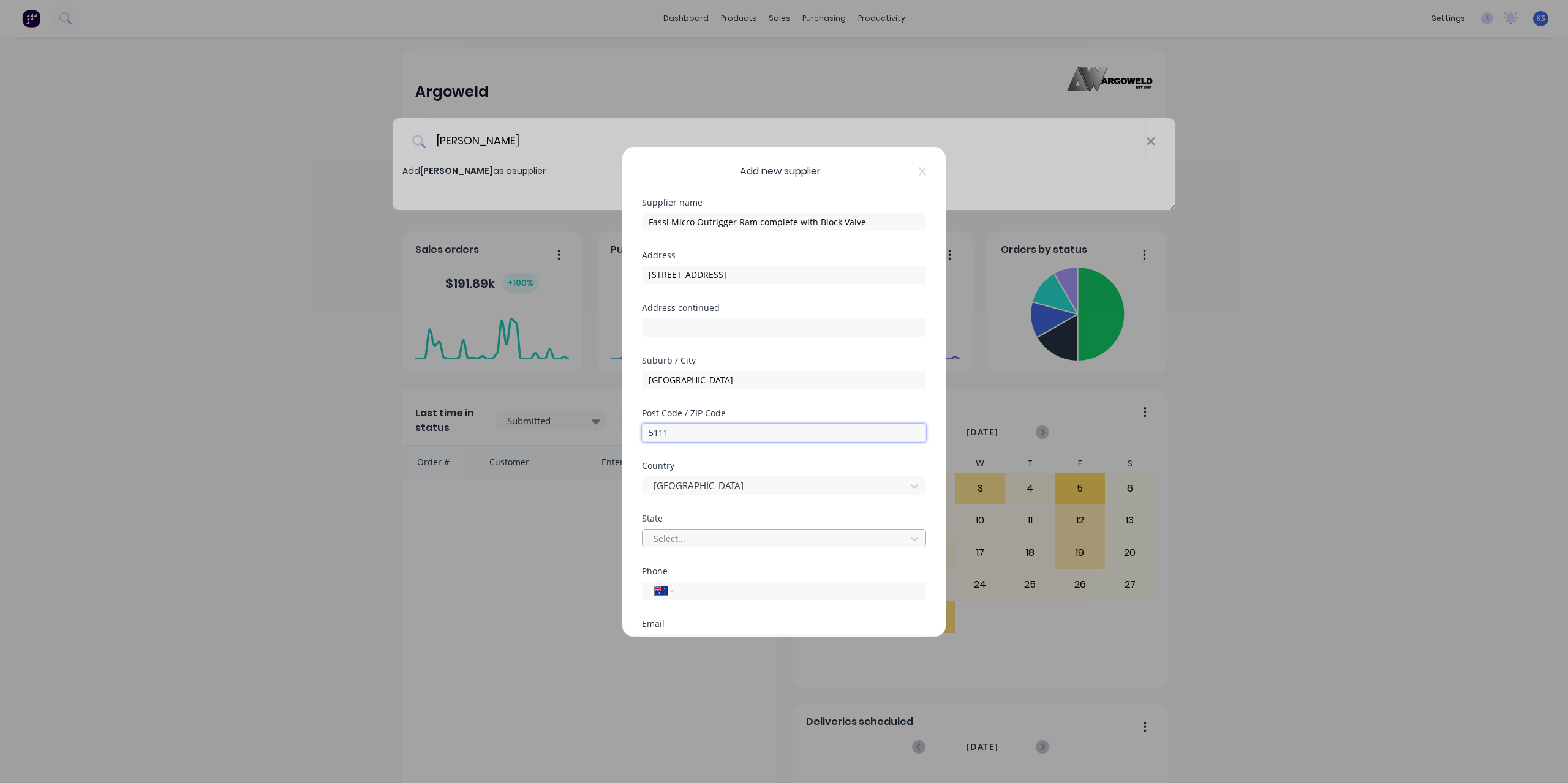
type input "5111"
click at [684, 537] on div at bounding box center [776, 539] width 247 height 15
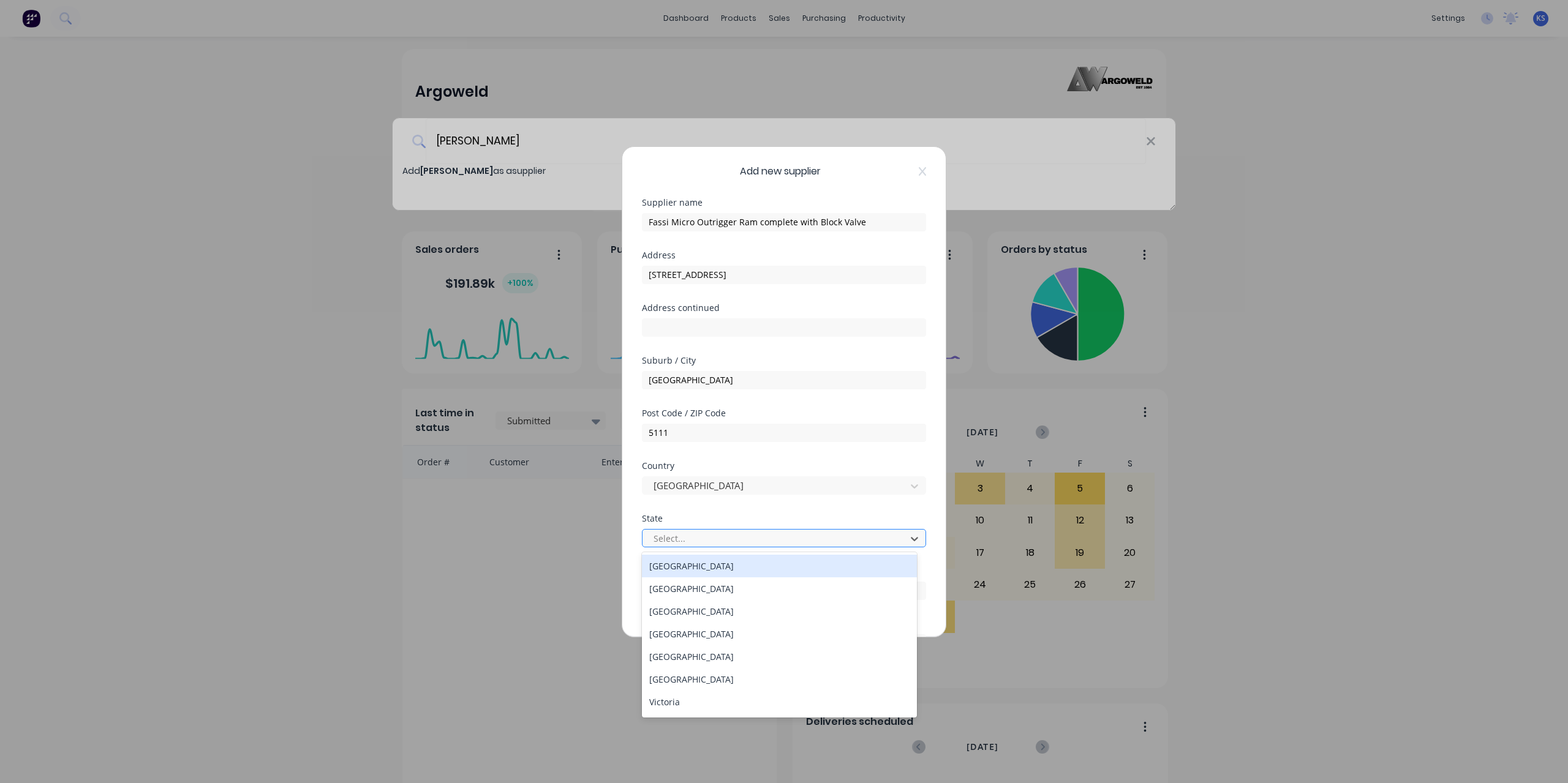
type input "s"
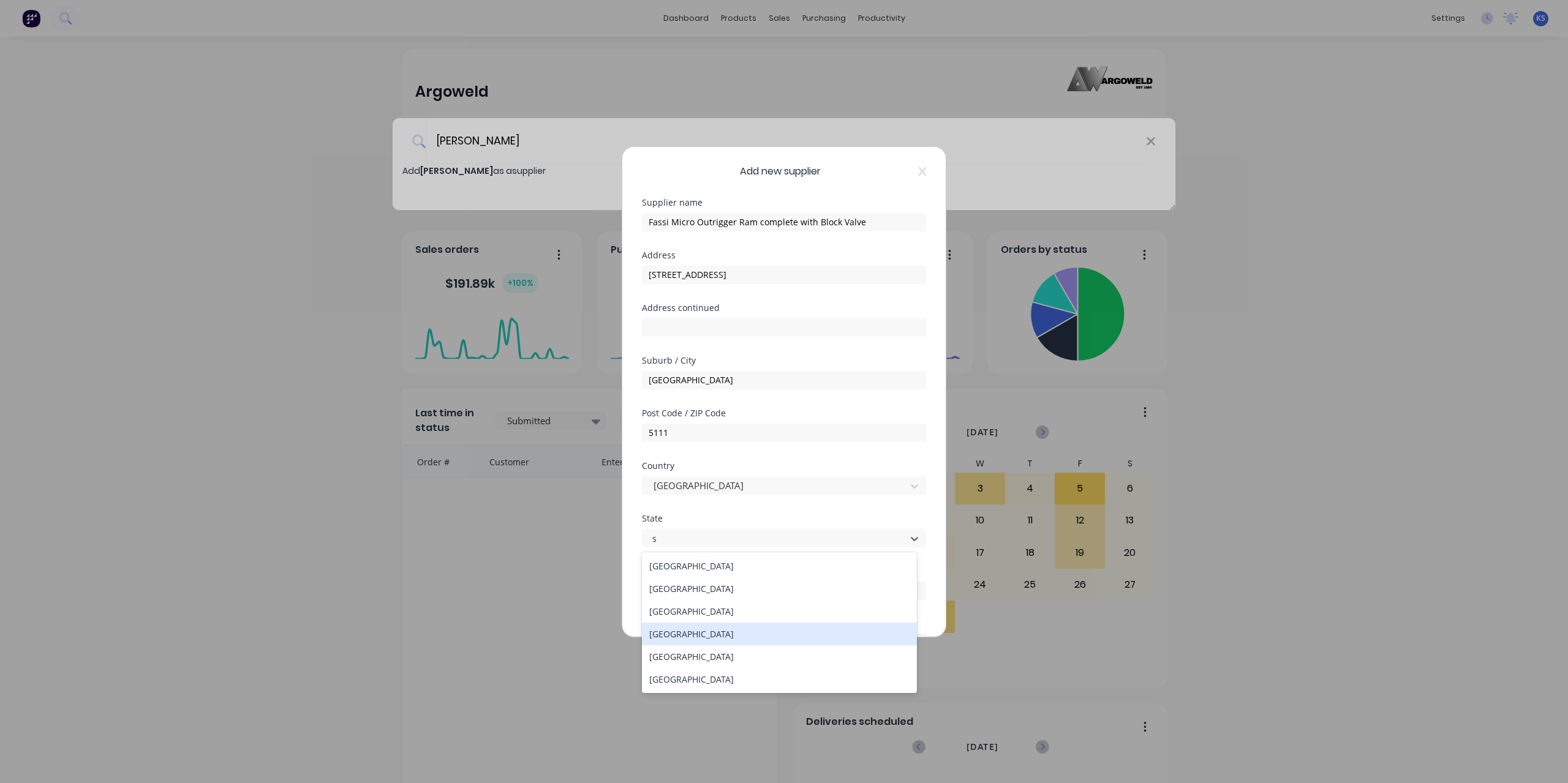
click at [699, 634] on div "South Australia" at bounding box center [779, 633] width 275 height 23
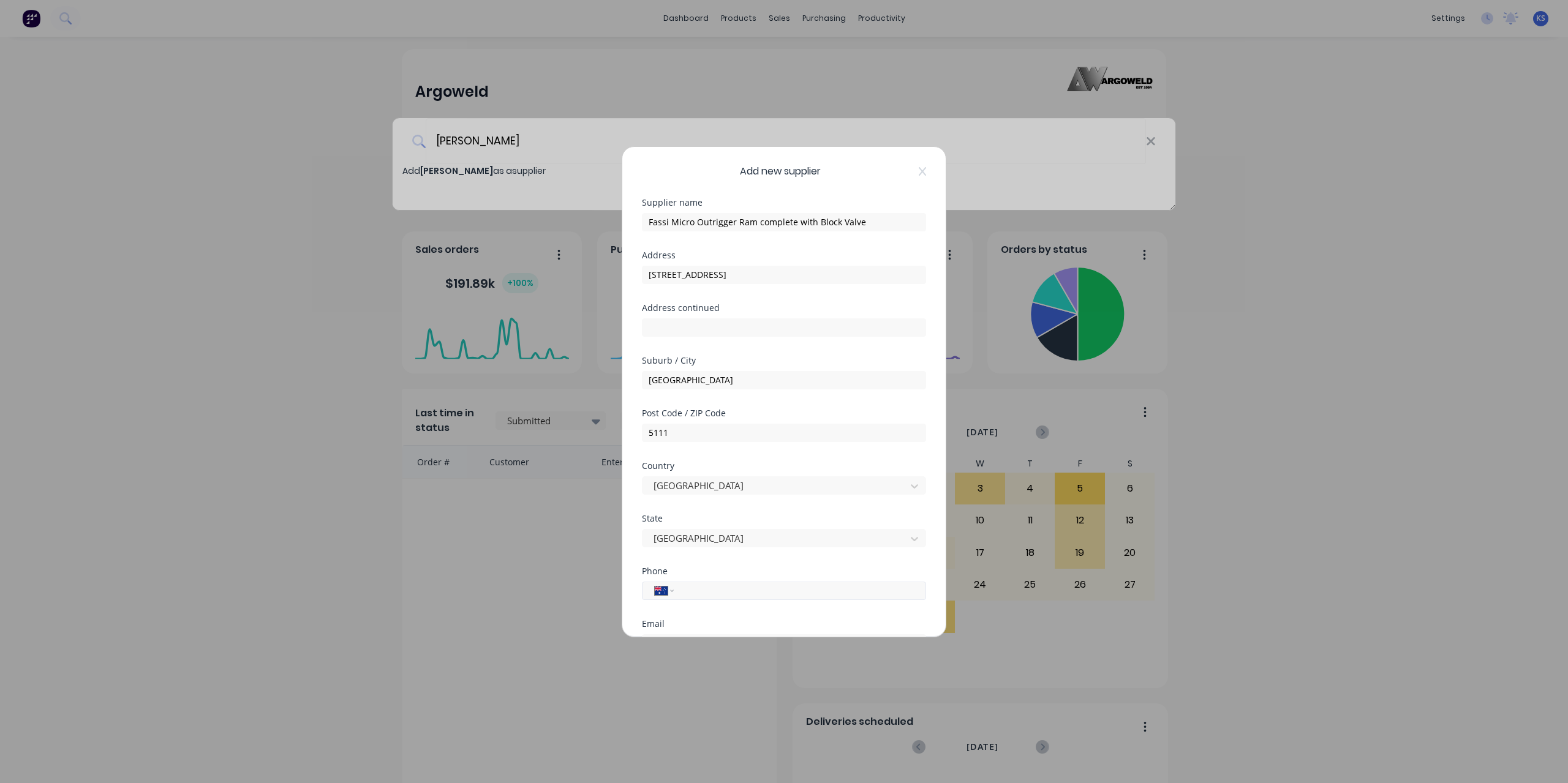
scroll to position [160, 0]
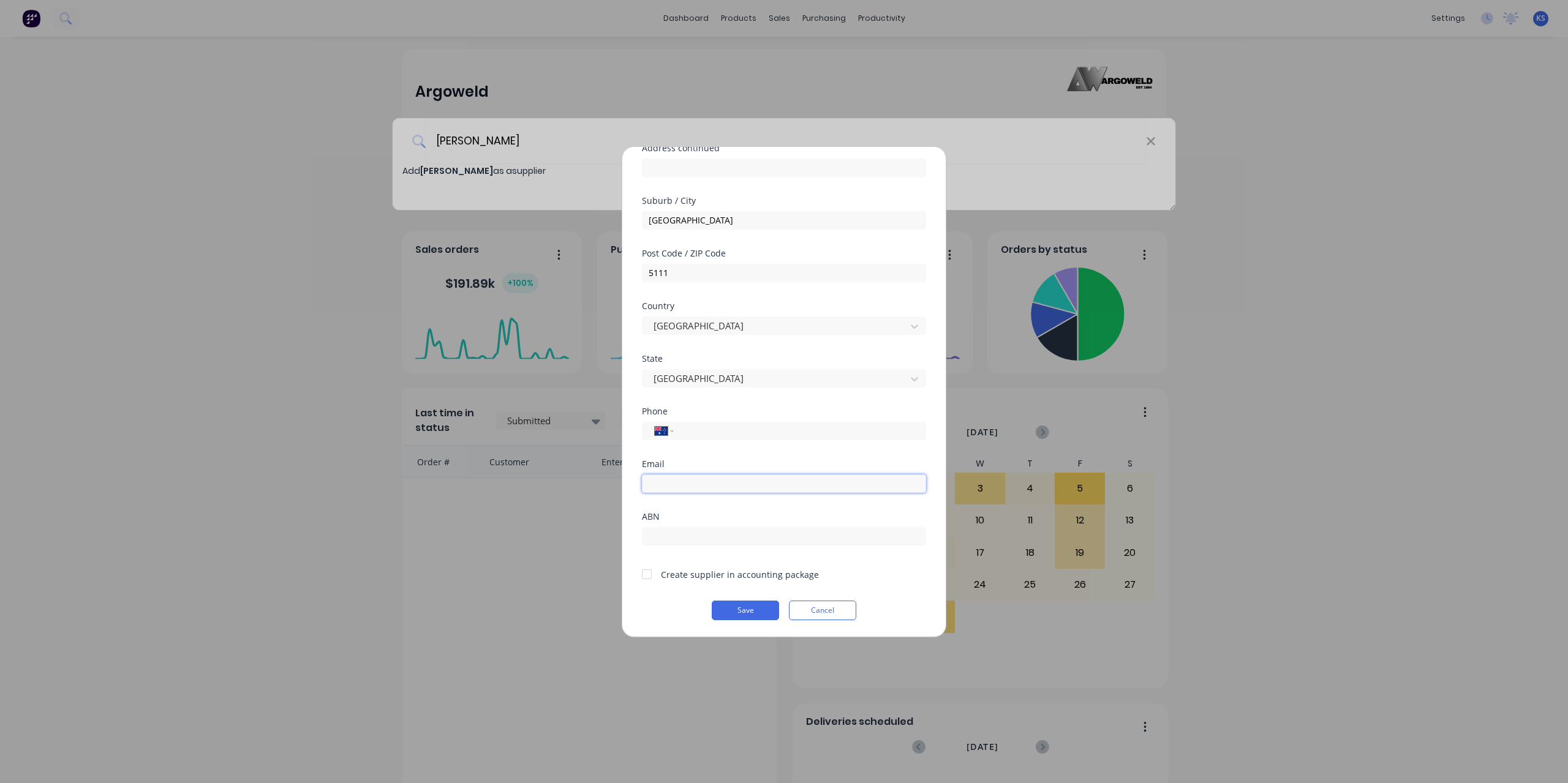
click at [679, 479] on input "email" at bounding box center [784, 483] width 284 height 18
click at [701, 476] on input "email" at bounding box center [784, 483] width 284 height 18
paste input "info@ahrns.com.au"
type input "info@ahrns.com.au"
drag, startPoint x: 687, startPoint y: 537, endPoint x: 666, endPoint y: 536, distance: 21.0
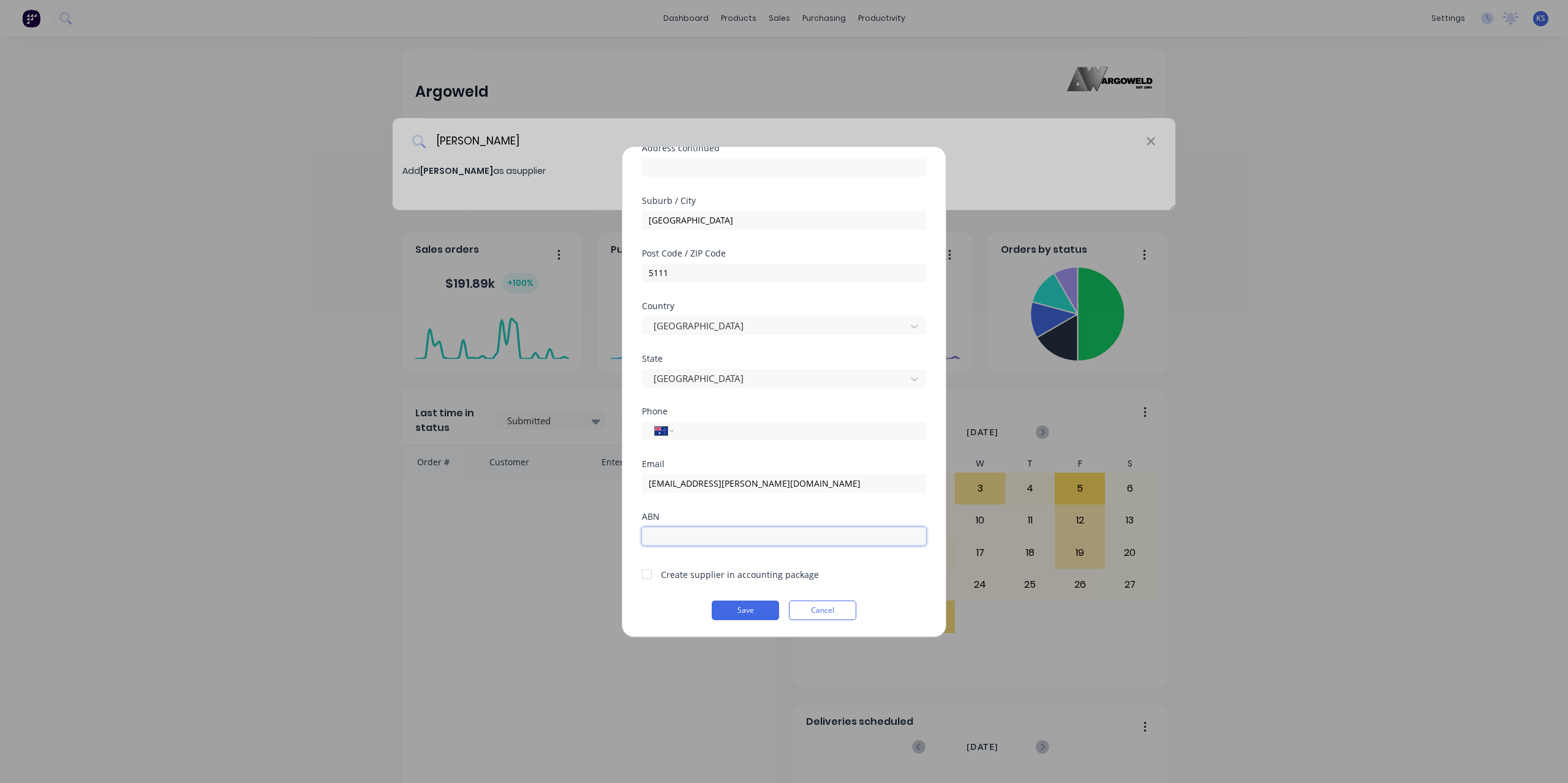
click at [687, 537] on input "text" at bounding box center [784, 536] width 284 height 18
click at [654, 535] on input "text" at bounding box center [784, 536] width 284 height 18
paste input "82 052 455 339"
type input "82 052 455 339"
click at [642, 575] on div at bounding box center [647, 574] width 25 height 25
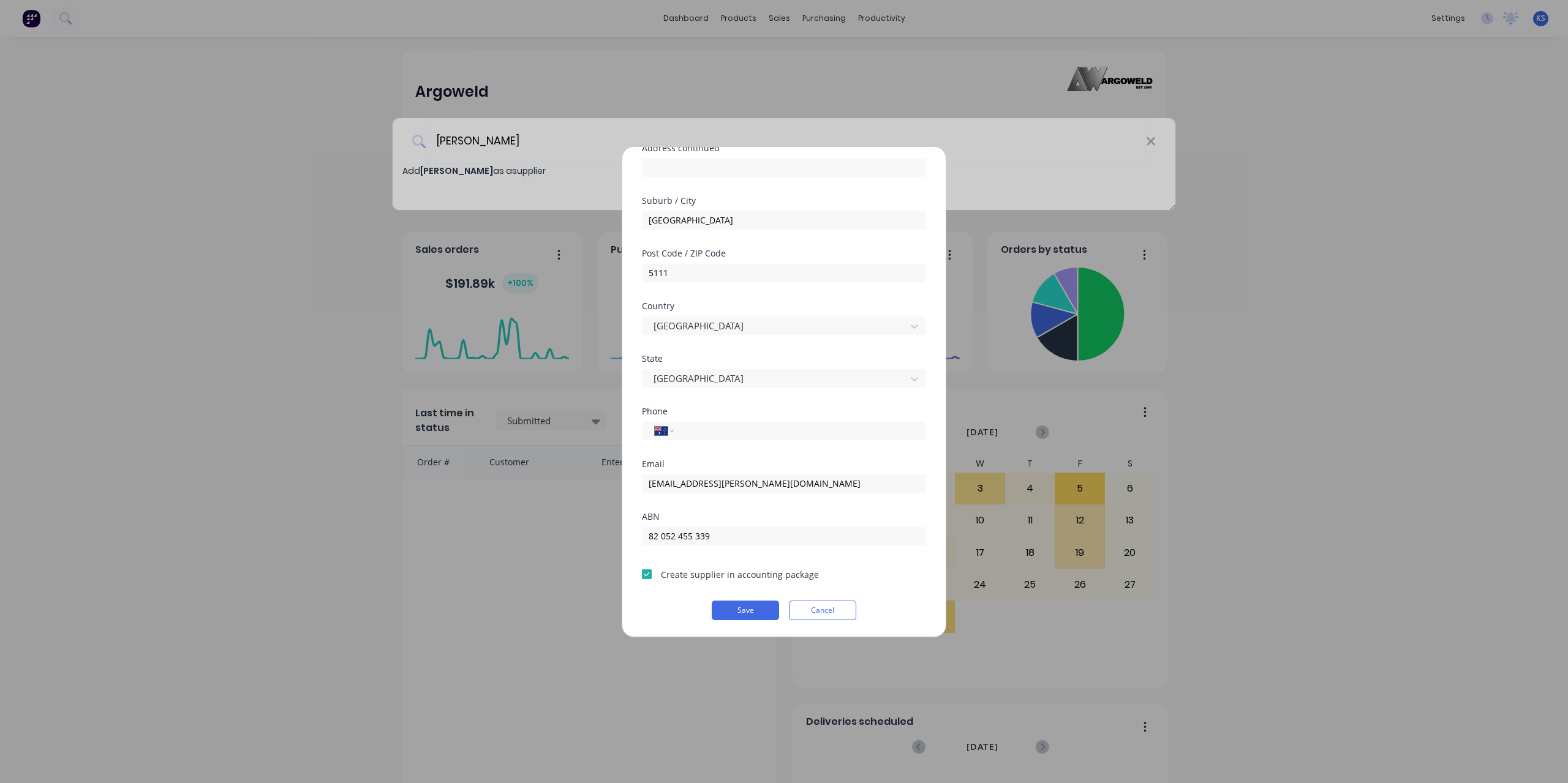
click at [731, 608] on button "Save" at bounding box center [745, 610] width 68 height 20
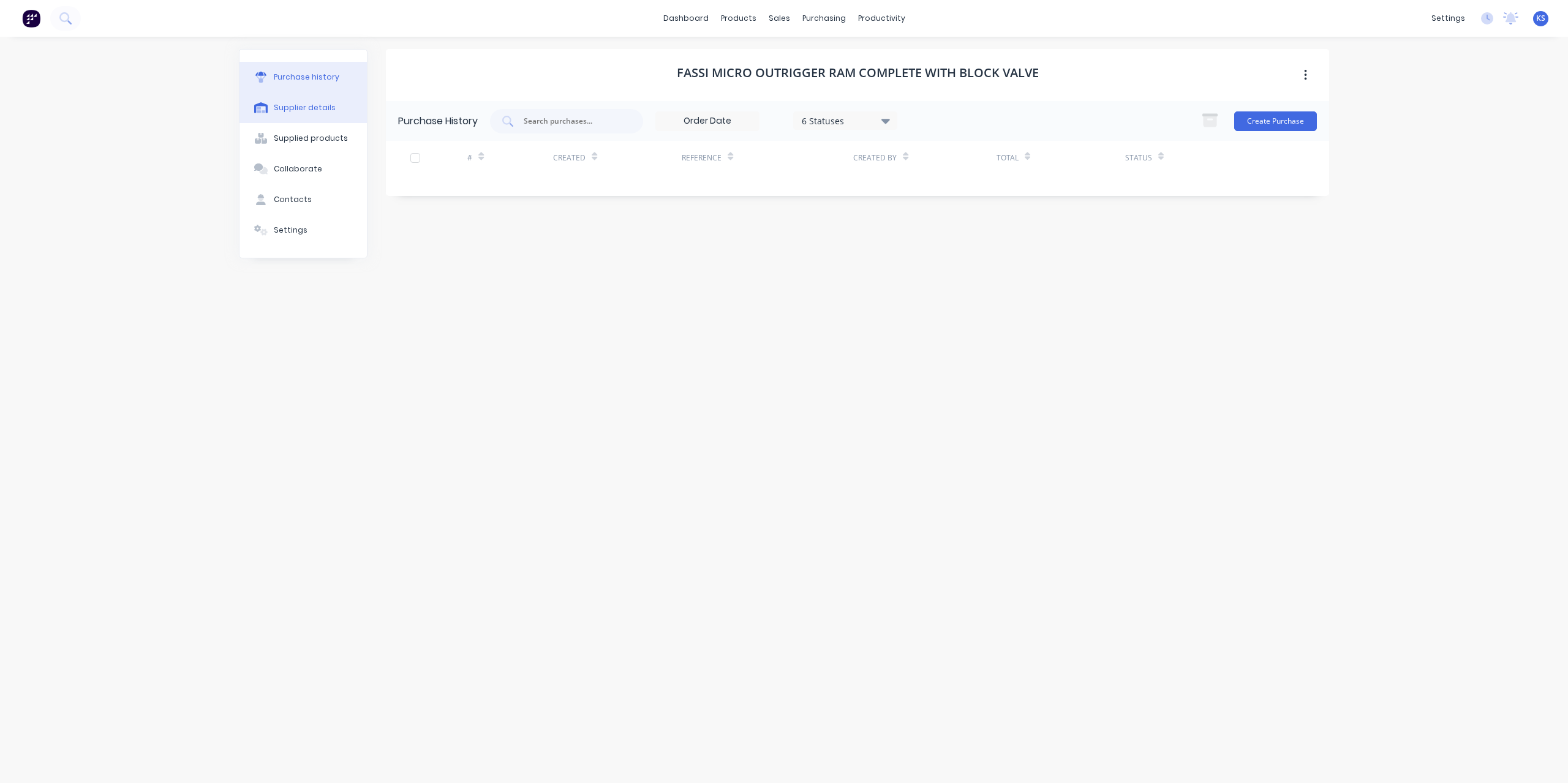
click at [299, 112] on div "Supplier details" at bounding box center [305, 108] width 62 height 11
select select "AU"
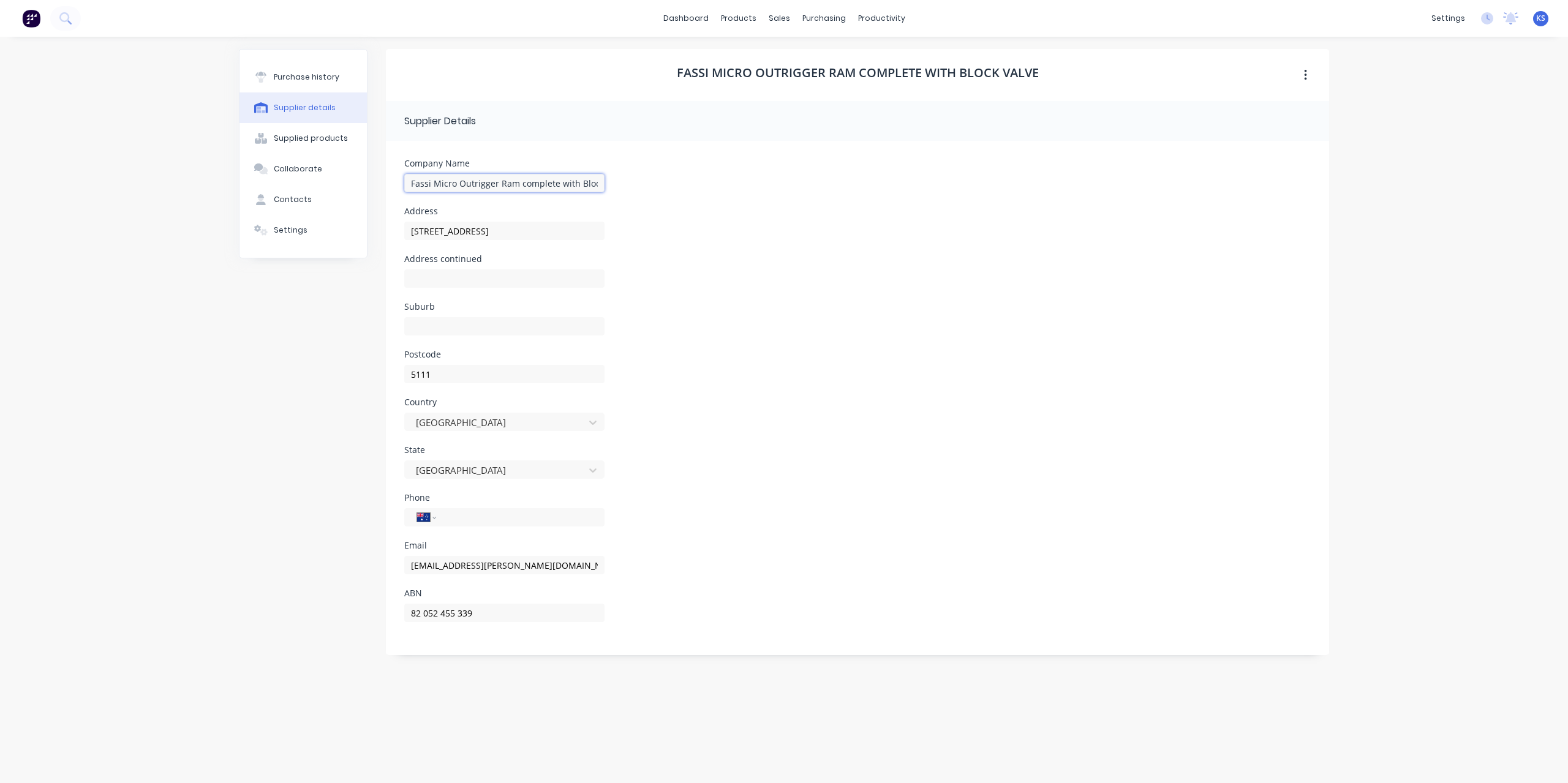
scroll to position [0, 23]
drag, startPoint x: 412, startPoint y: 185, endPoint x: 702, endPoint y: 199, distance: 290.3
click at [702, 199] on div "Company Name Fassi Micro Outrigger Ram complete with Block Valve" at bounding box center [857, 183] width 906 height 48
paste input "[PERSON_NAME] Handling Equipment Pty Ltd"
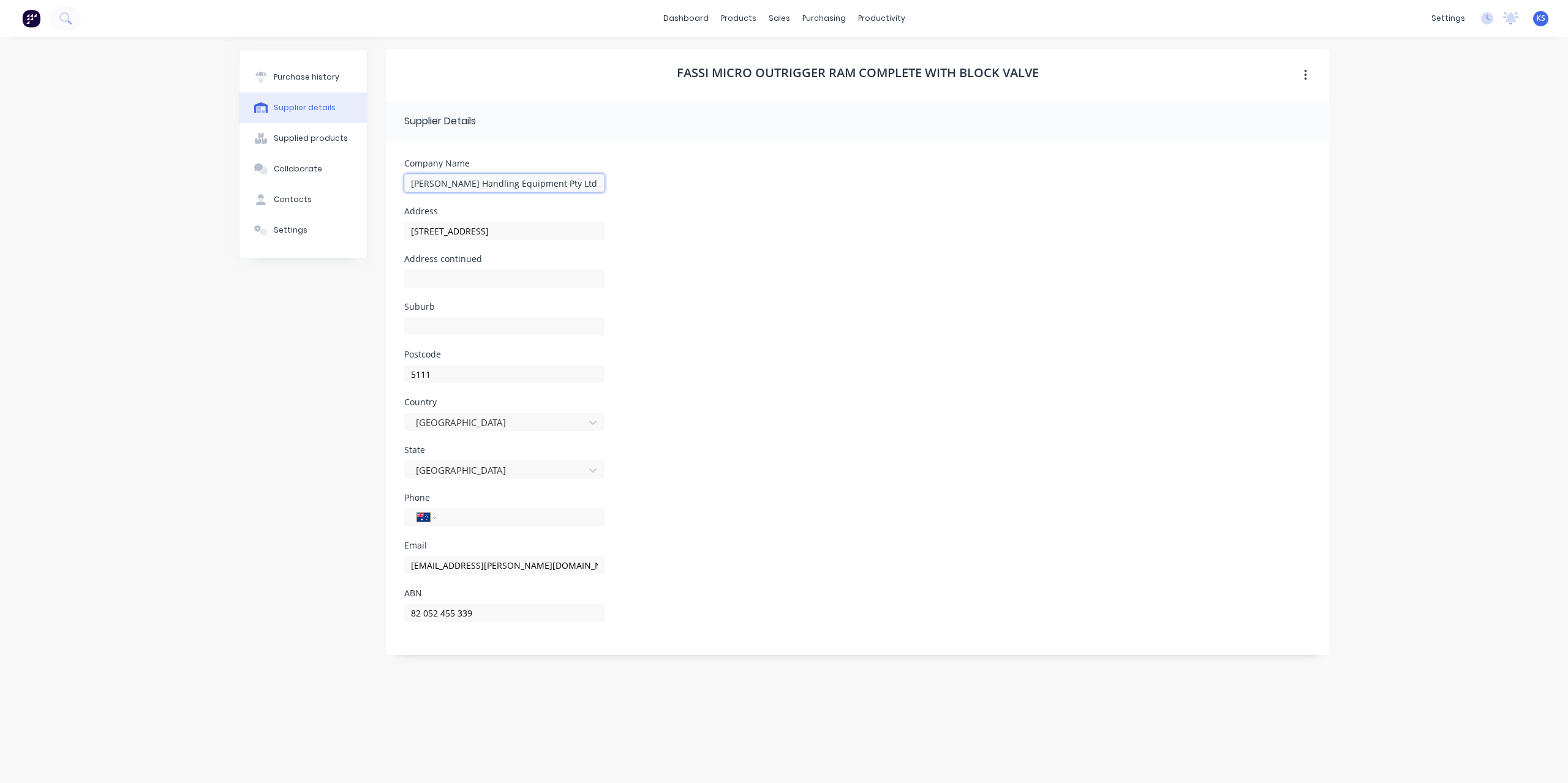
type input "[PERSON_NAME] Handling Equipment Pty Ltd"
click at [307, 315] on div "Purchase history Supplier details Supplied products Collaborate Contacts Settin…" at bounding box center [303, 403] width 128 height 709
click at [447, 324] on input at bounding box center [504, 326] width 200 height 18
drag, startPoint x: 446, startPoint y: 335, endPoint x: 357, endPoint y: 322, distance: 89.9
click at [357, 322] on div "Purchase history Supplier details Supplied products Collaborate Contacts Settin…" at bounding box center [784, 403] width 1090 height 709
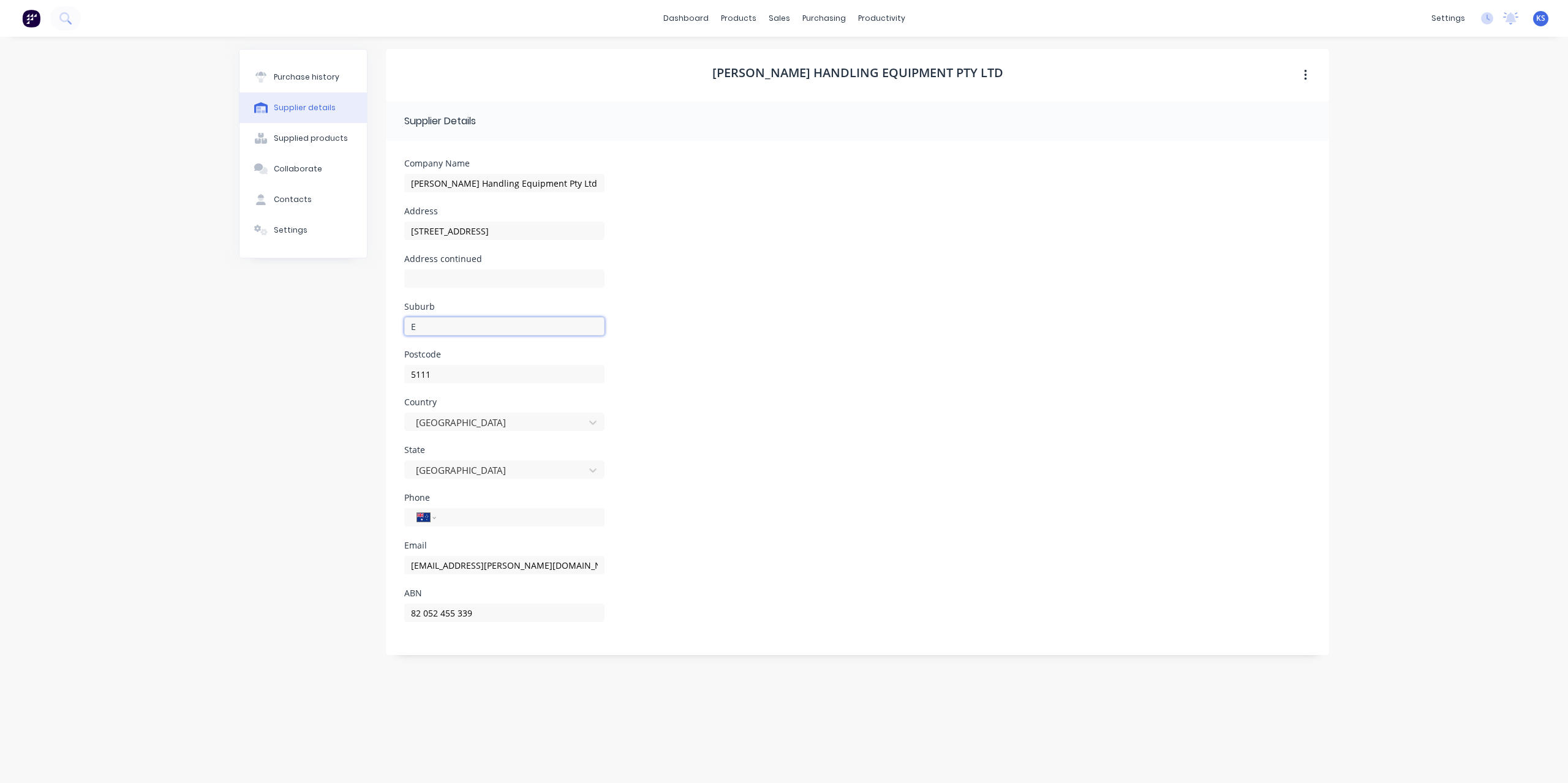
paste input "dinburgh Park,"
click at [721, 377] on div "Postcode 5111" at bounding box center [857, 374] width 906 height 48
click at [573, 324] on input "Edinburgh Park," at bounding box center [504, 326] width 200 height 18
type input "Edinburgh Park"
click at [846, 352] on div "Postcode 5111" at bounding box center [857, 374] width 906 height 48
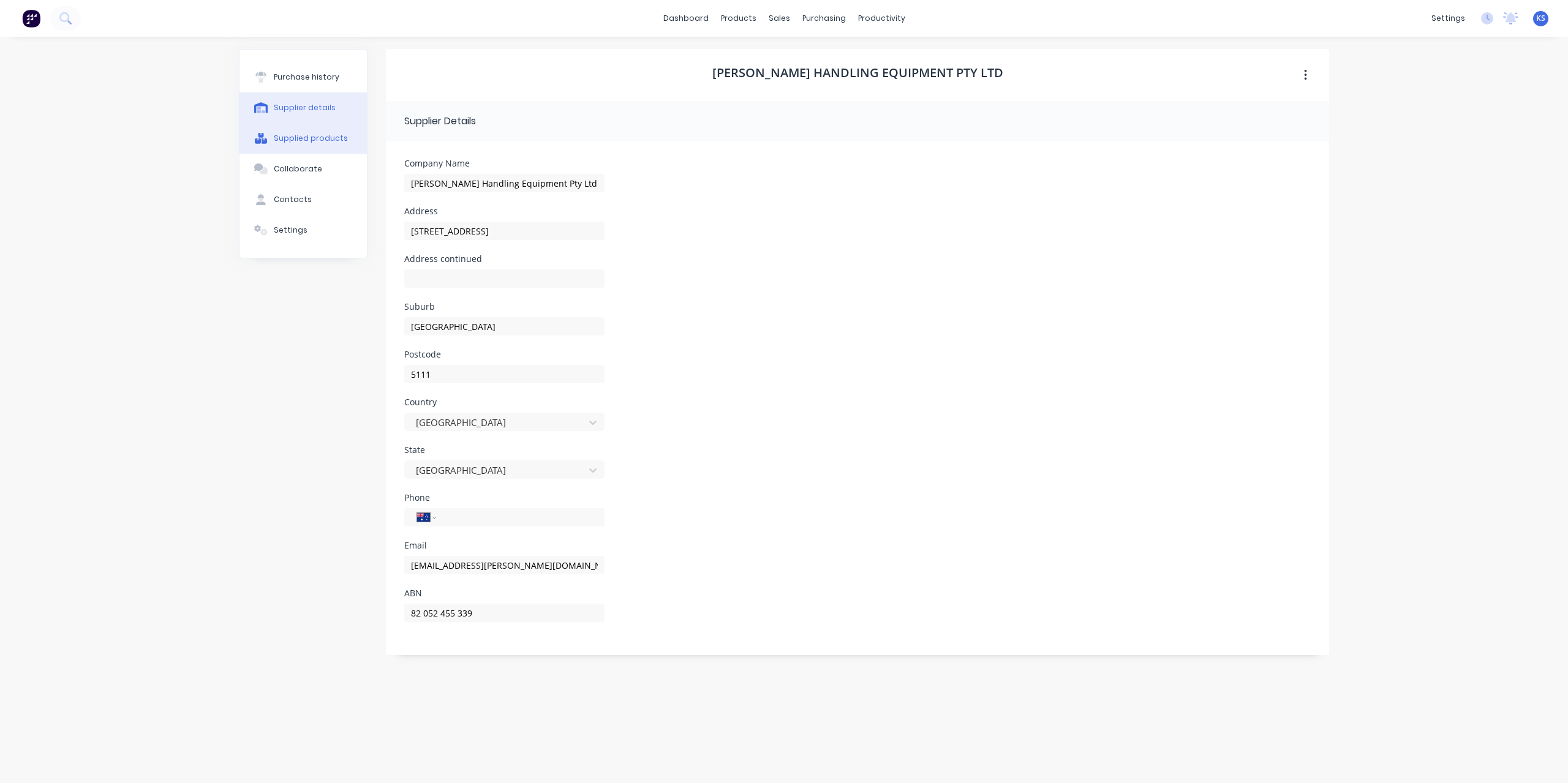
click at [328, 134] on div "Supplied products" at bounding box center [311, 139] width 74 height 11
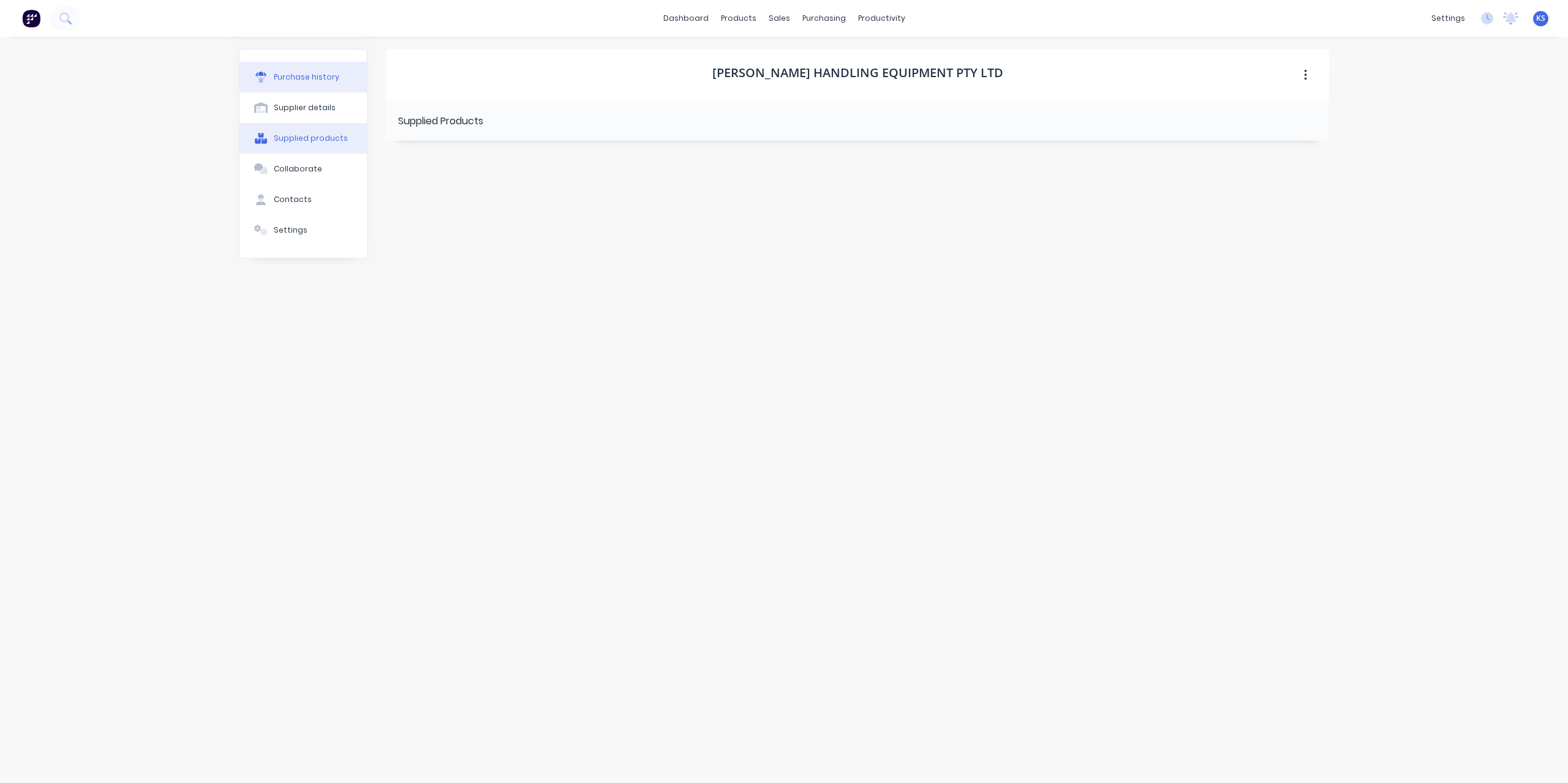
click at [333, 74] on div "Purchase history" at bounding box center [307, 77] width 66 height 11
click at [321, 106] on div "Supplier details" at bounding box center [305, 108] width 62 height 11
select select "AU"
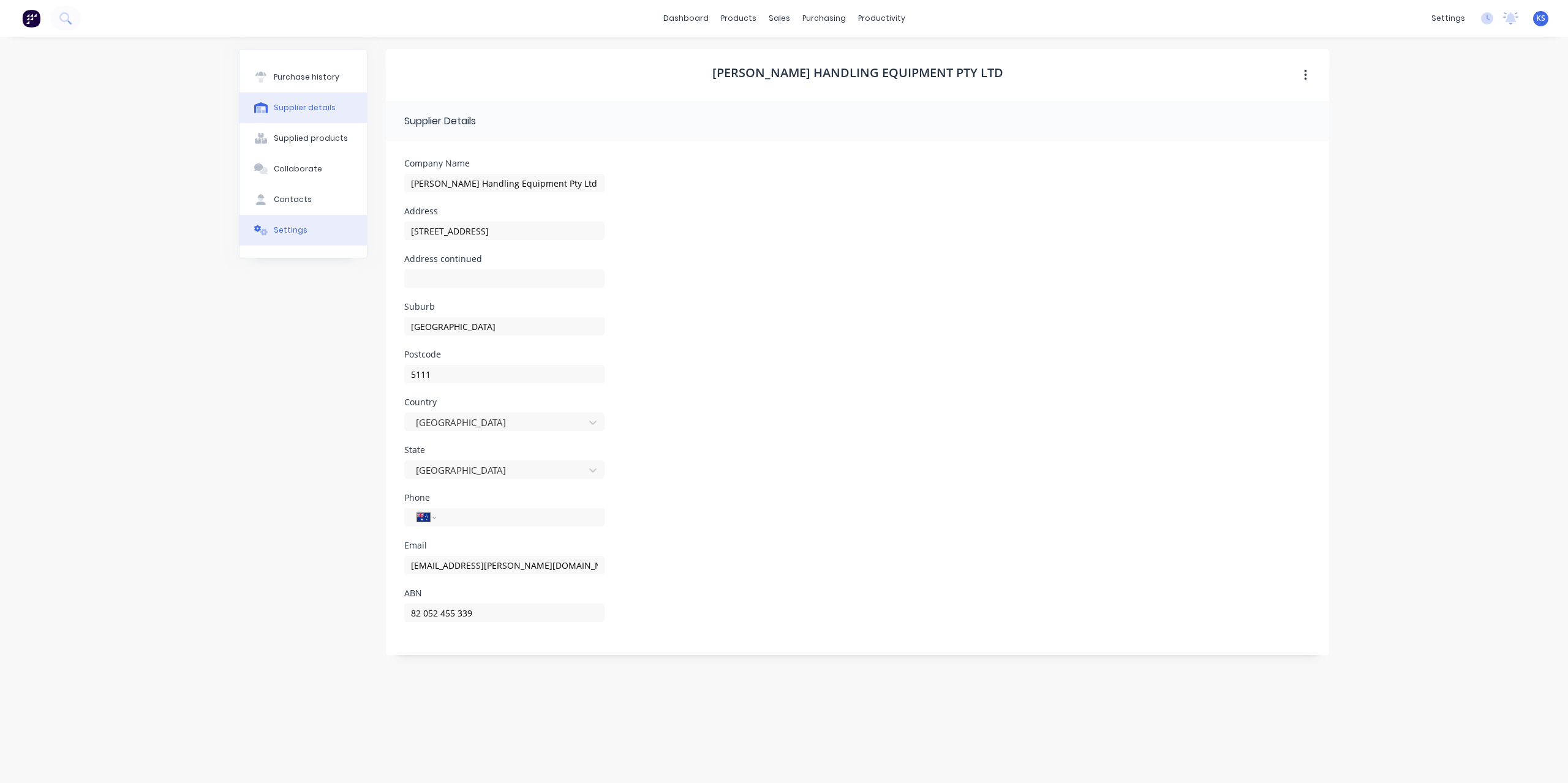
click at [282, 223] on button "Settings" at bounding box center [303, 230] width 128 height 31
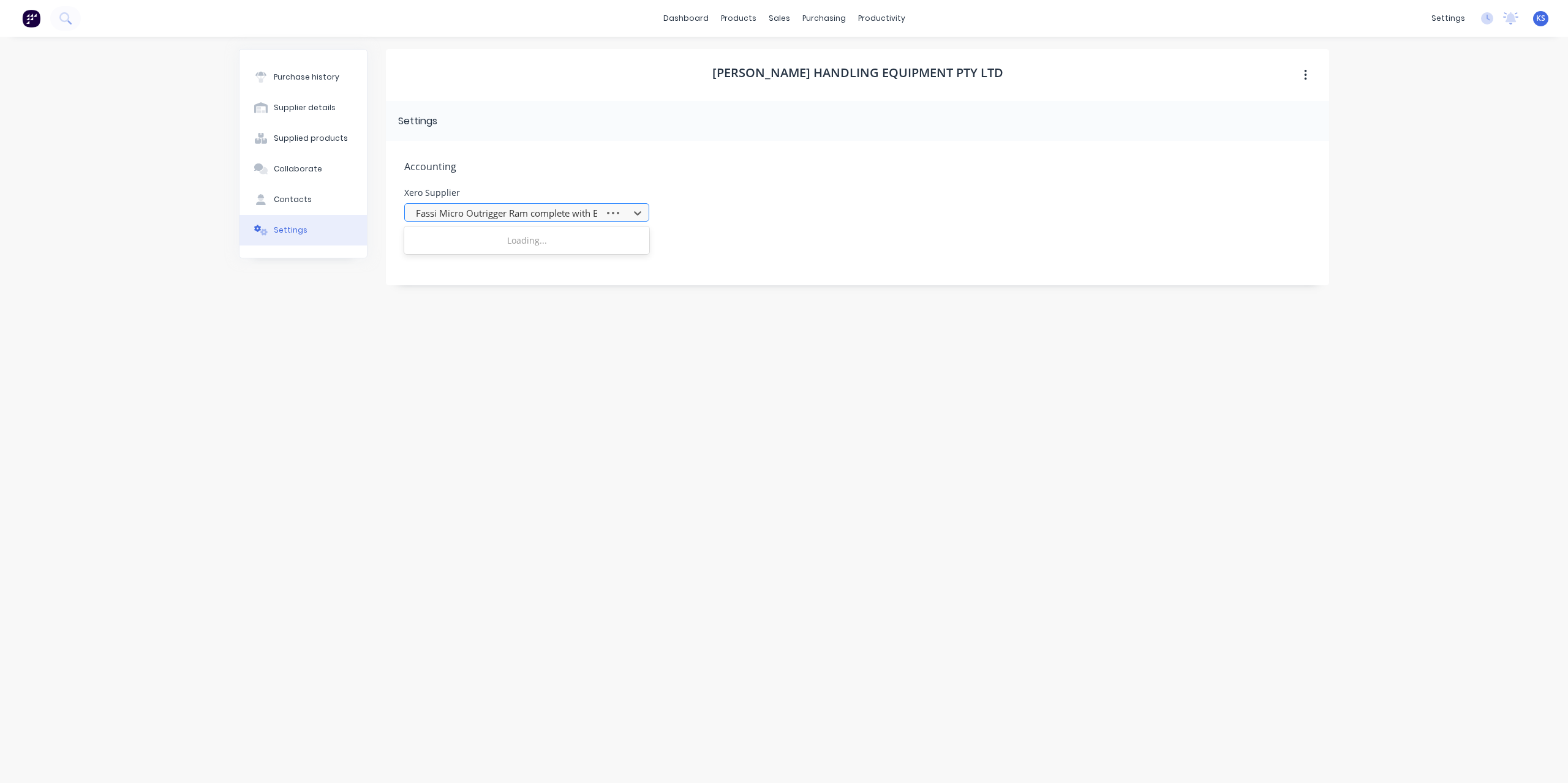
click at [486, 212] on div at bounding box center [506, 213] width 184 height 15
click at [617, 208] on div at bounding box center [518, 213] width 208 height 15
click at [929, 313] on div "Ahrns Handling Equipment Pty Ltd Settings Accounting Xero Supplier Fassi Micro …" at bounding box center [857, 403] width 943 height 709
drag, startPoint x: 416, startPoint y: 211, endPoint x: 707, endPoint y: 214, distance: 291.0
click at [707, 214] on div "Xero Supplier 613 results available. Use Up and Down to choose options, press E…" at bounding box center [857, 205] width 906 height 33
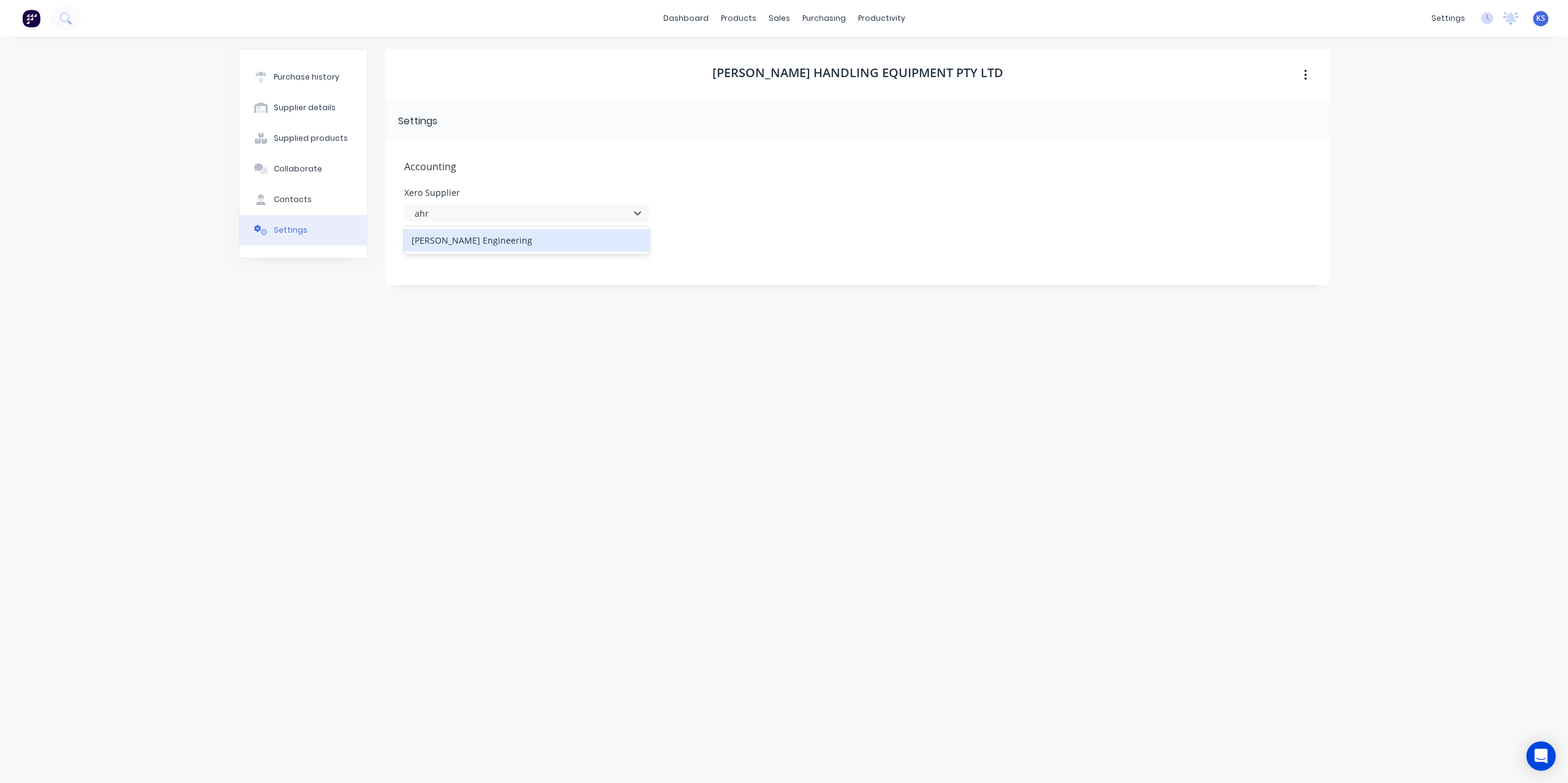
type input "ahr"
click at [675, 201] on div "Xero Supplier Fassi Micro Outrigger Ram complete with Block Valve" at bounding box center [857, 205] width 906 height 33
click at [424, 218] on div at bounding box center [518, 213] width 208 height 15
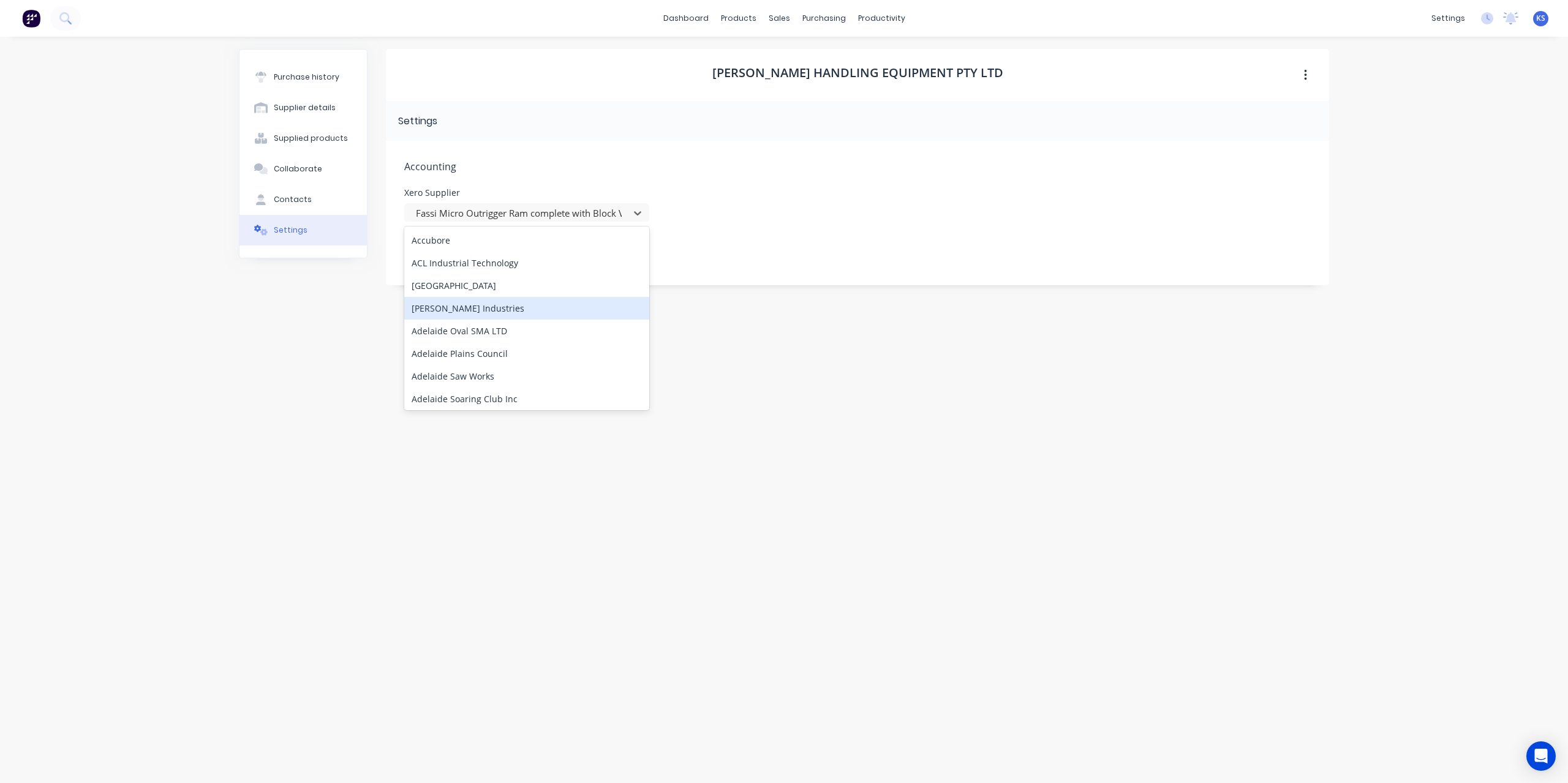
scroll to position [122, 0]
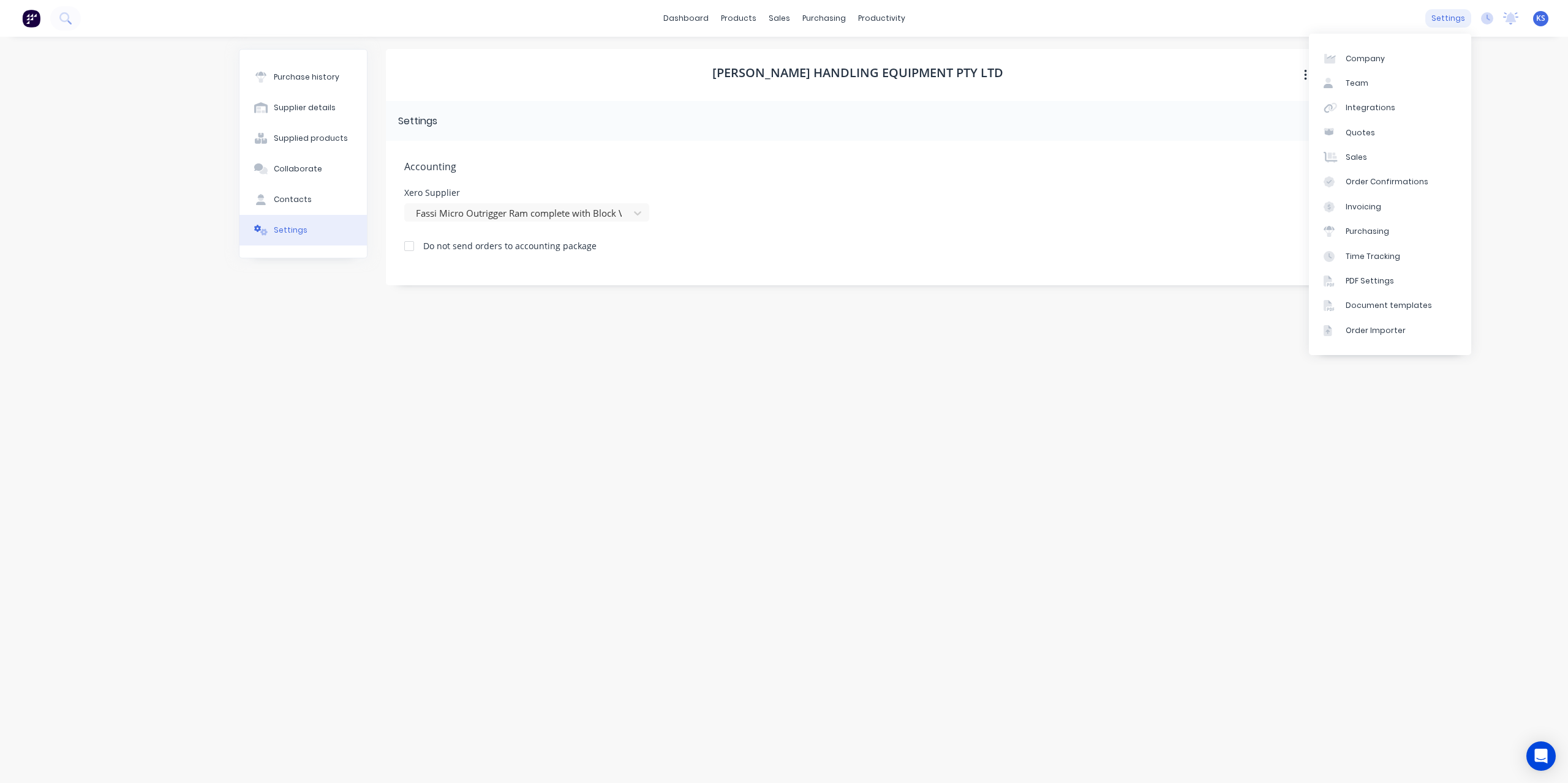
click at [1443, 12] on div "settings" at bounding box center [1448, 18] width 46 height 18
click at [1364, 110] on div "Integrations" at bounding box center [1370, 108] width 50 height 11
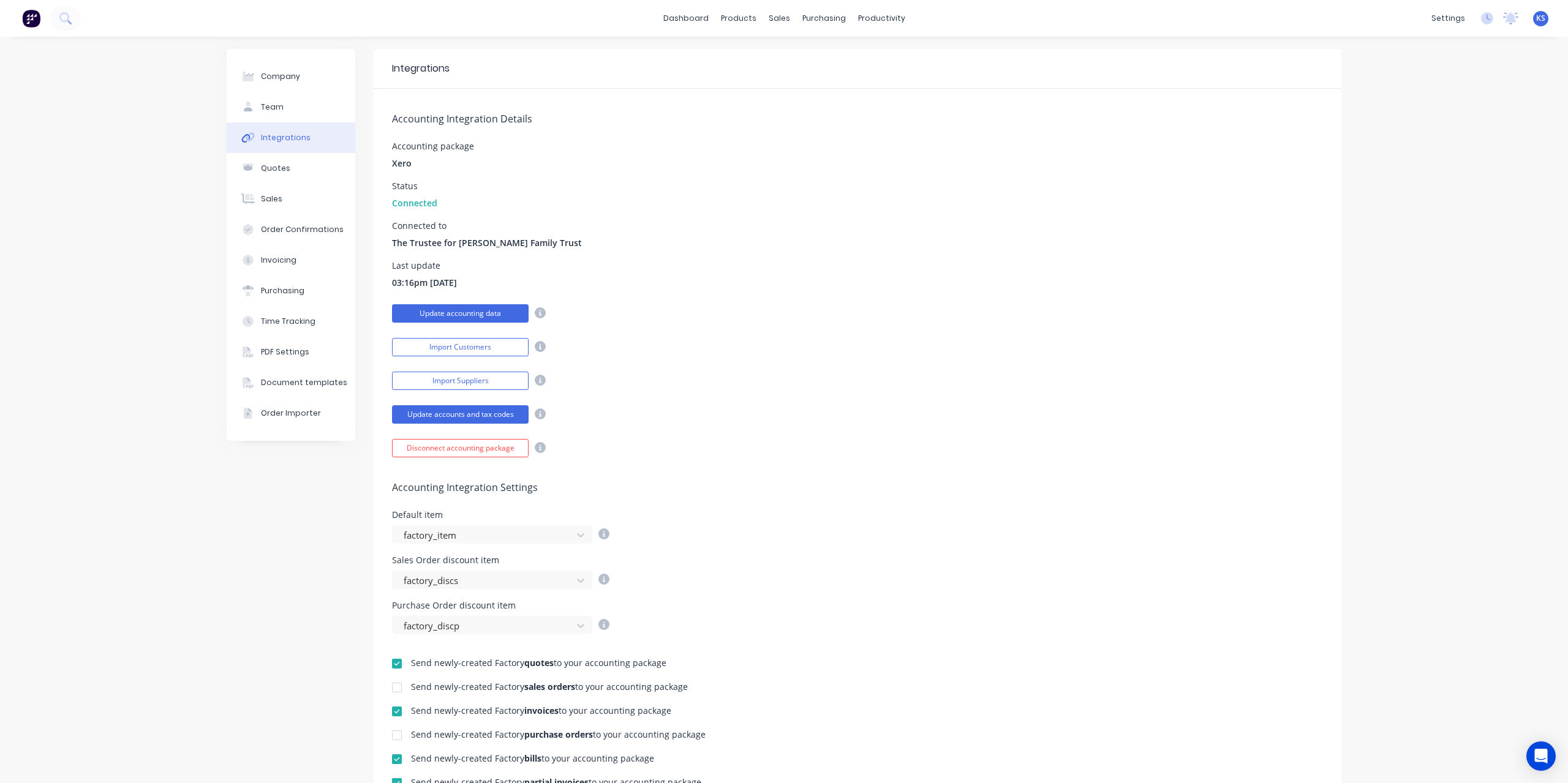
click at [457, 311] on button "Update accounting data" at bounding box center [460, 313] width 137 height 18
click at [450, 378] on button "Import Suppliers" at bounding box center [460, 380] width 137 height 18
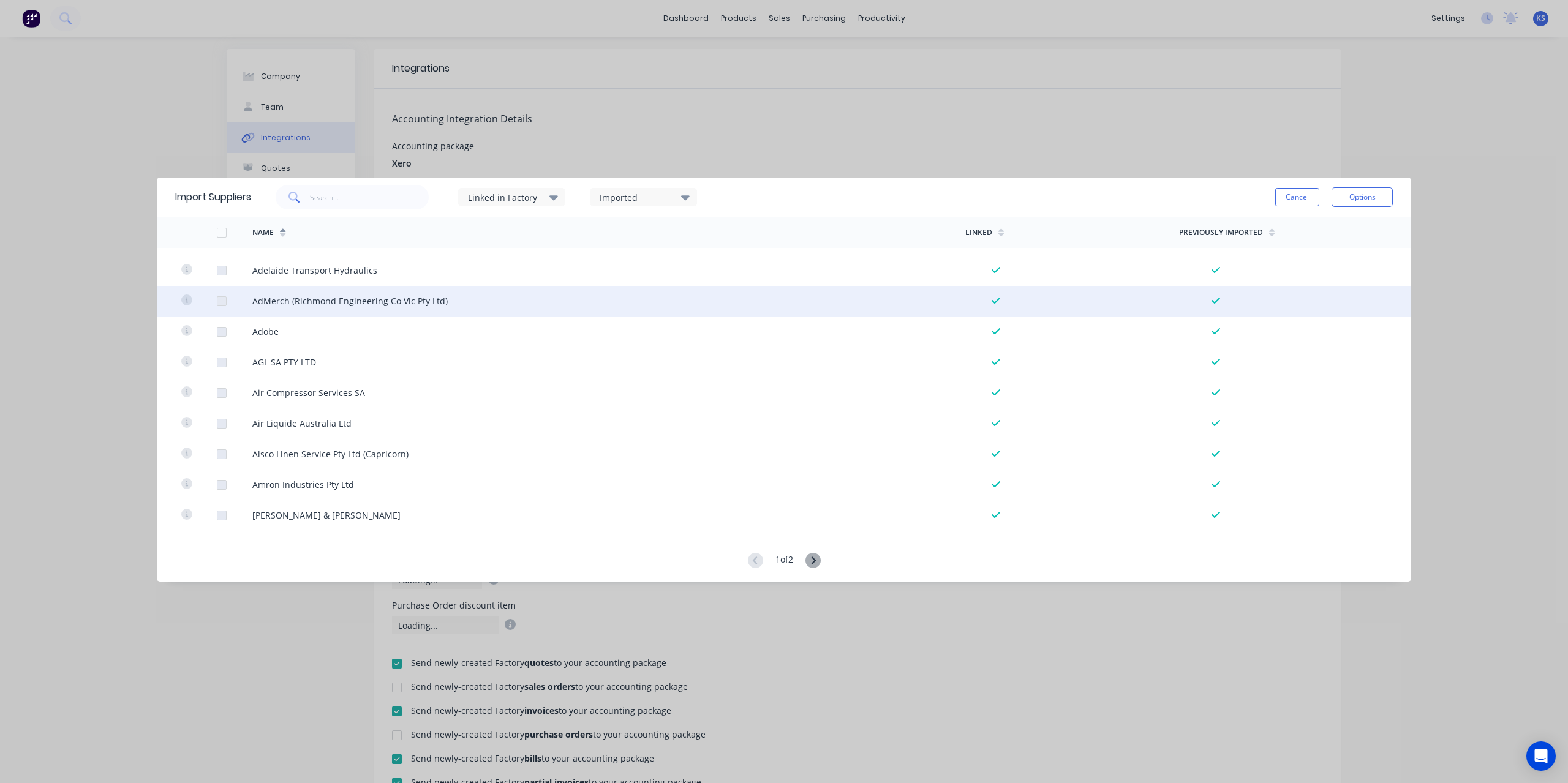
scroll to position [245, 0]
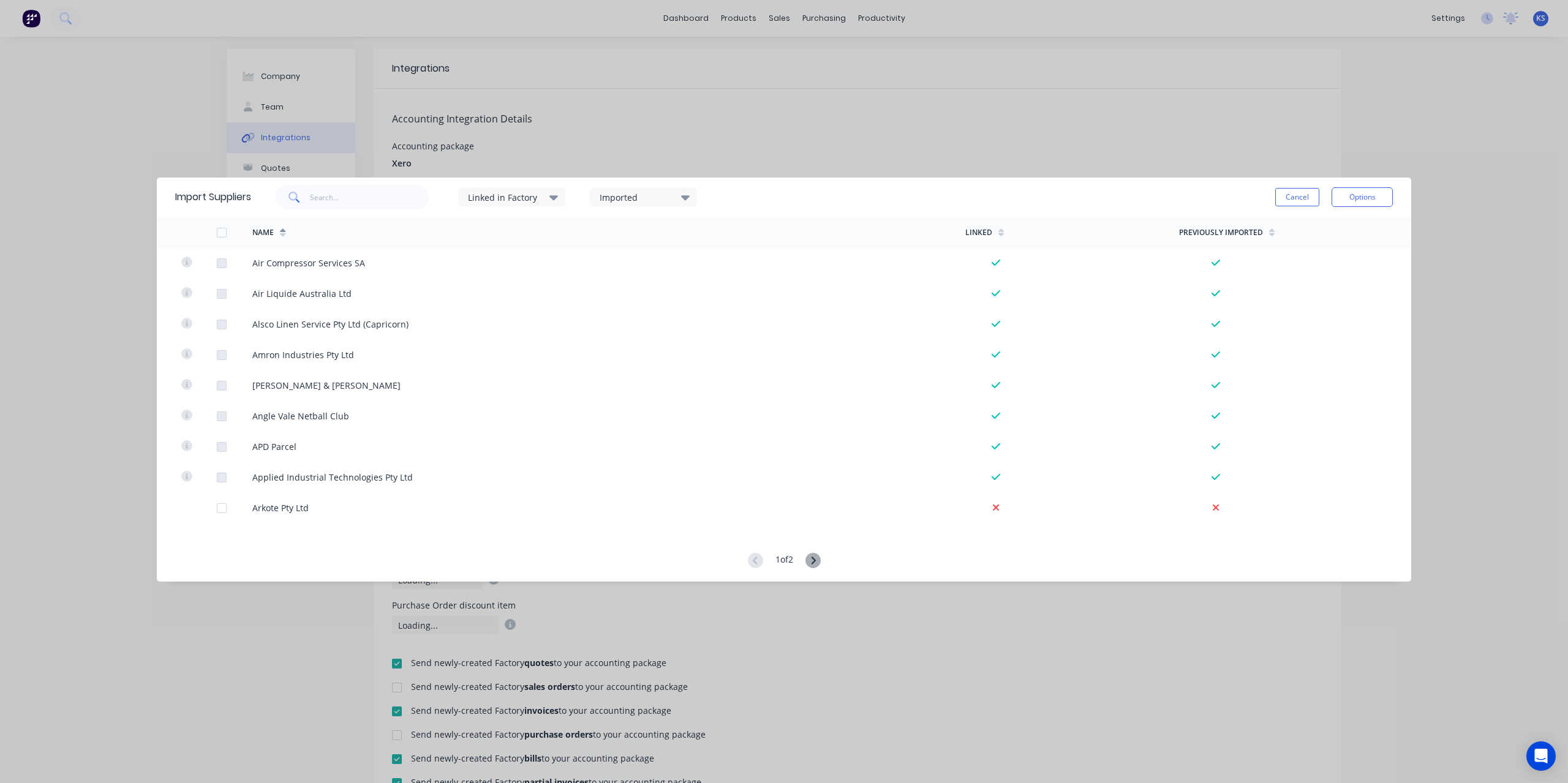
click at [171, 143] on div "Import Suppliers Linked in Factory Imported Cancel Options Name Linked Previous…" at bounding box center [784, 391] width 1568 height 783
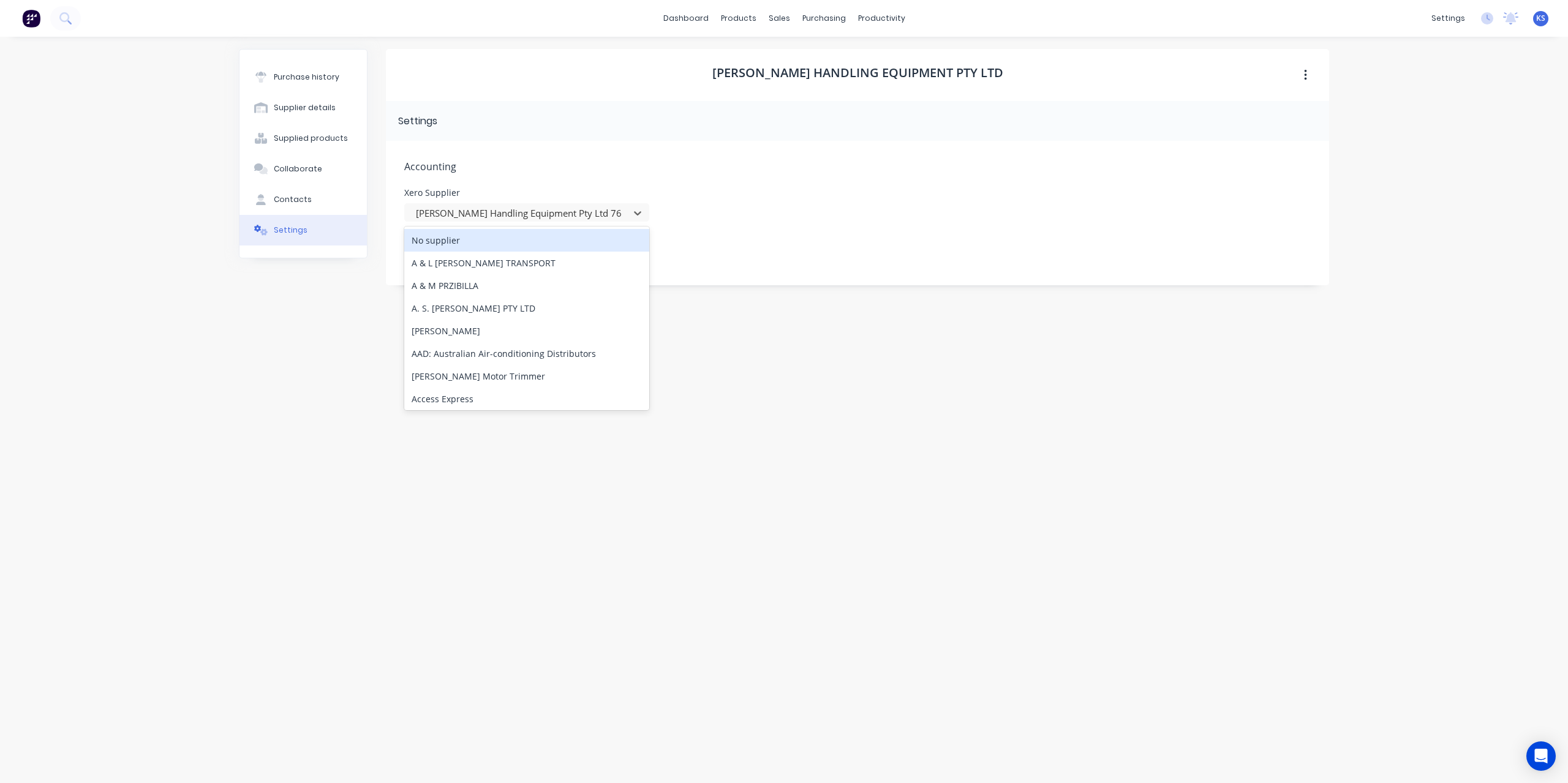
click at [610, 210] on div at bounding box center [518, 213] width 208 height 15
click at [543, 211] on div at bounding box center [518, 213] width 208 height 15
click at [587, 209] on div at bounding box center [518, 213] width 208 height 15
click at [563, 215] on div at bounding box center [518, 213] width 208 height 15
click at [551, 359] on div "[PERSON_NAME] Handling Equipment Pty Ltd Settings Accounting Xero Supplier [PER…" at bounding box center [857, 403] width 943 height 709
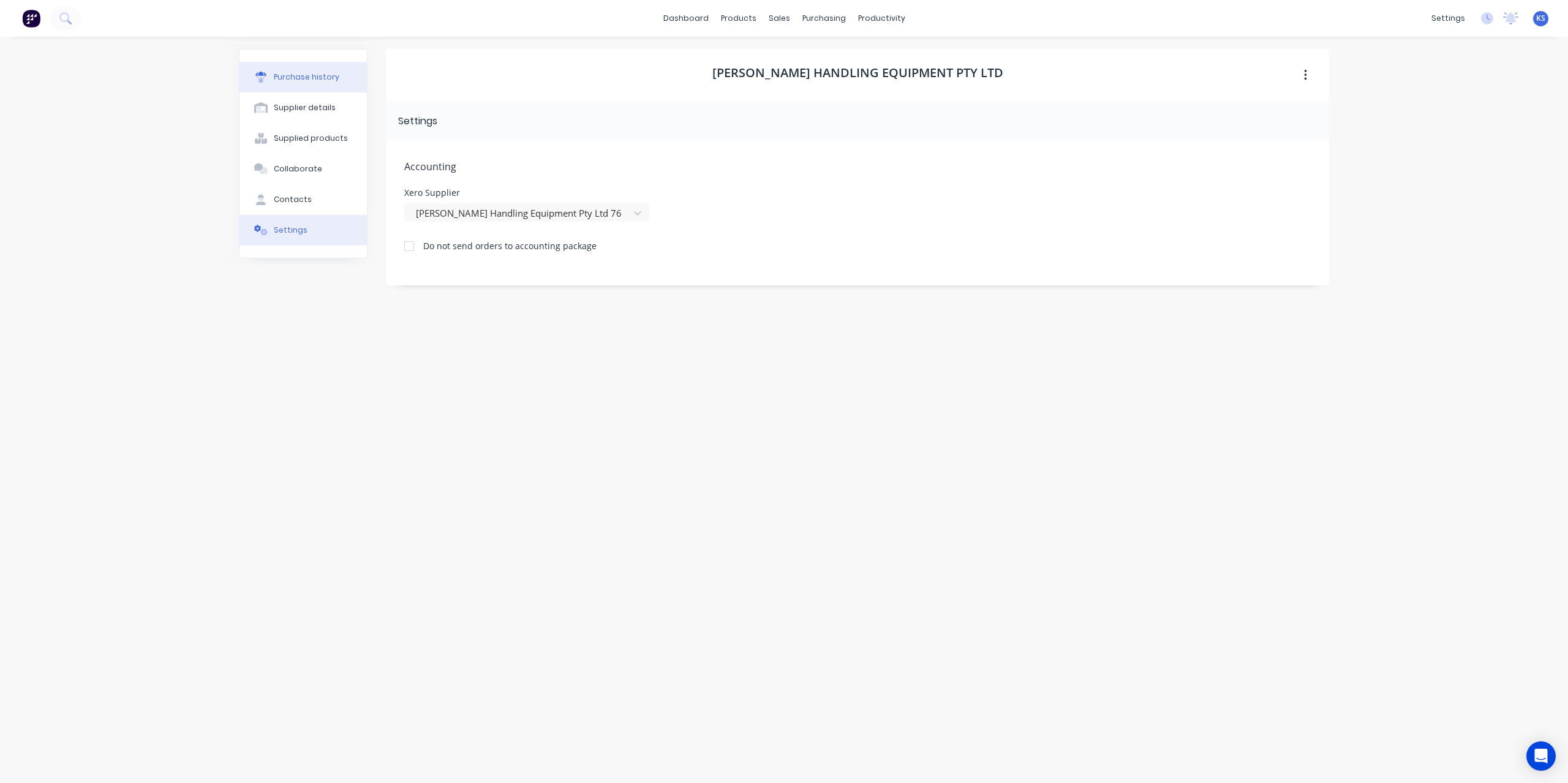
click at [326, 79] on div "Purchase history" at bounding box center [307, 77] width 66 height 11
click at [282, 227] on div "Settings" at bounding box center [290, 230] width 33 height 11
click at [302, 77] on div "Purchase history" at bounding box center [307, 77] width 66 height 11
click at [307, 235] on button "Settings" at bounding box center [303, 230] width 128 height 31
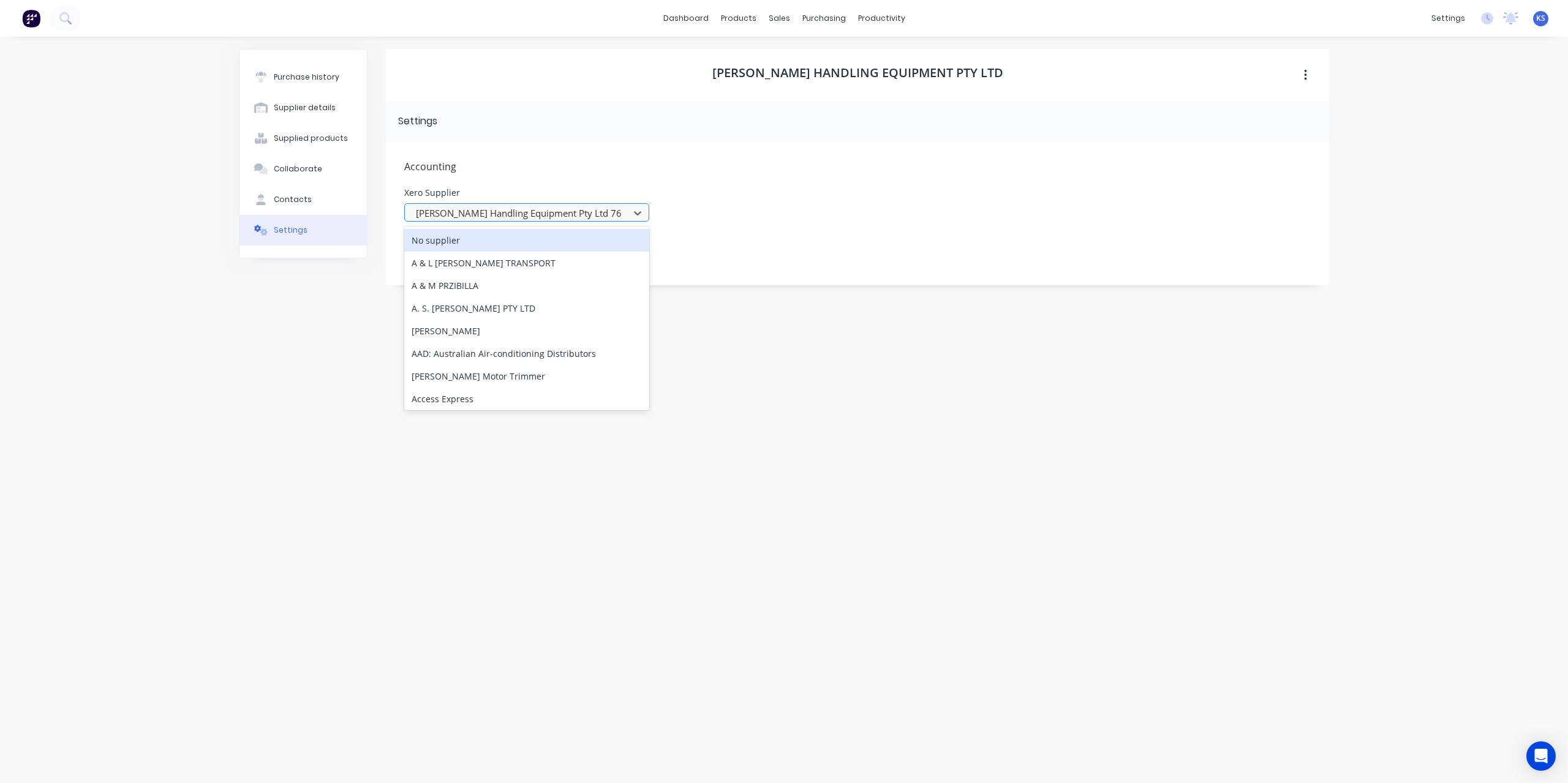
click at [566, 221] on div "[PERSON_NAME] Handling Equipment Pty Ltd 76 Woomera" at bounding box center [519, 213] width 216 height 18
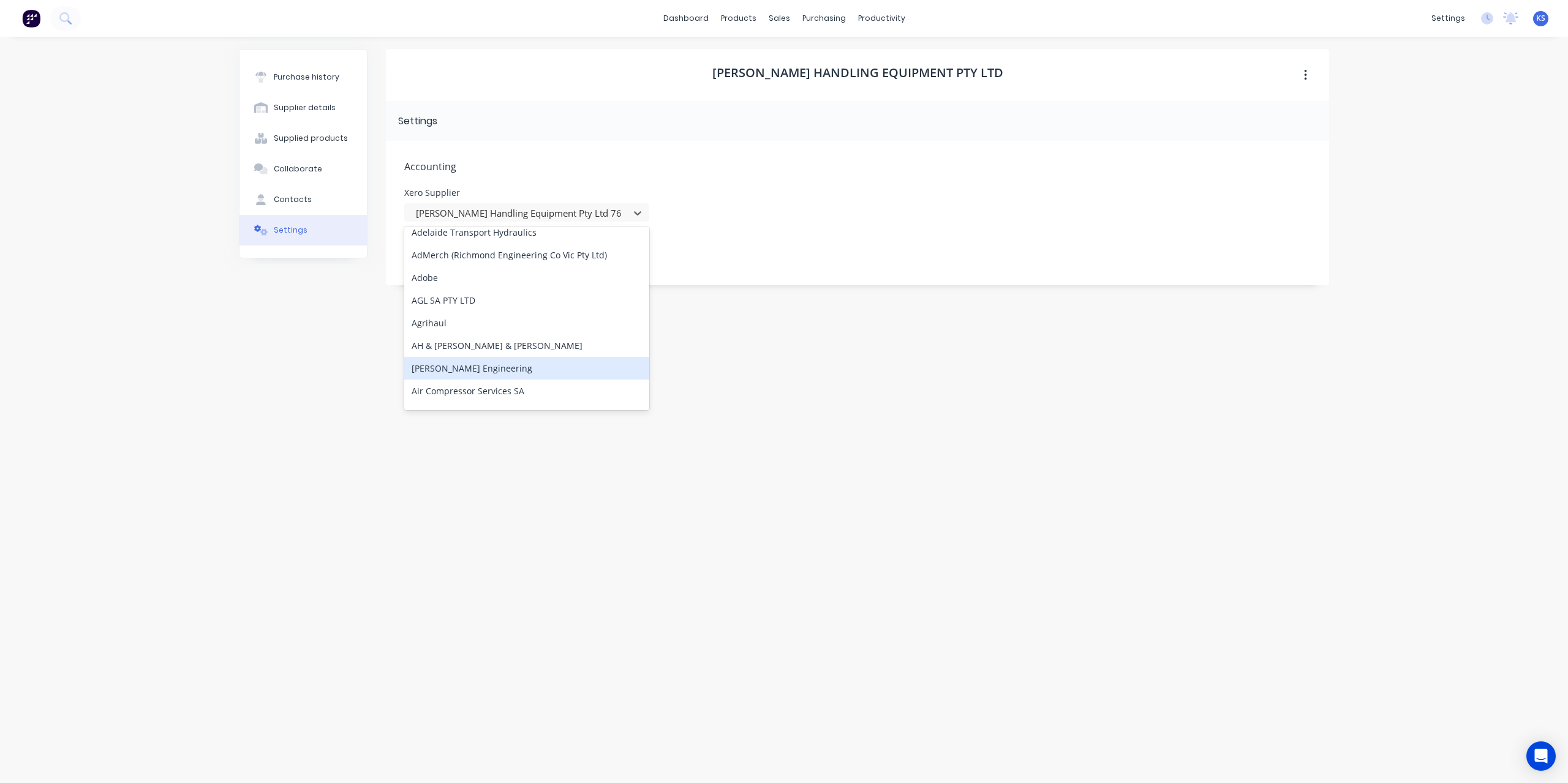
scroll to position [367, 0]
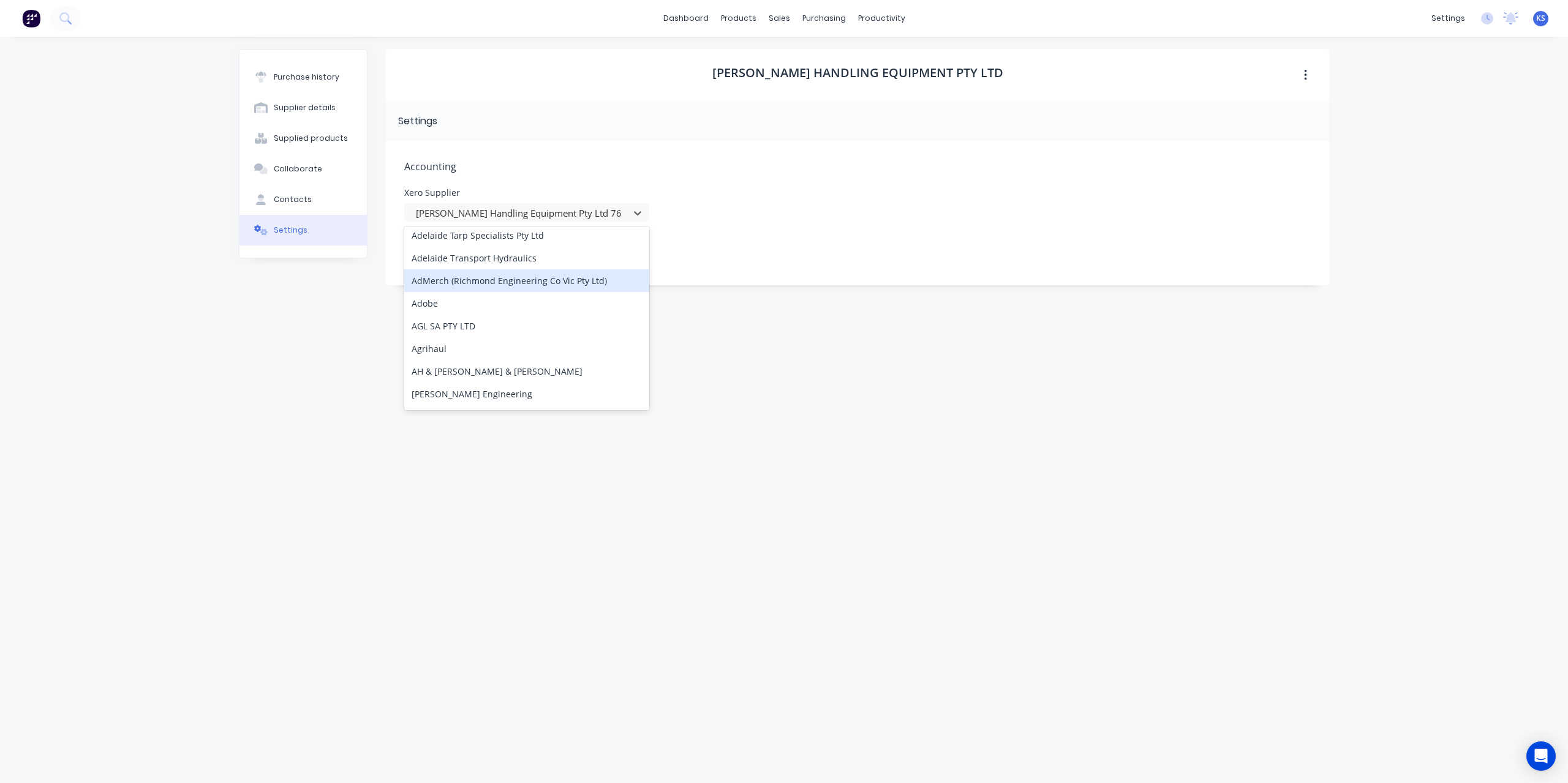
click at [219, 330] on div "dashboard products sales purchasing productivity dashboard products Product Cat…" at bounding box center [784, 391] width 1568 height 783
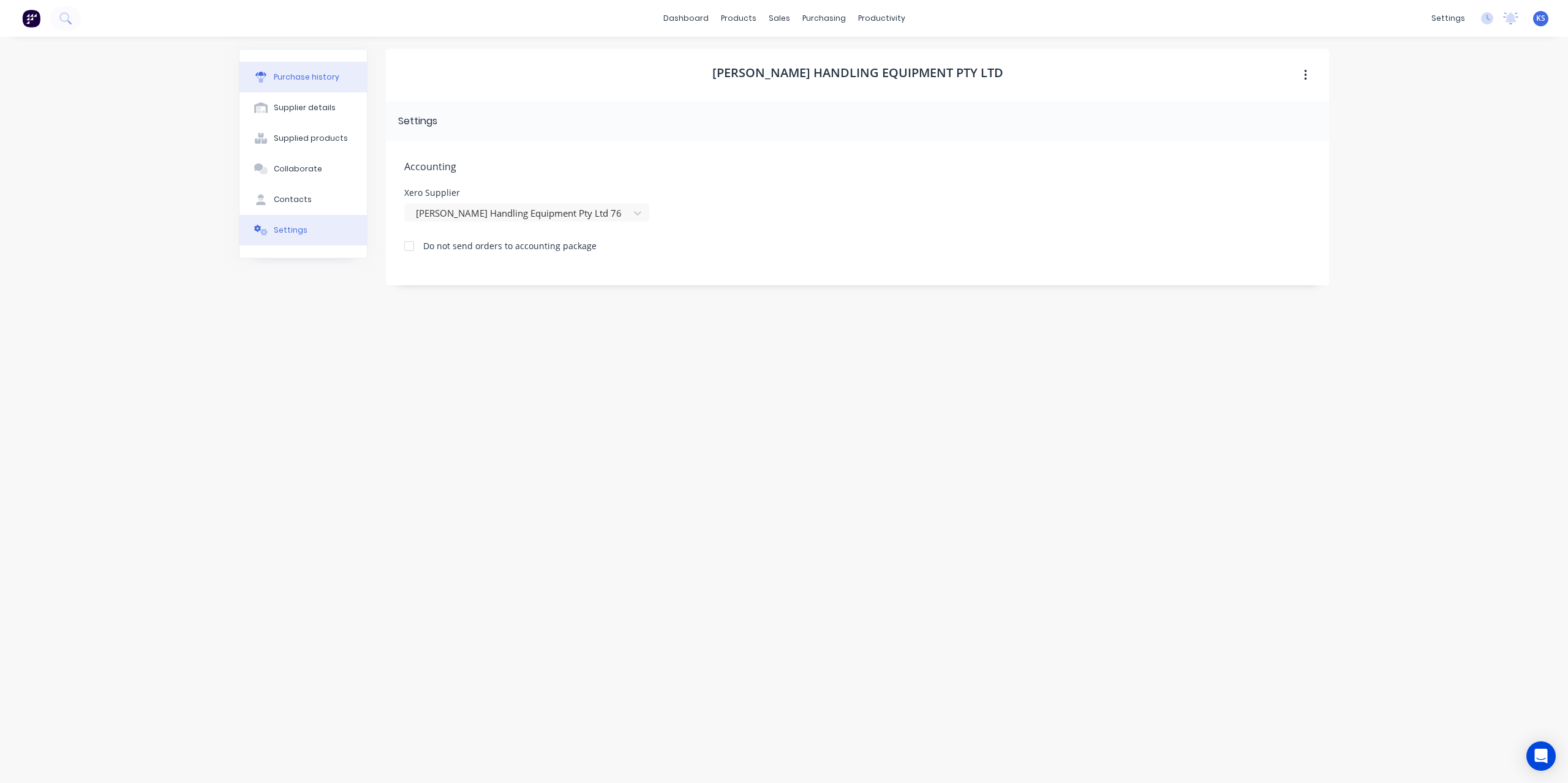
click at [294, 72] on div "Purchase history" at bounding box center [307, 77] width 66 height 11
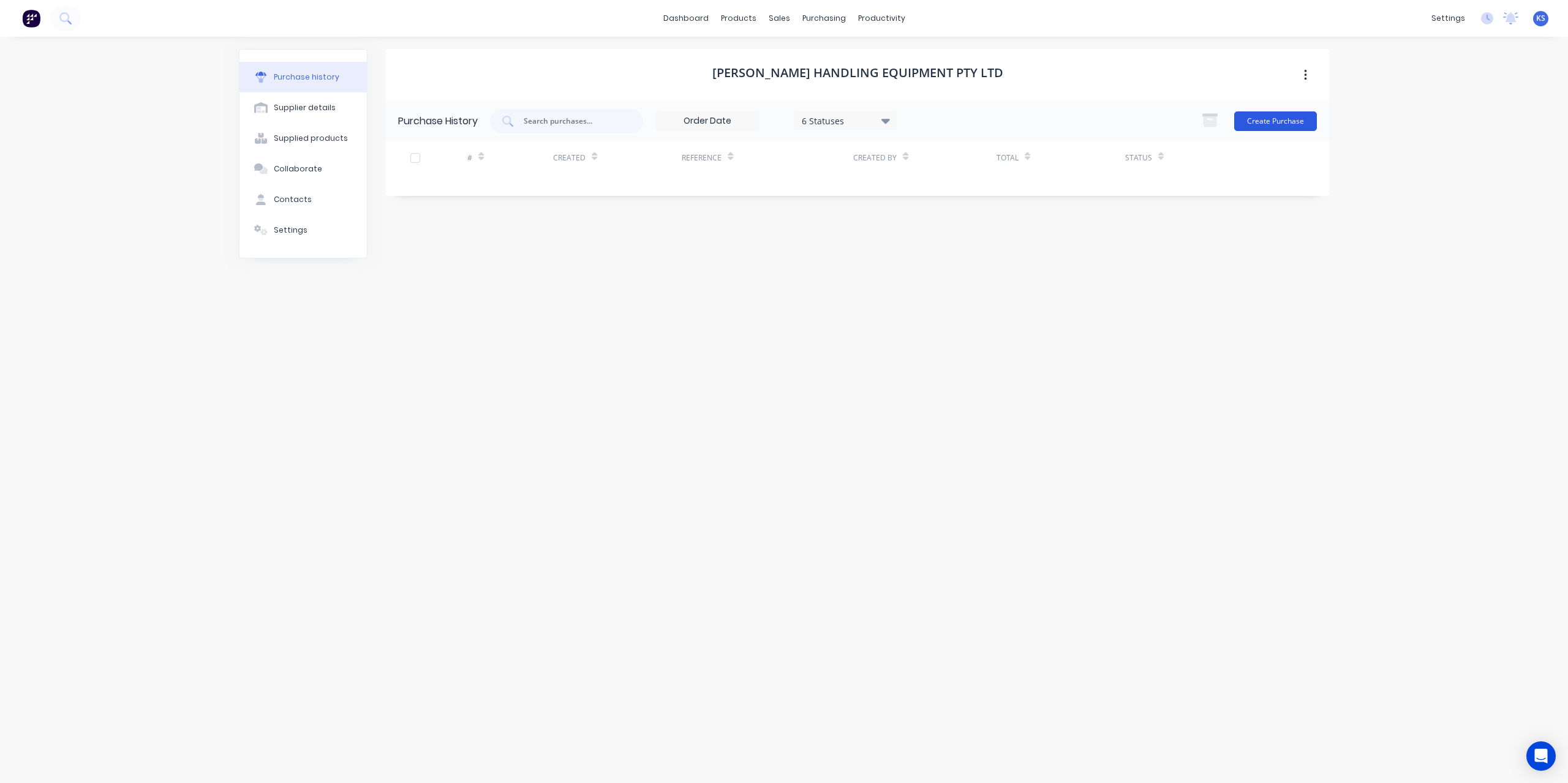
click at [1244, 129] on button "Create Purchase" at bounding box center [1275, 121] width 83 height 20
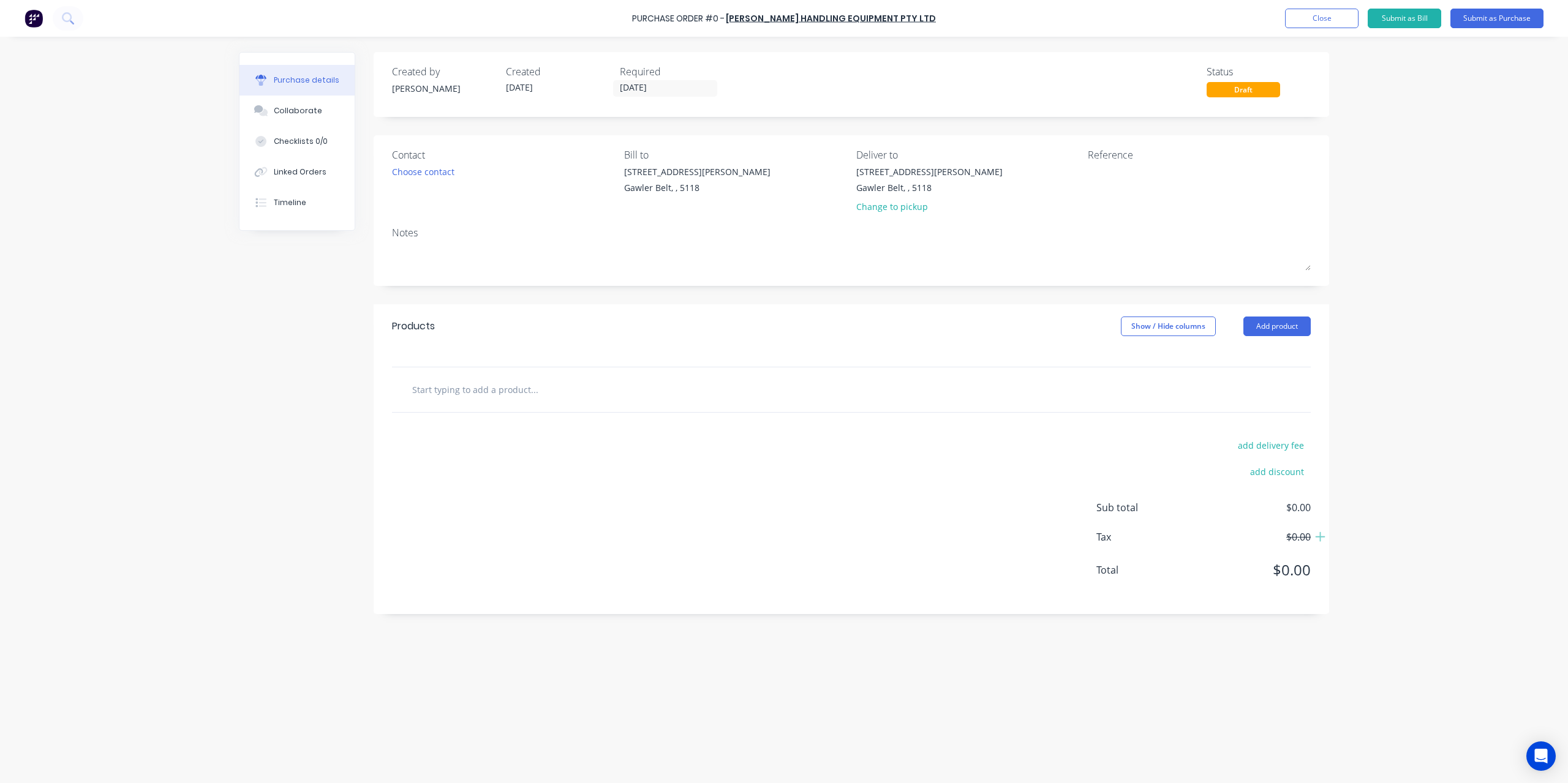
click at [572, 394] on input "text" at bounding box center [534, 389] width 245 height 25
paste input "Fassi Micro Outrigger Ram complete with Block Valve"
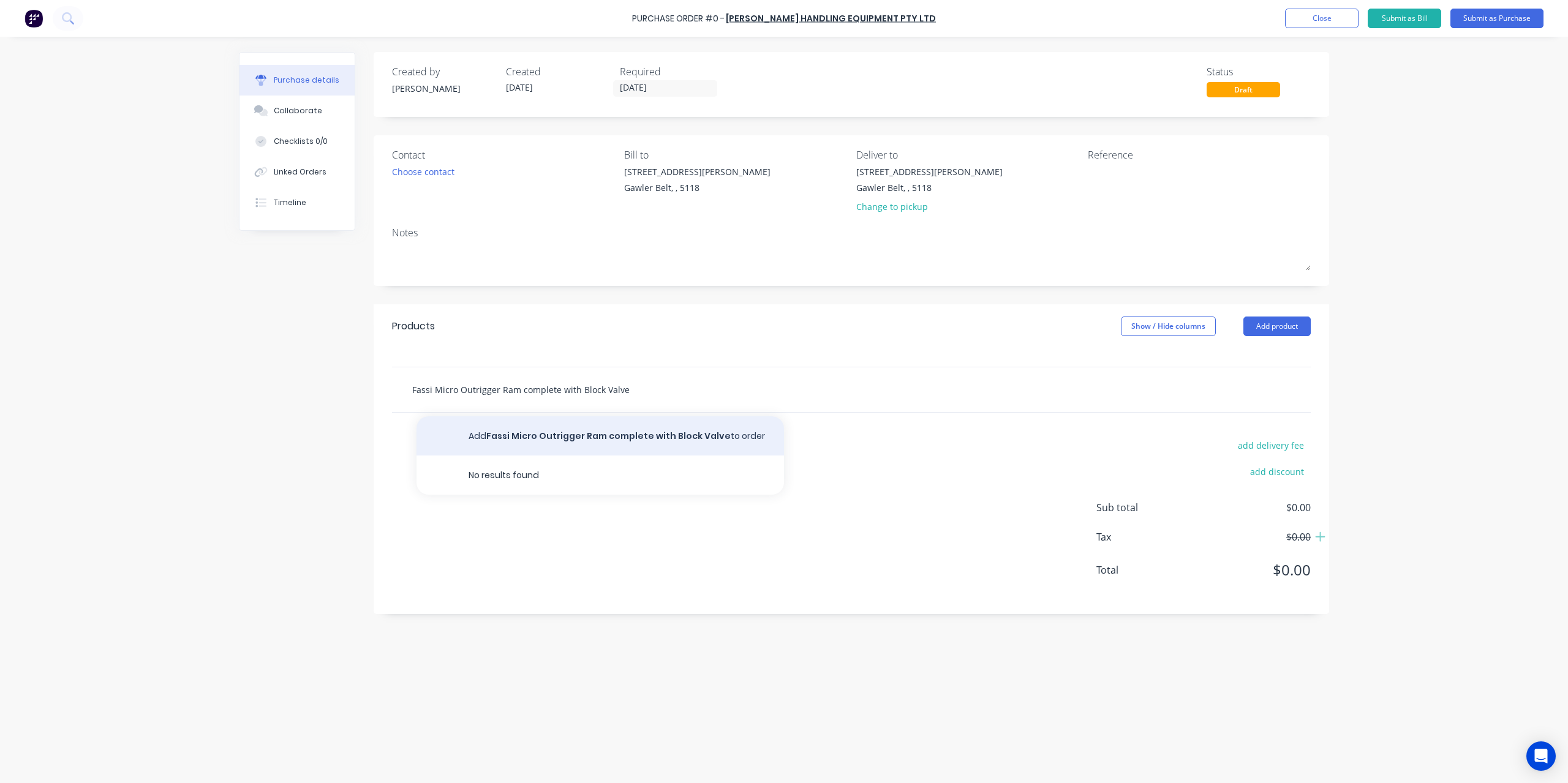
type input "Fassi Micro Outrigger Ram complete with Block Valve"
click at [636, 425] on button "Add Fassi Micro Outrigger Ram complete with Block Valve to order" at bounding box center [600, 436] width 367 height 39
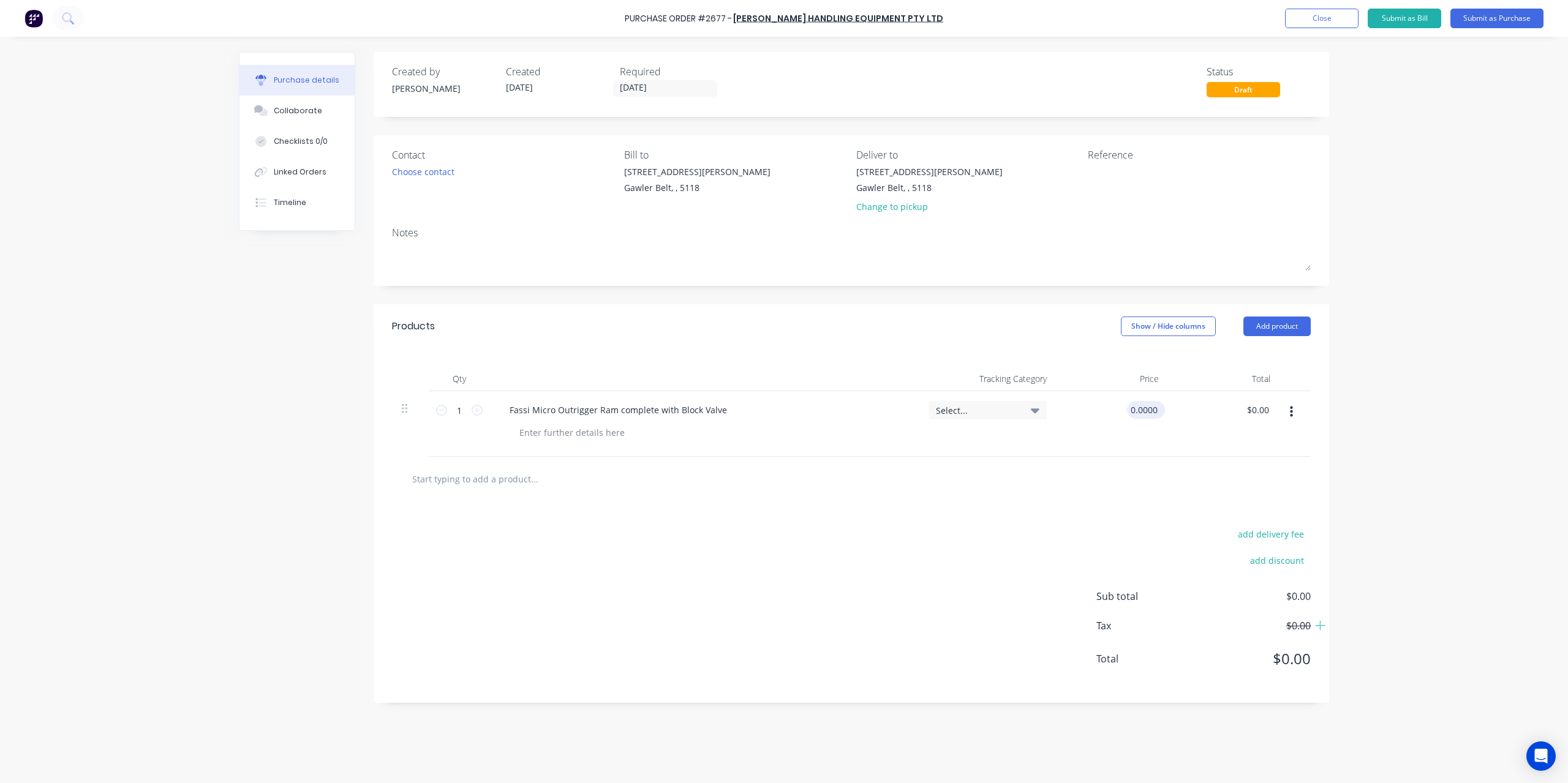
click at [1148, 406] on input "0.0000" at bounding box center [1143, 410] width 33 height 18
type input "$2.00"
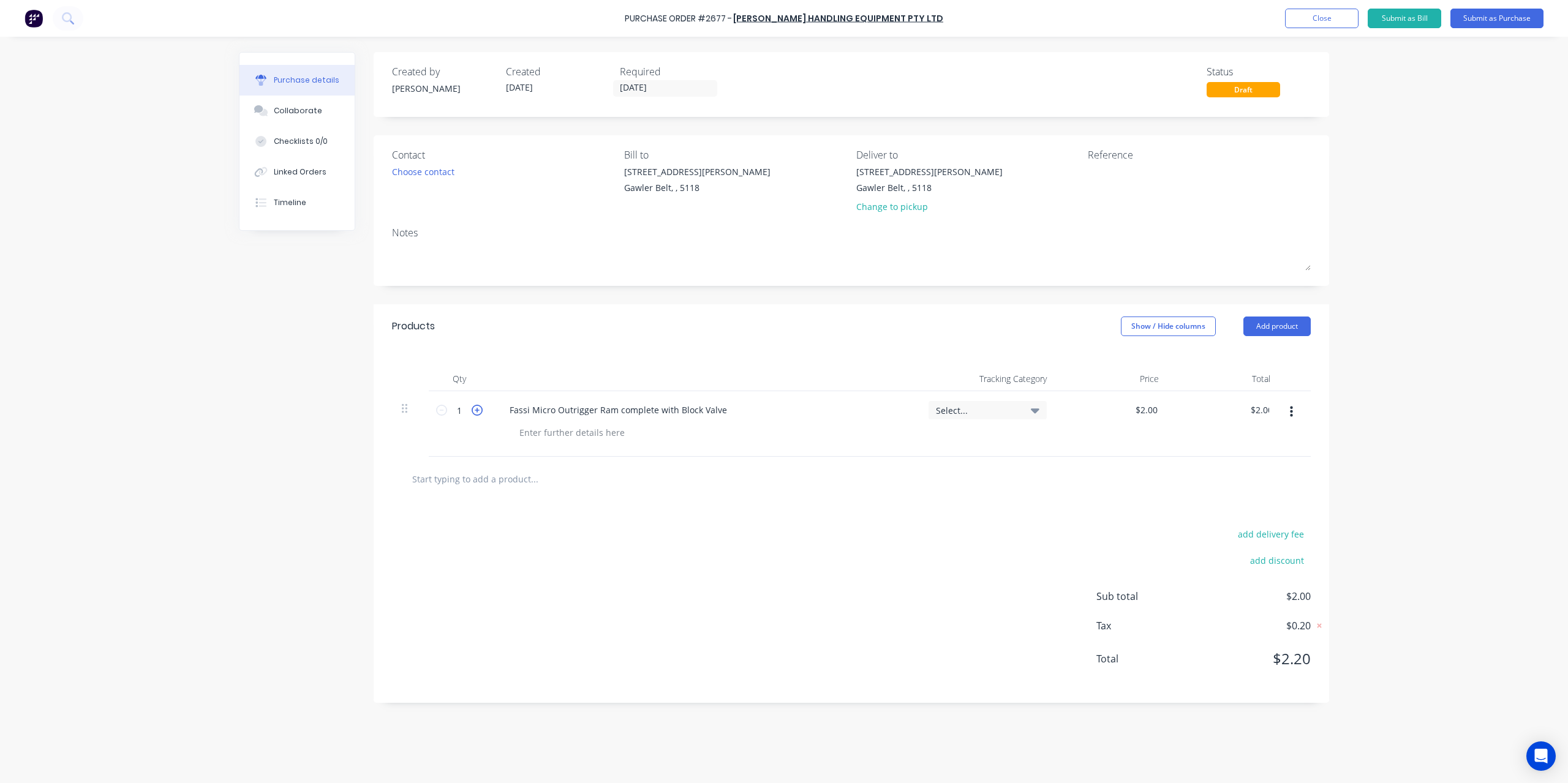
click at [479, 413] on icon at bounding box center [477, 410] width 11 height 11
type input "2"
type input "$4.00"
click at [1148, 412] on input "2.0000" at bounding box center [1145, 410] width 28 height 18
click at [1148, 412] on input "2.0000" at bounding box center [1143, 410] width 33 height 18
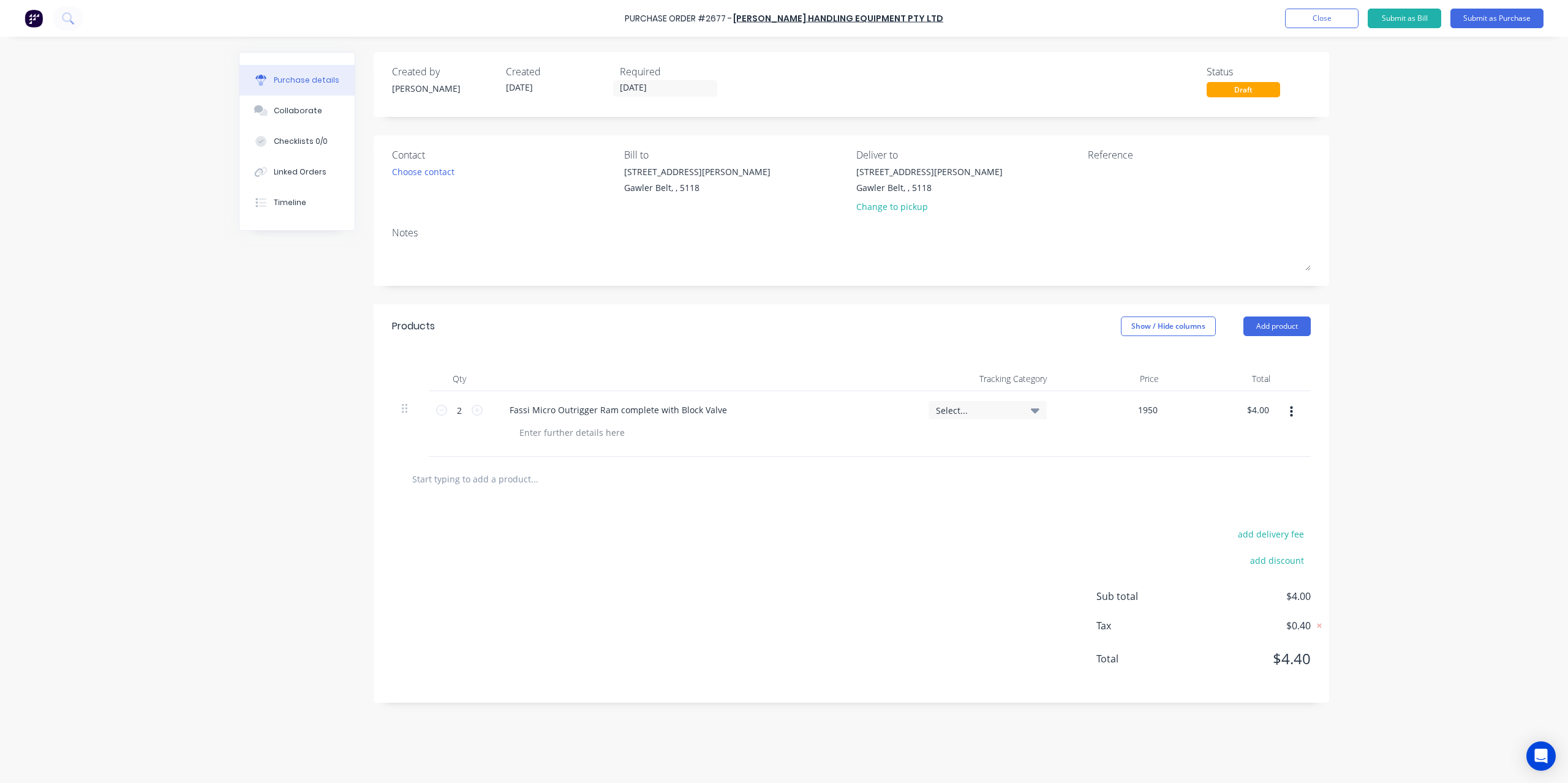
type input "$1,950.00"
type input "$3,900.00"
drag, startPoint x: 572, startPoint y: 513, endPoint x: 545, endPoint y: 464, distance: 55.9
click at [572, 513] on div "add delivery fee add discount Sub total $3,900.00 Tax $390.00 Total $4,290.00" at bounding box center [851, 601] width 955 height 201
click at [542, 460] on div at bounding box center [851, 479] width 919 height 44
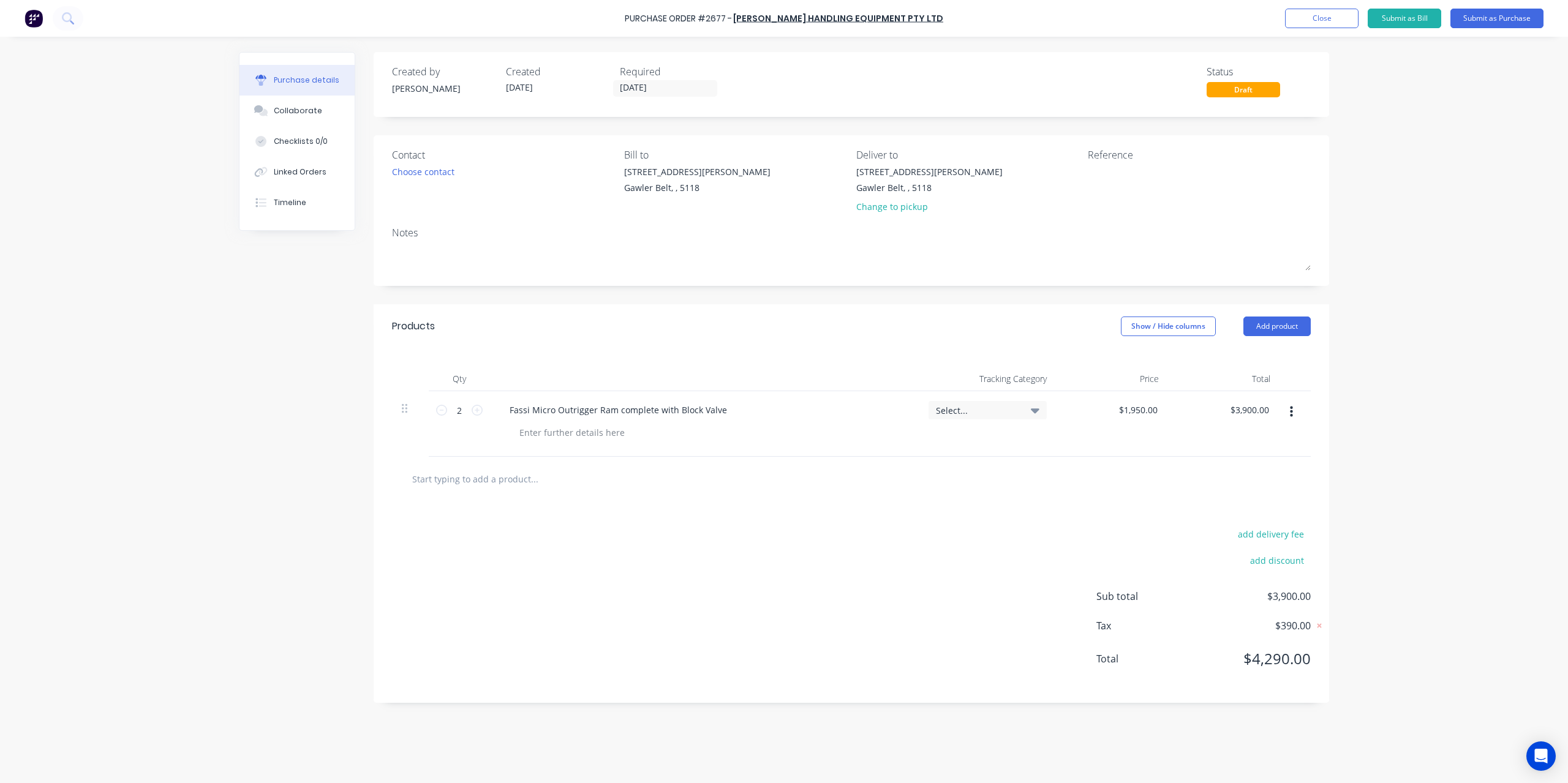
click at [529, 485] on input "text" at bounding box center [534, 479] width 245 height 25
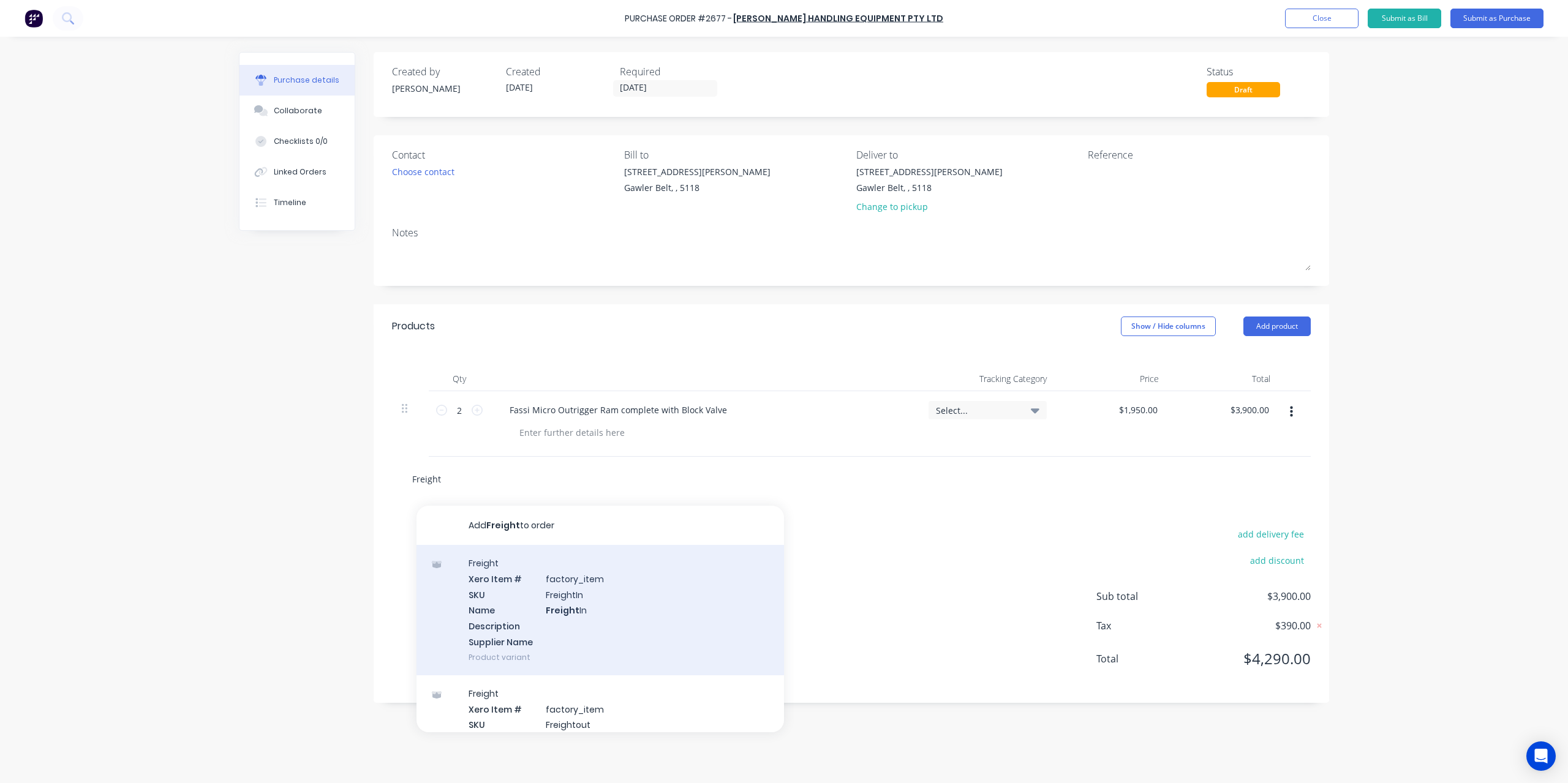
type input "Freight"
click at [468, 571] on div "Freight Xero Item # factory_item SKU FreightIn Name Freight In Description Supp…" at bounding box center [600, 610] width 367 height 130
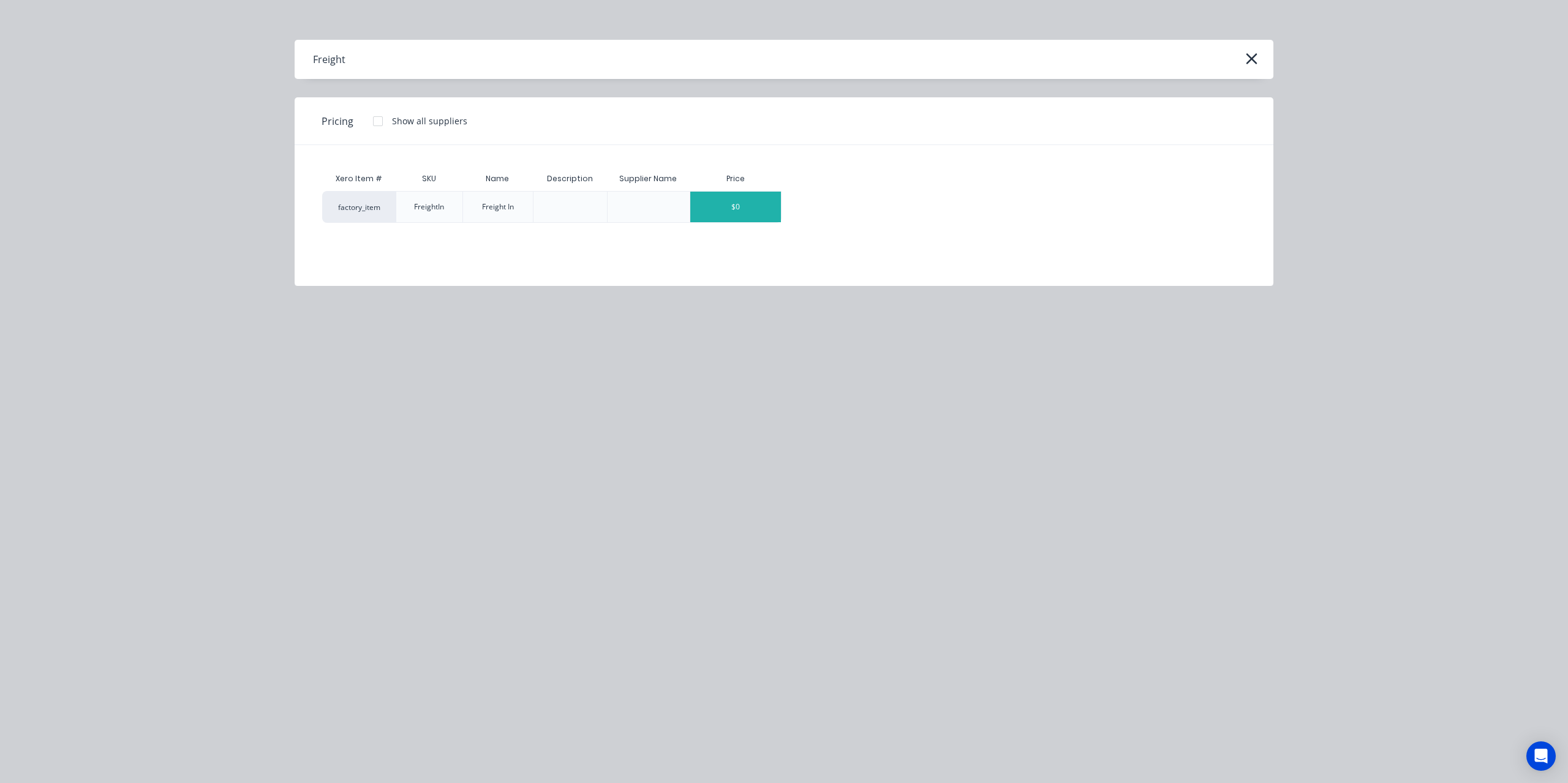
click at [725, 211] on div "$0" at bounding box center [736, 207] width 91 height 31
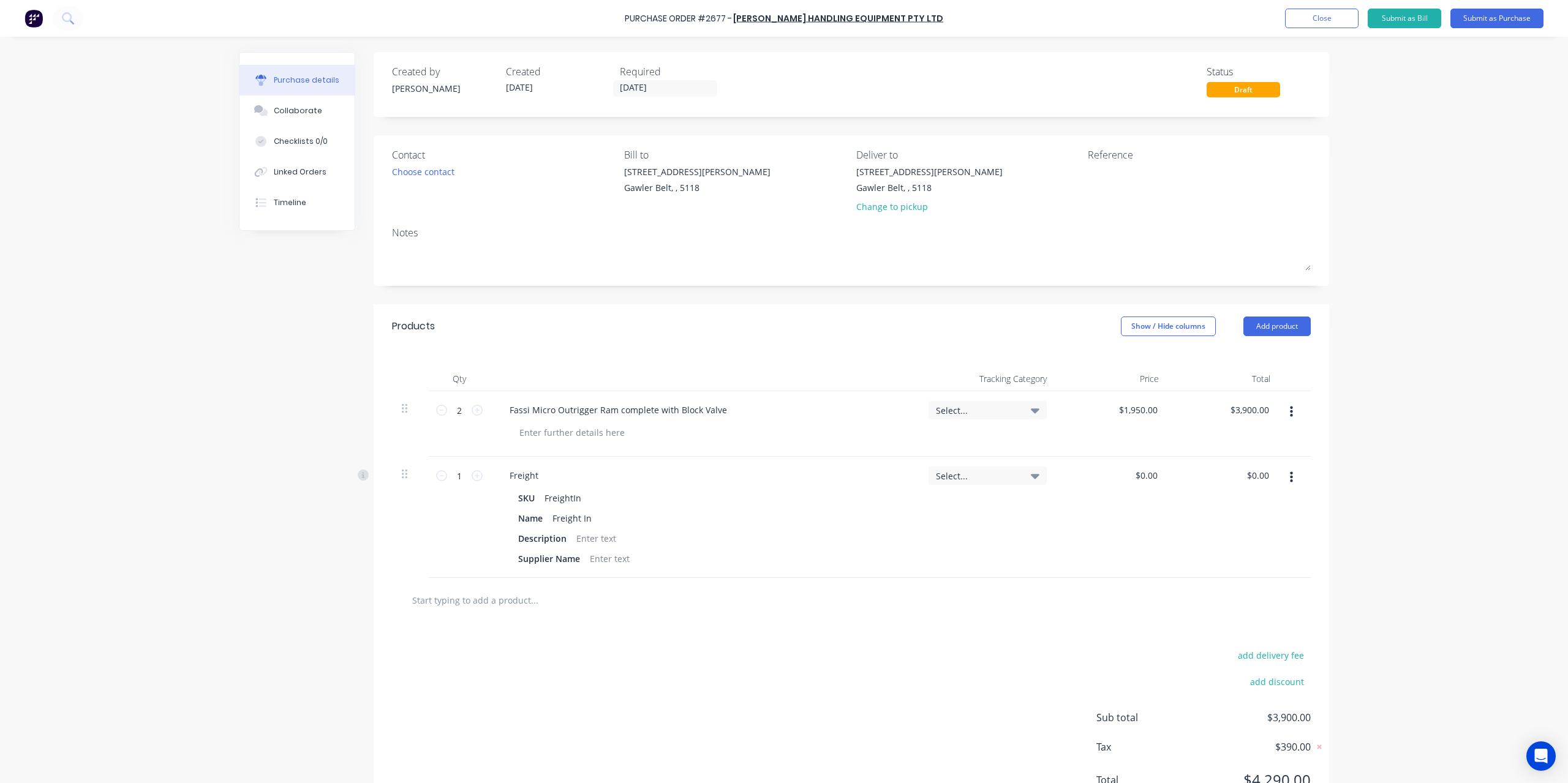
click at [1130, 487] on div "$0.00 $0.00" at bounding box center [1112, 517] width 112 height 122
click at [1129, 473] on div "0 $0.00" at bounding box center [1112, 517] width 112 height 122
click at [1129, 473] on div "$0.00 0" at bounding box center [1112, 517] width 112 height 122
type input "$40.00"
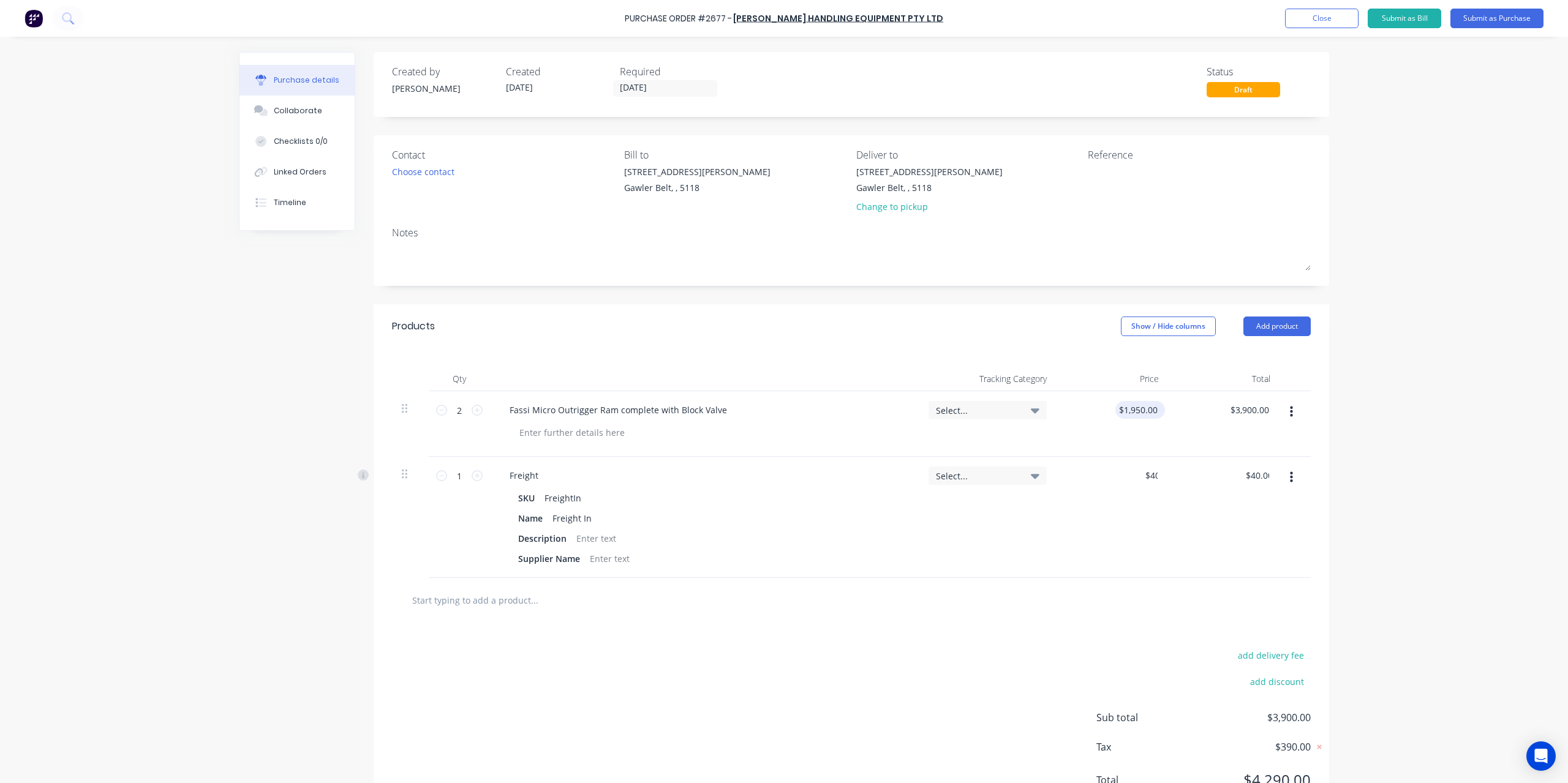
click at [1155, 416] on div "$1,950.00 $1,950.00" at bounding box center [1140, 410] width 50 height 18
click at [1150, 401] on div "1950 $1,950.00" at bounding box center [1137, 410] width 44 height 18
click at [1150, 401] on div "$1,950.00 1950" at bounding box center [1147, 410] width 26 height 18
type input "1"
type input "$975.00"
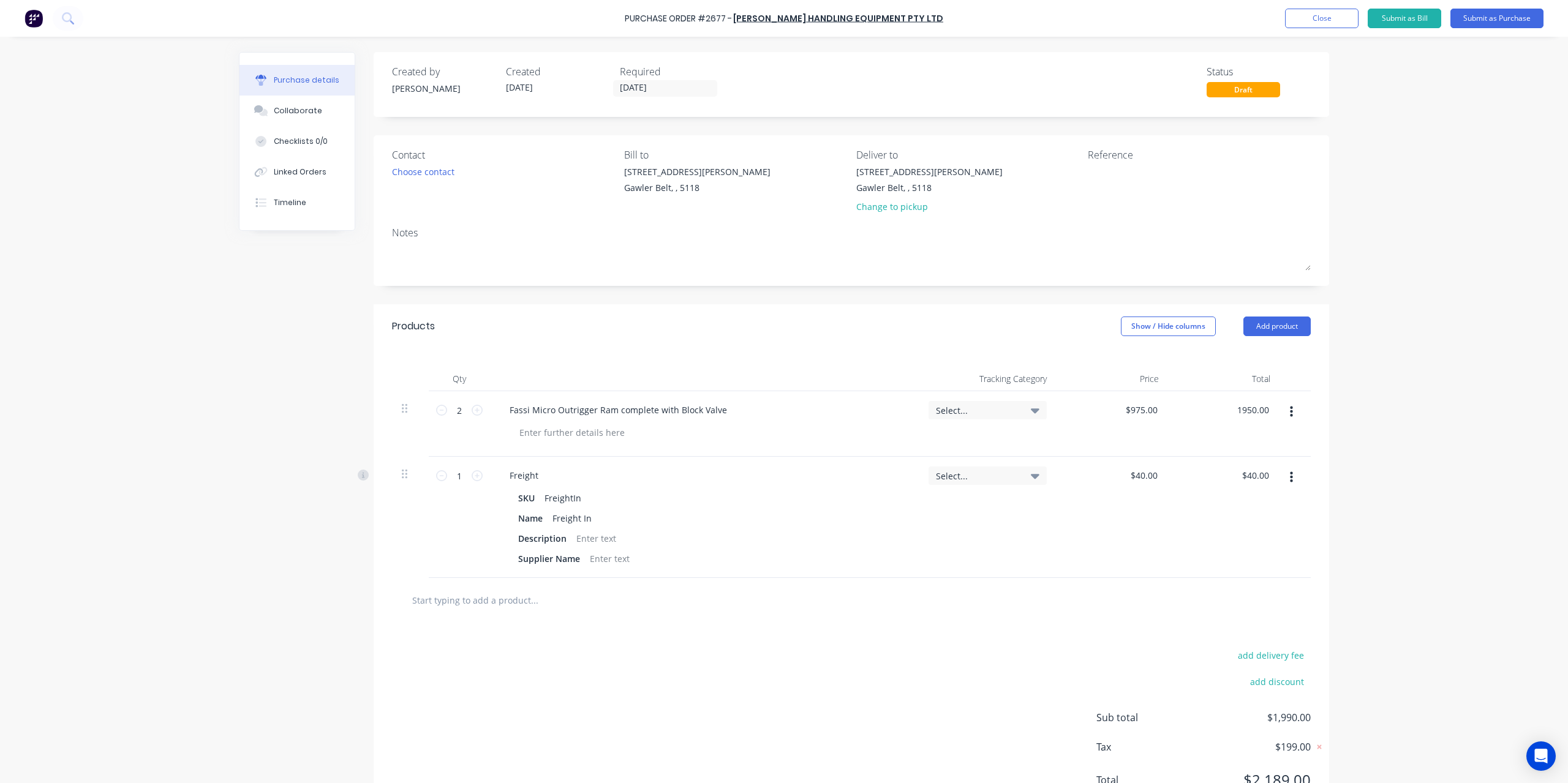
type input "$1,950.00"
click at [1511, 459] on div "Purchase Order #2677 - [PERSON_NAME] Handling Equipment Pty Ltd Add product Clo…" at bounding box center [784, 391] width 1568 height 783
click at [1136, 193] on textarea at bounding box center [1164, 179] width 153 height 27
click at [1071, 167] on div "[STREET_ADDRESS][PERSON_NAME] Change to pickup" at bounding box center [968, 192] width 223 height 54
click at [1091, 182] on textarea at bounding box center [1164, 179] width 153 height 27
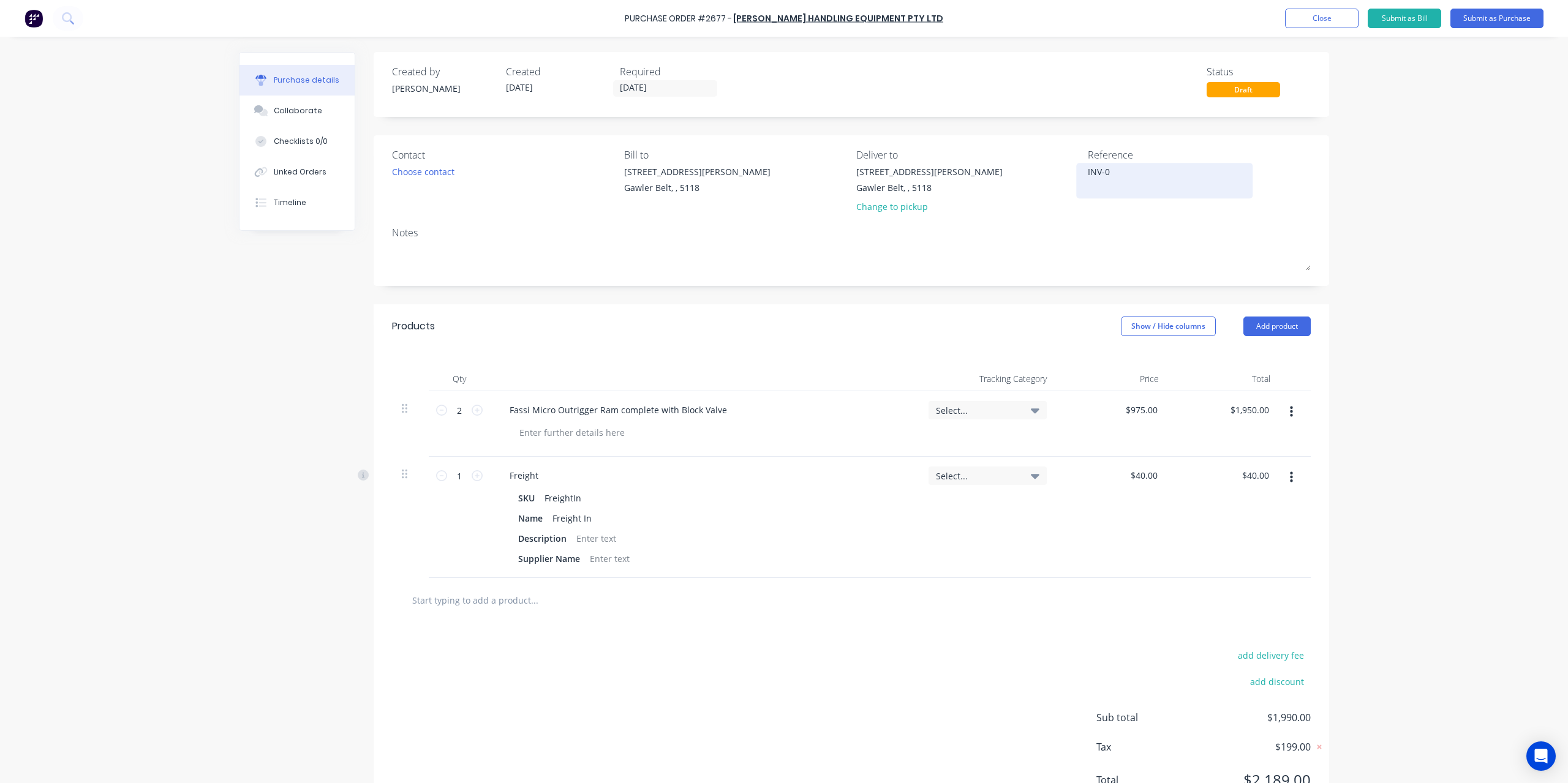
type textarea "INV-"
type textarea "x"
type textarea "INV-6"
type textarea "x"
type textarea "INV-66"
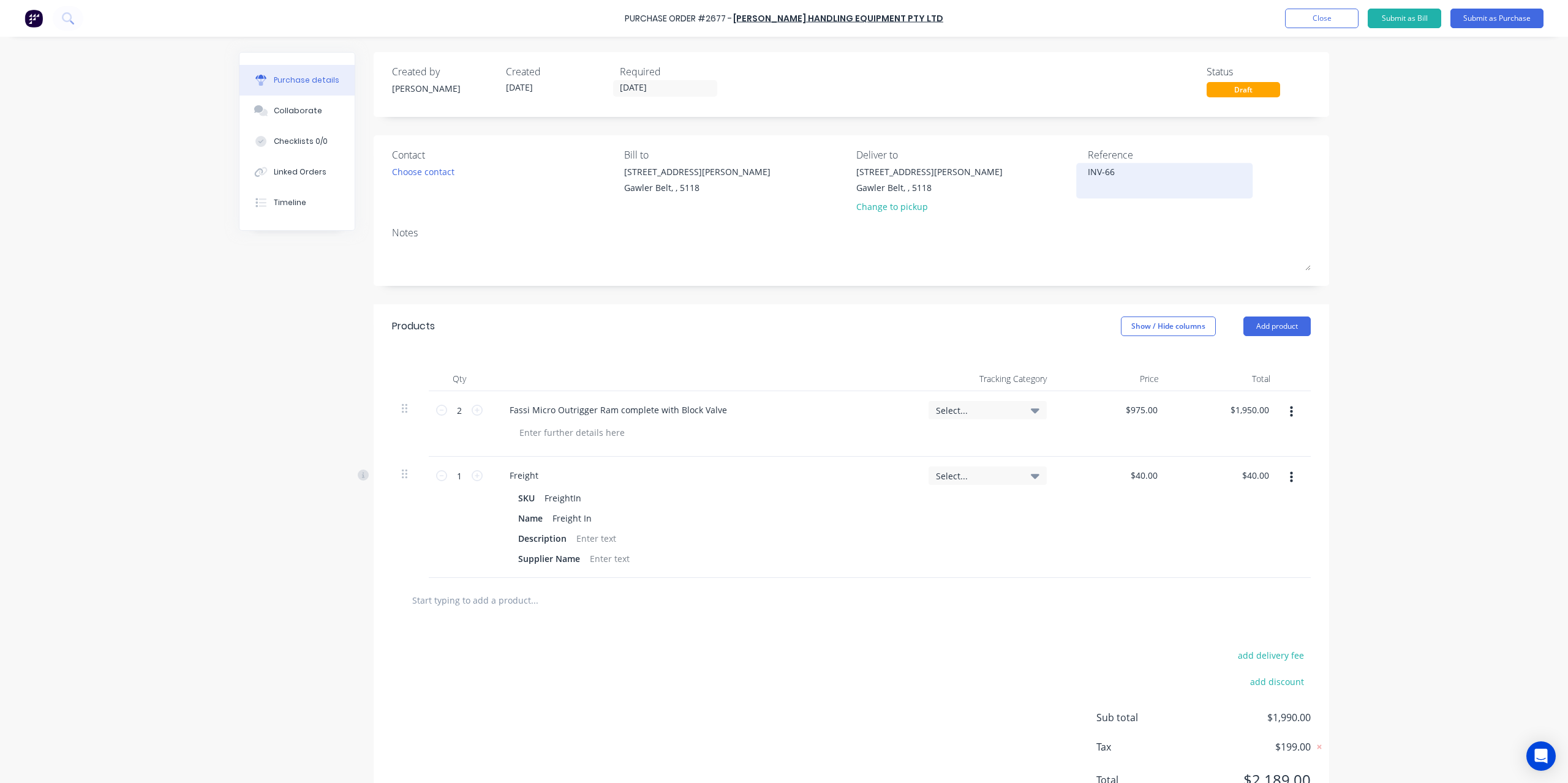
type textarea "x"
type textarea "INV-666"
type textarea "x"
type textarea "INV-6667"
type textarea "x"
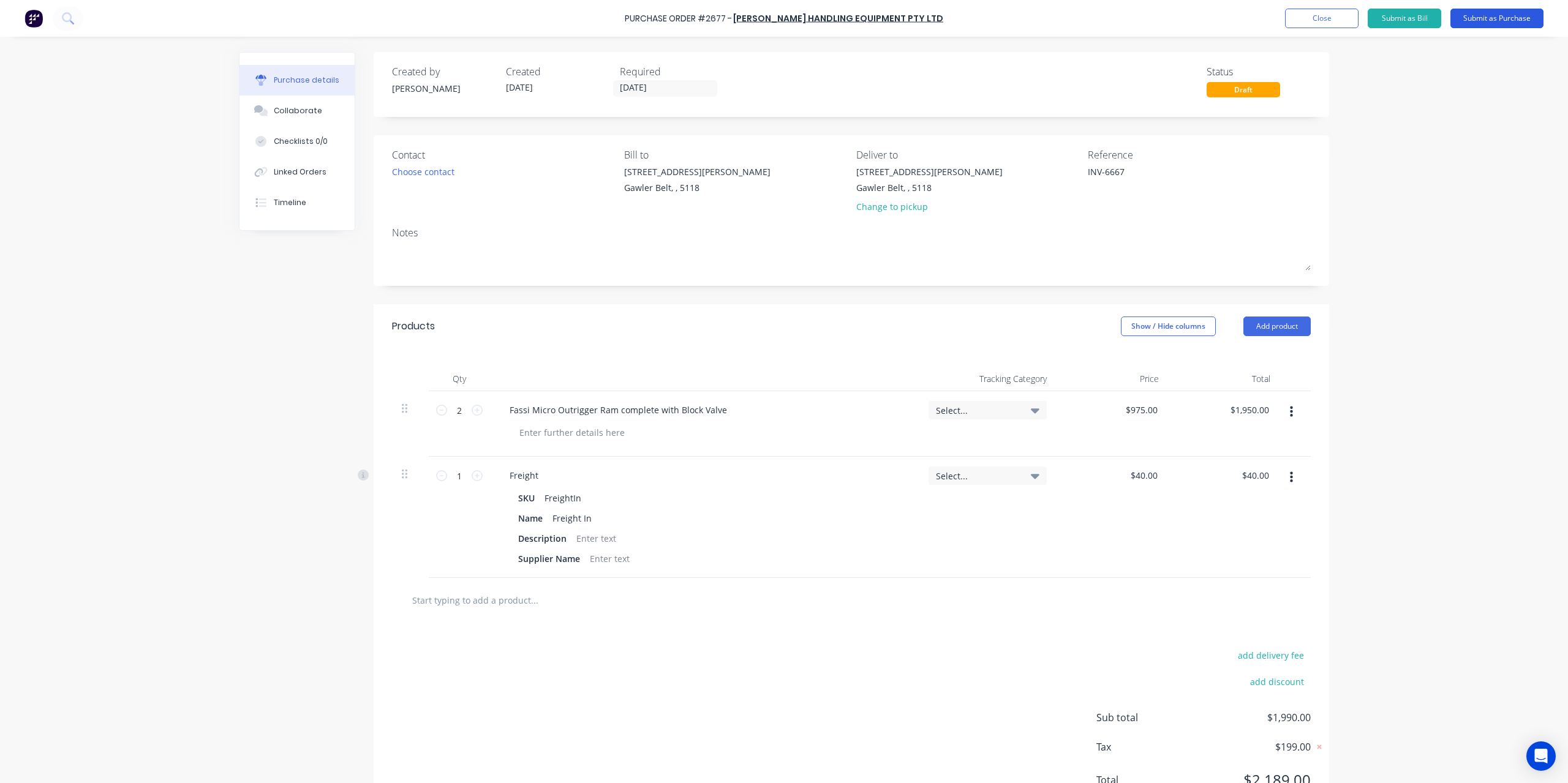
type textarea "INV-6667"
click at [1485, 20] on button "Submit as Purchase" at bounding box center [1497, 18] width 93 height 20
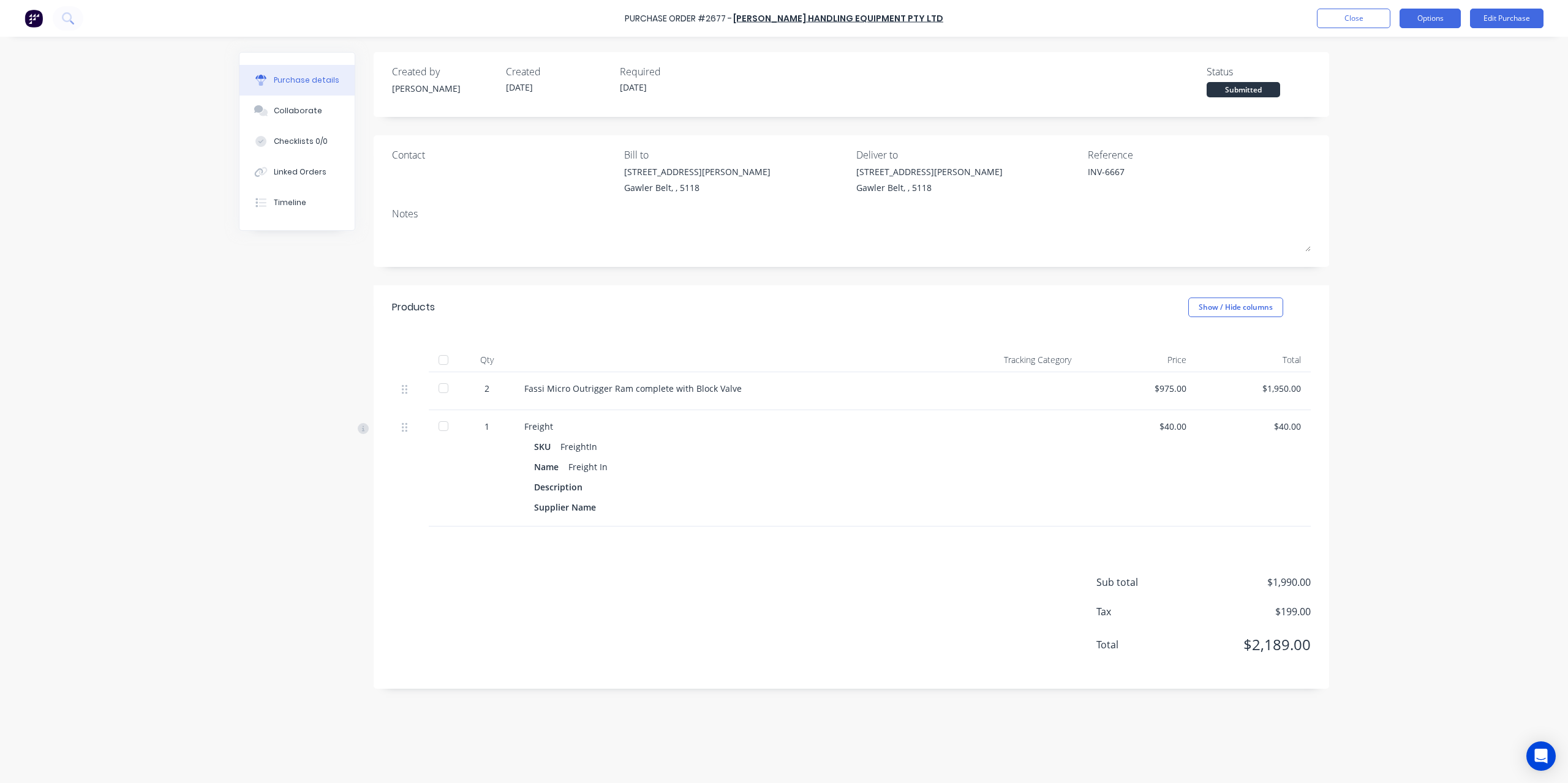
click at [1428, 11] on button "Options" at bounding box center [1430, 18] width 61 height 20
click at [1399, 68] on div "Convert to Bill" at bounding box center [1403, 74] width 94 height 18
type textarea "x"
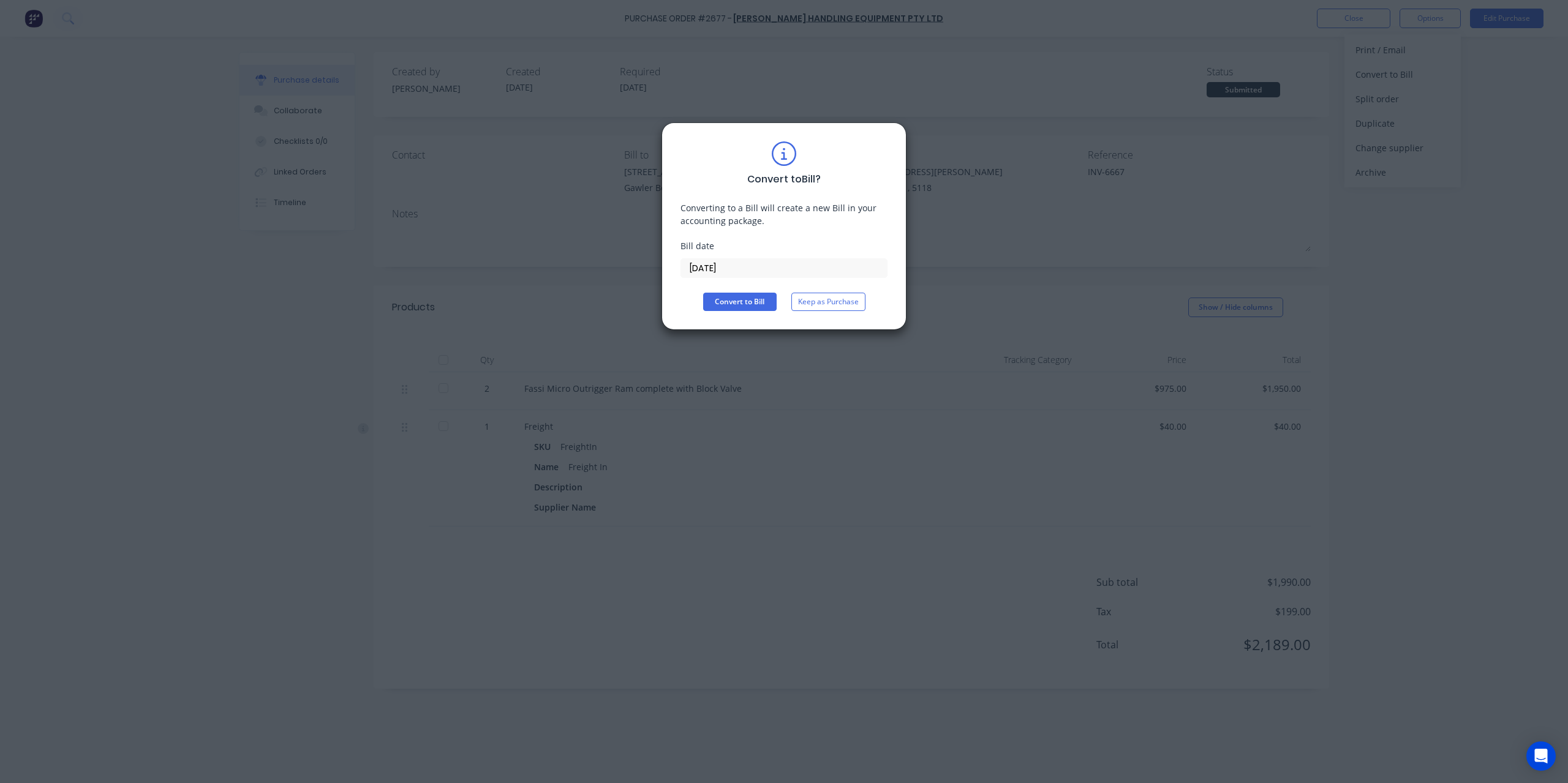
click at [740, 264] on input "[DATE]" at bounding box center [783, 268] width 206 height 18
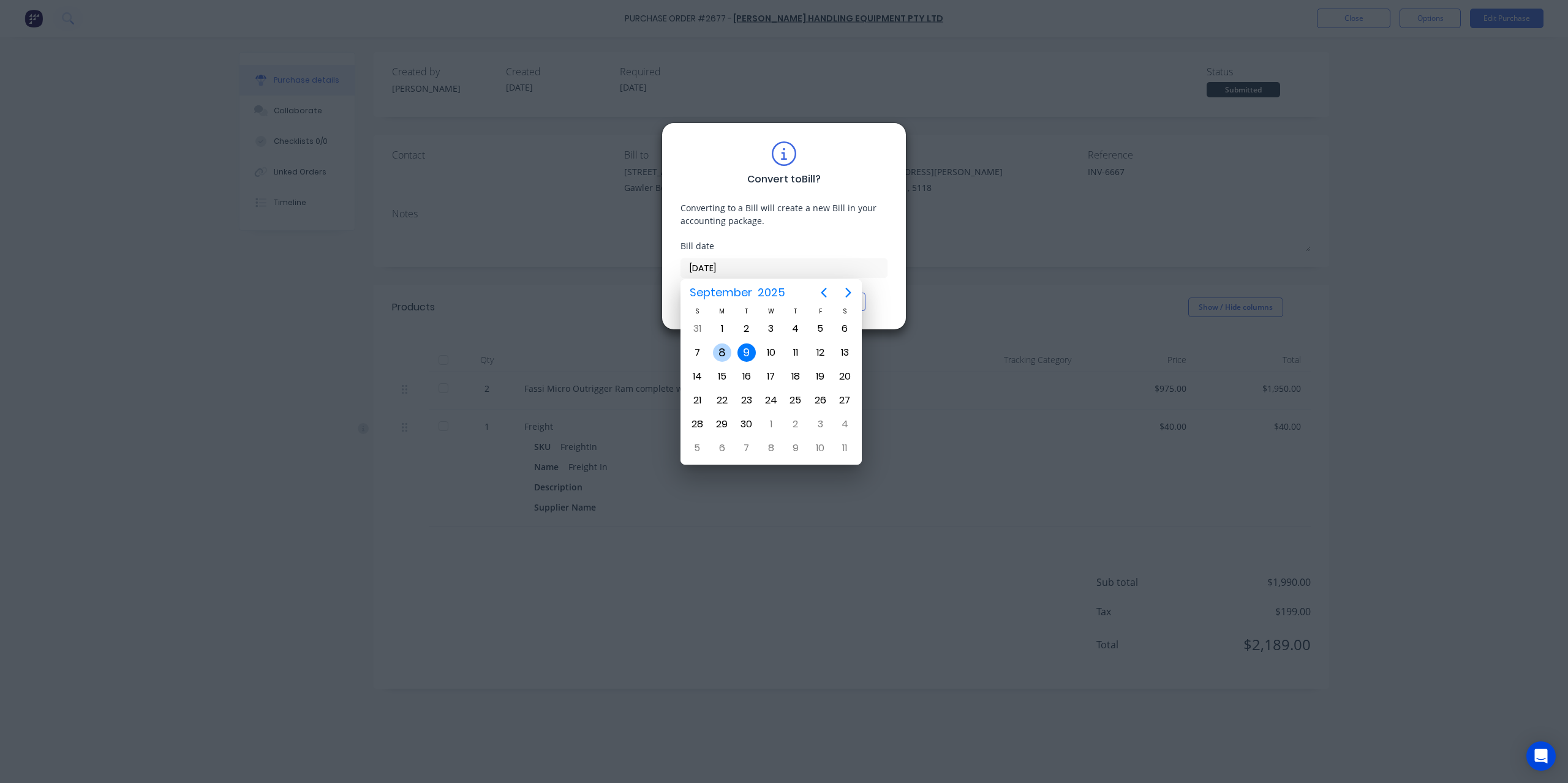
click at [727, 353] on div "8" at bounding box center [722, 352] width 18 height 18
type input "[DATE]"
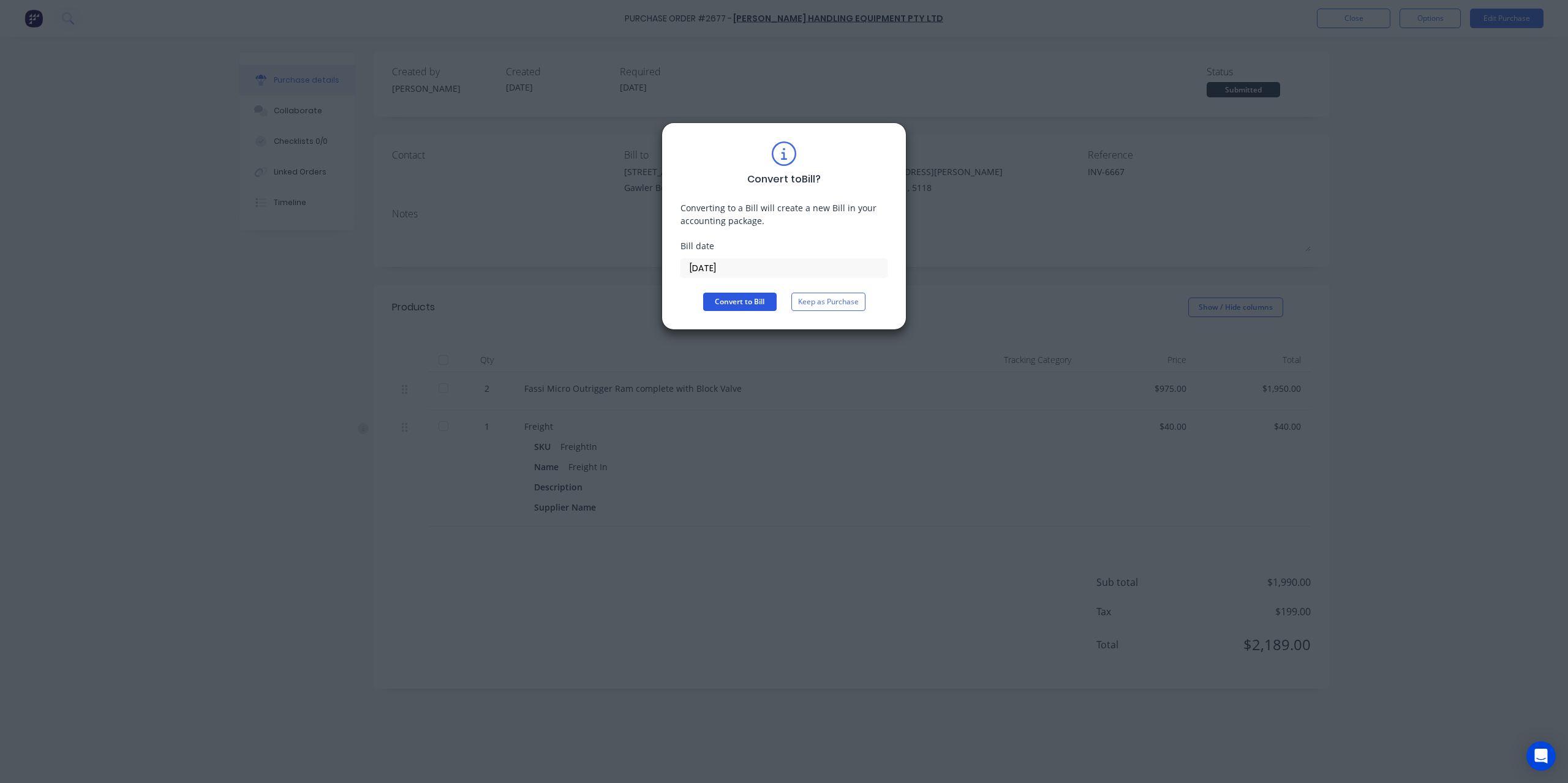
click at [741, 300] on button "Convert to Bill" at bounding box center [740, 302] width 74 height 18
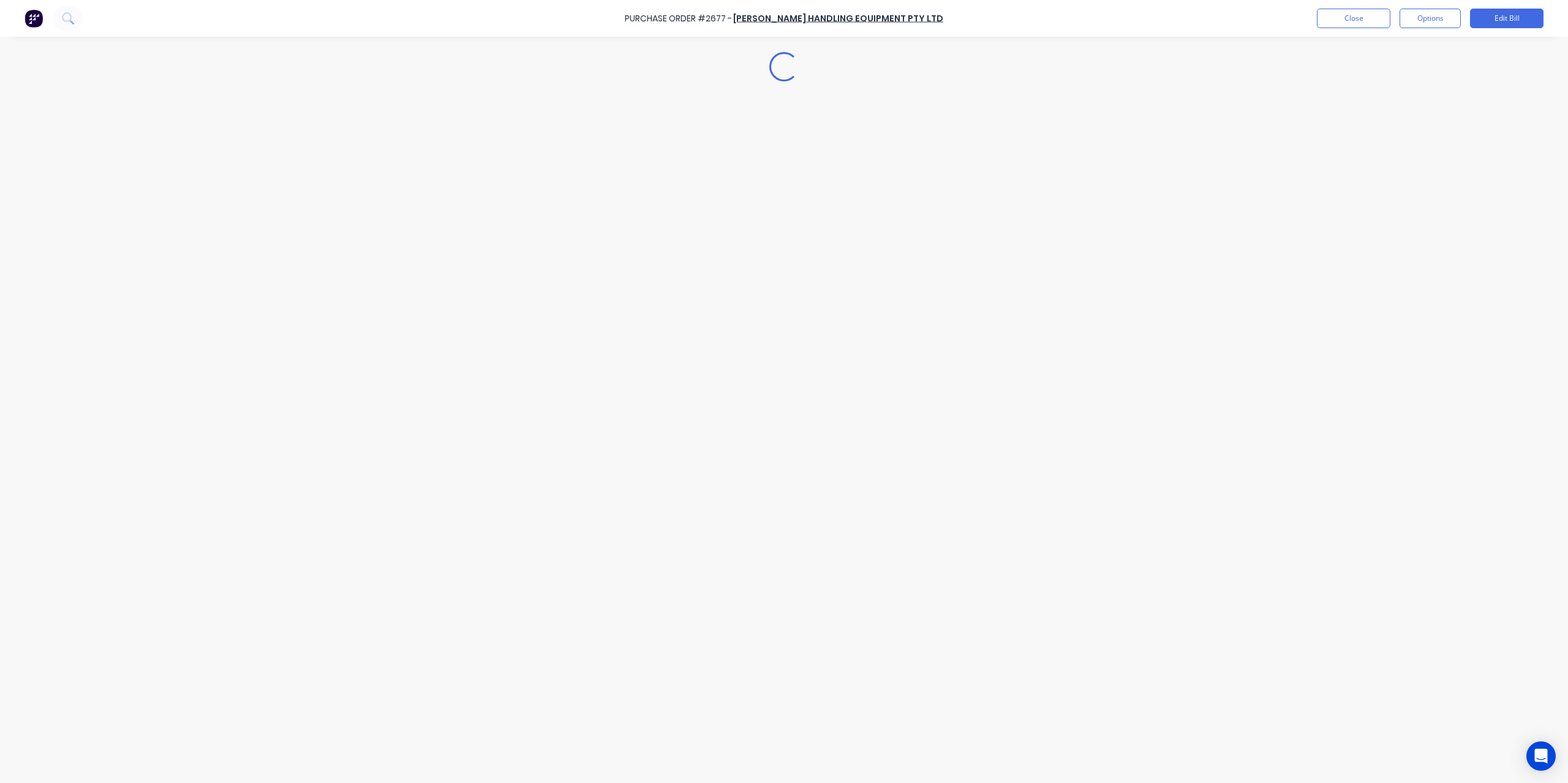
type textarea "x"
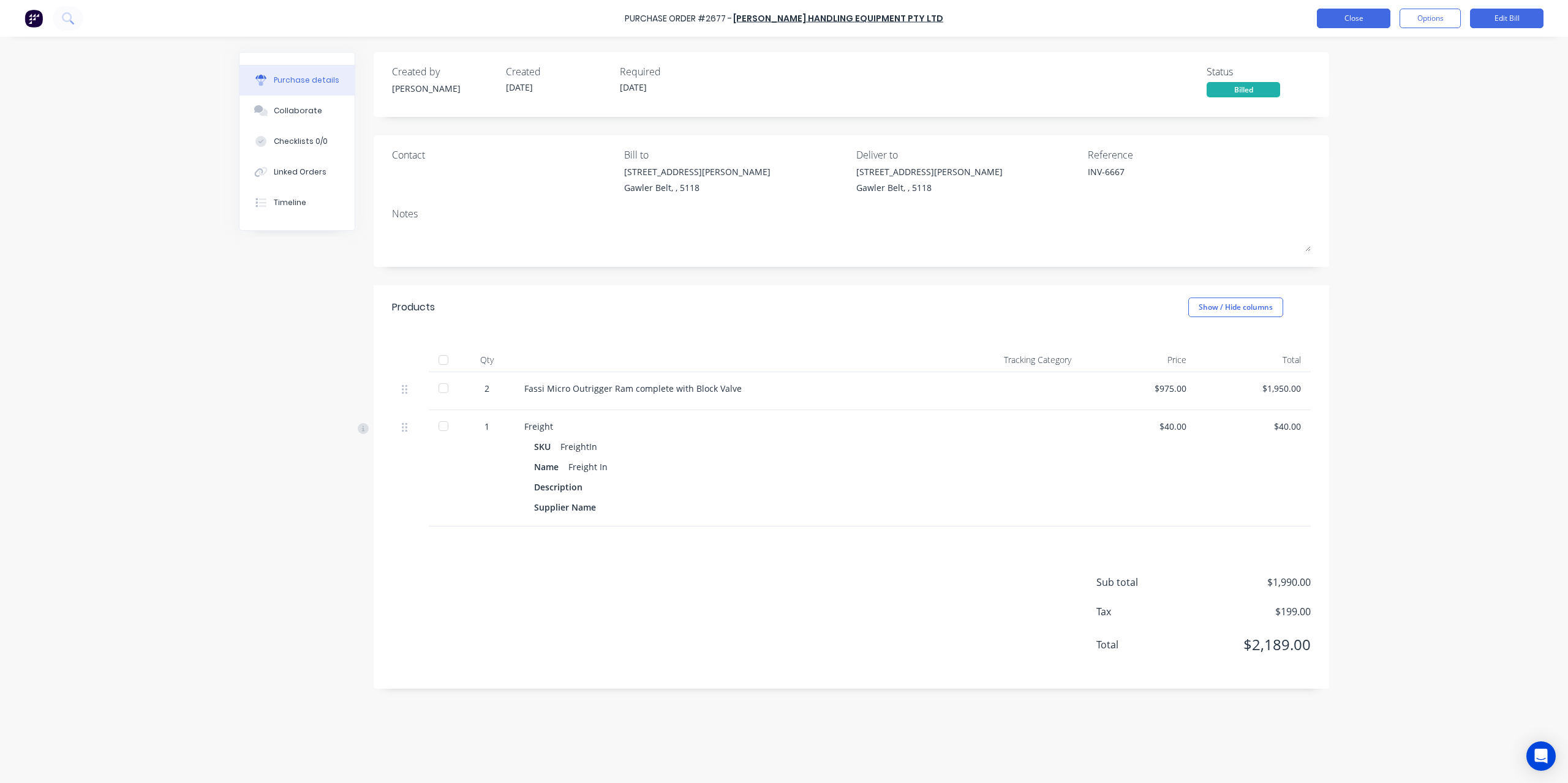
click at [1362, 22] on button "Close" at bounding box center [1354, 18] width 74 height 20
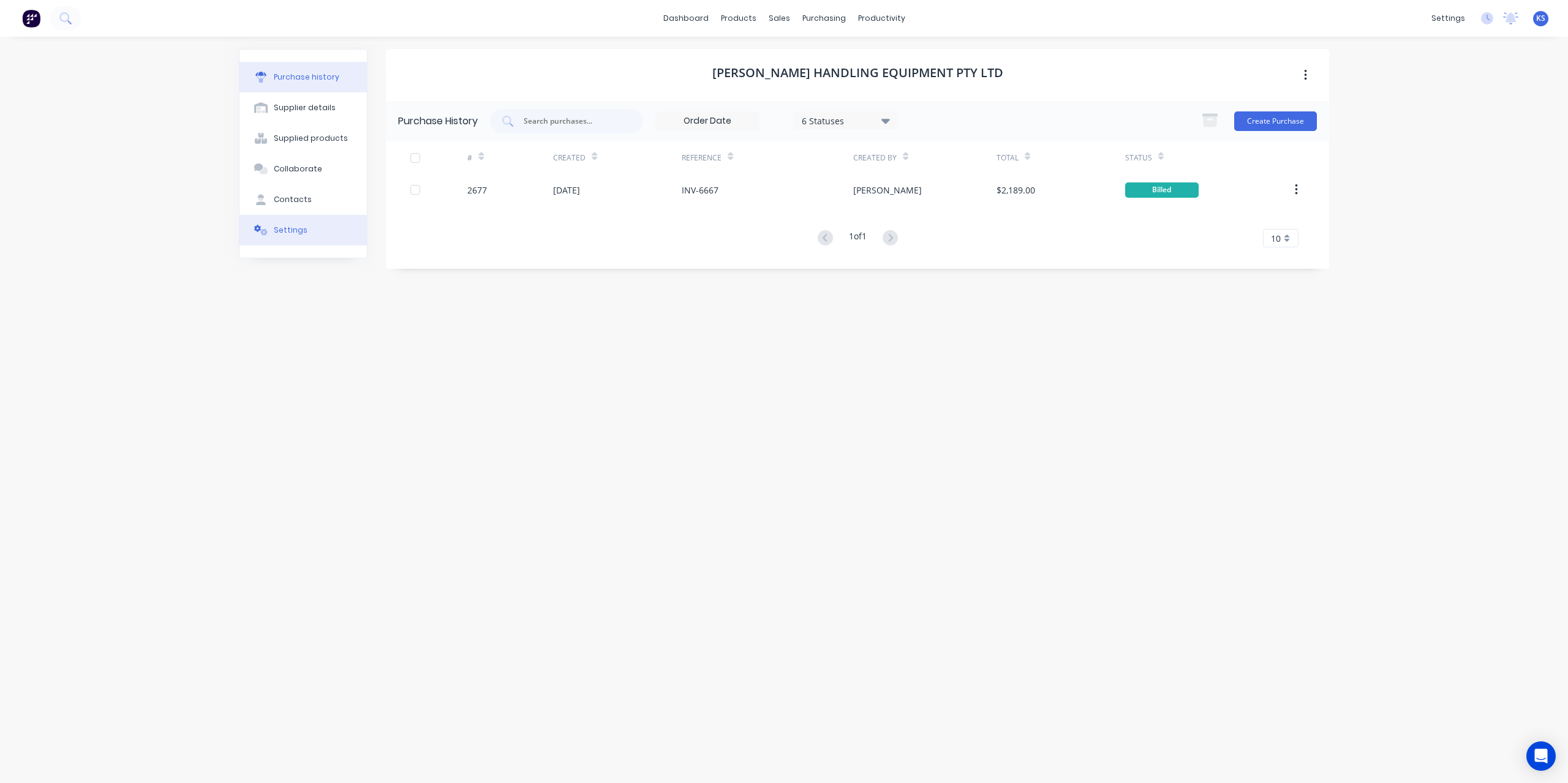
click at [288, 223] on button "Settings" at bounding box center [303, 230] width 128 height 31
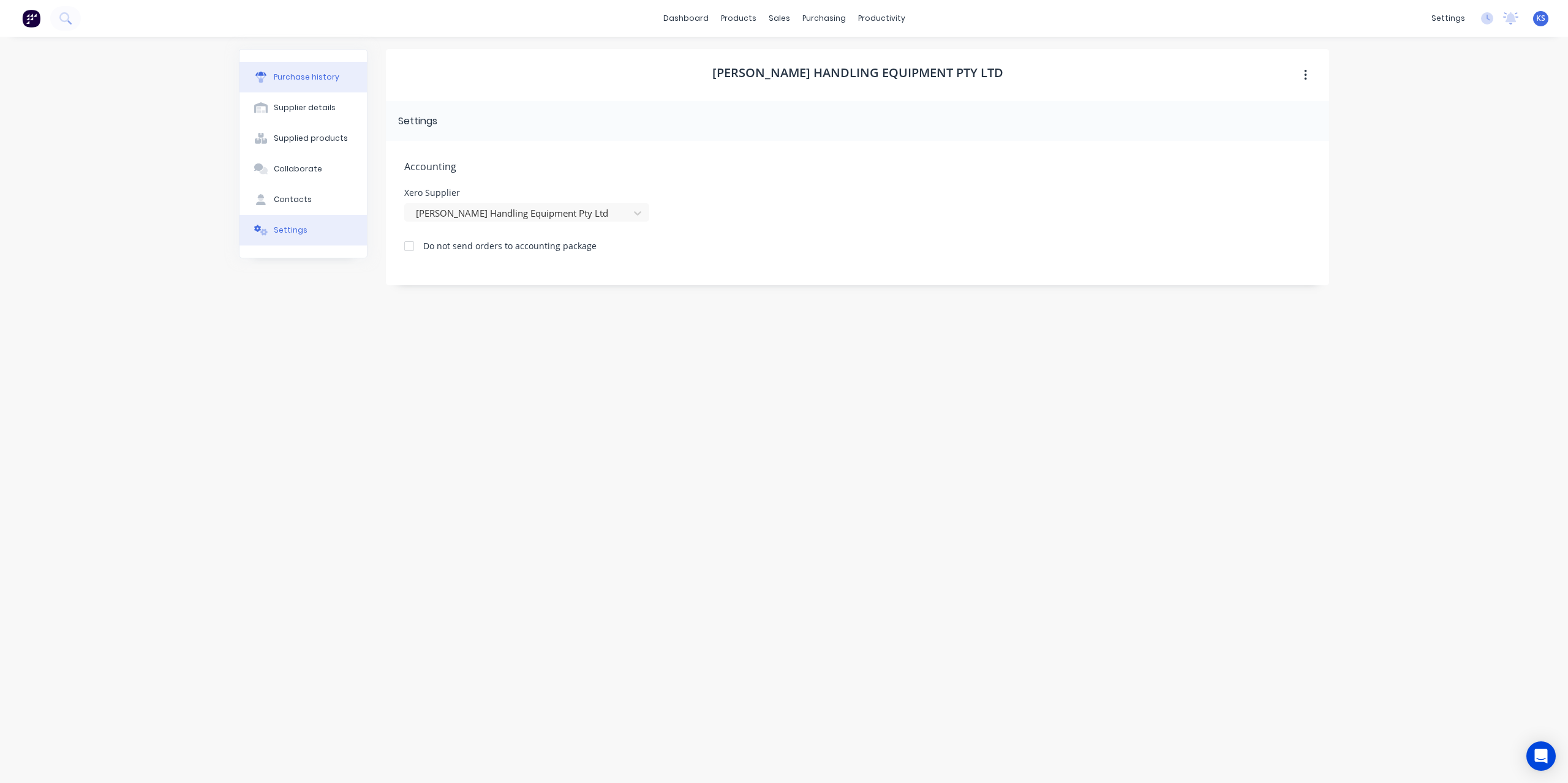
click at [283, 65] on button "Purchase history" at bounding box center [303, 77] width 128 height 31
